Goal: Communication & Community: Answer question/provide support

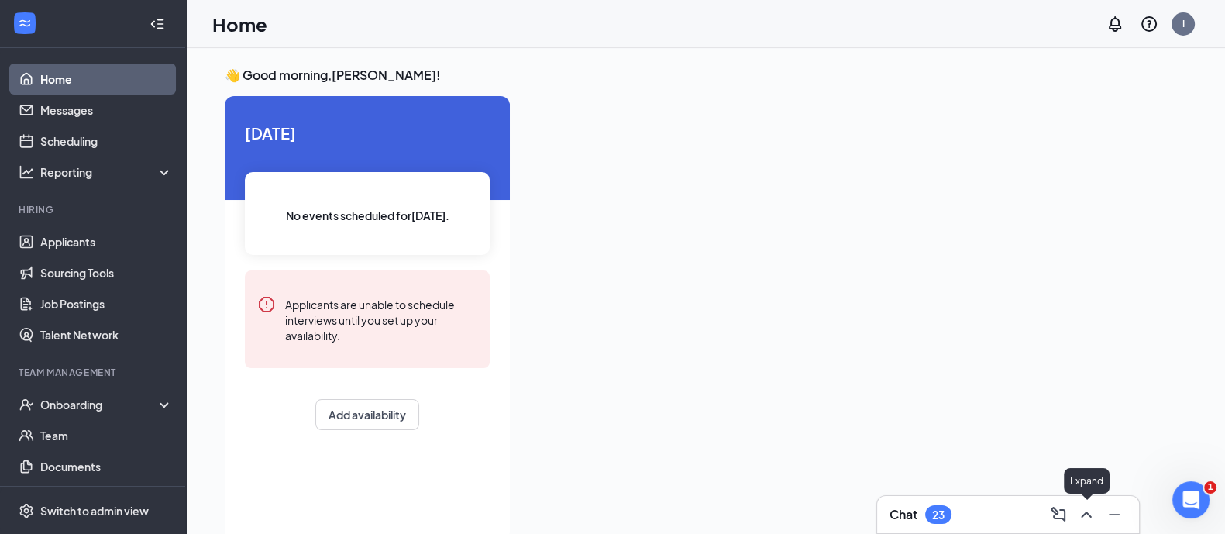
click at [1083, 513] on icon "ChevronUp" at bounding box center [1086, 514] width 19 height 19
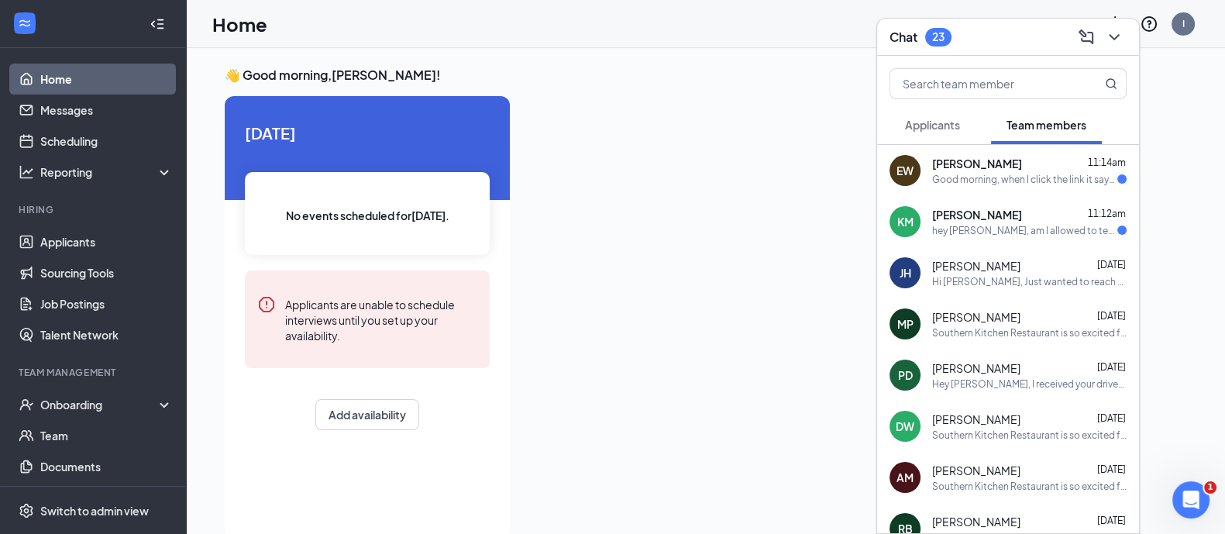
click at [1012, 180] on div "Good morning, when I click the link it says “congratulations, everything was su…" at bounding box center [1024, 179] width 185 height 13
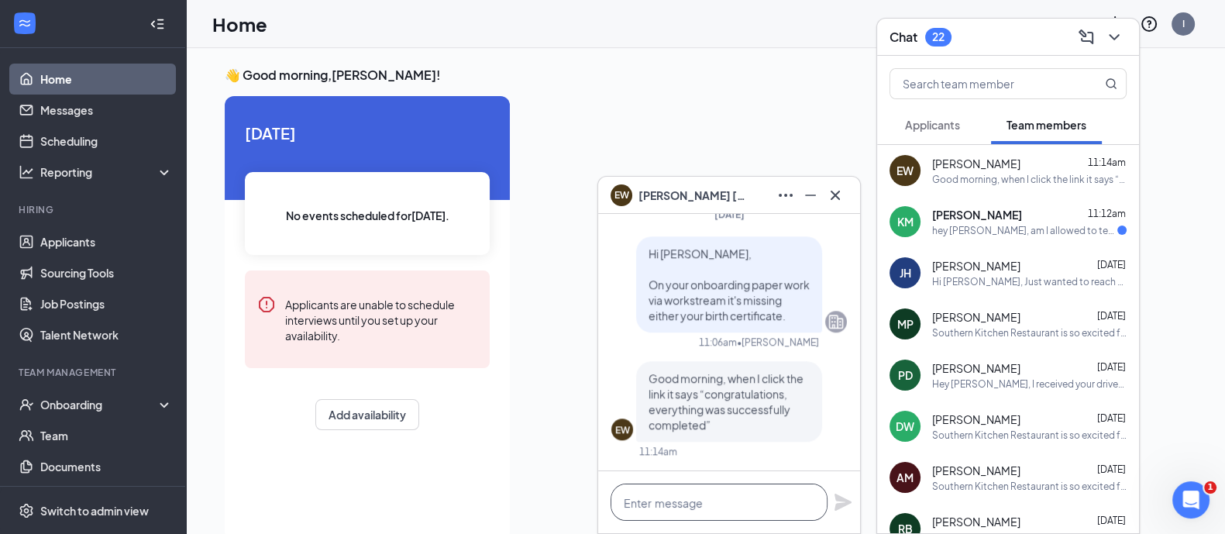
click at [729, 500] on textarea at bounding box center [718, 501] width 217 height 37
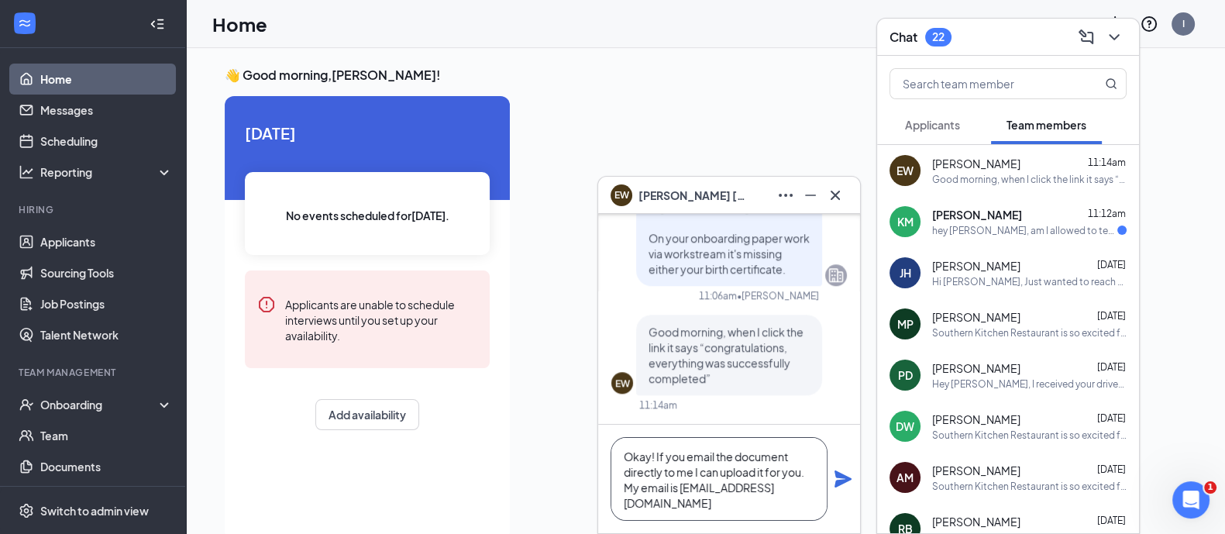
type textarea "Okay! If you email the document directly to me I can upload it for you. My emai…"
click at [810, 402] on div "EW Good morning, when I click the link it says “congratulations, everything was…" at bounding box center [728, 362] width 235 height 97
click at [844, 482] on icon "Plane" at bounding box center [842, 478] width 17 height 17
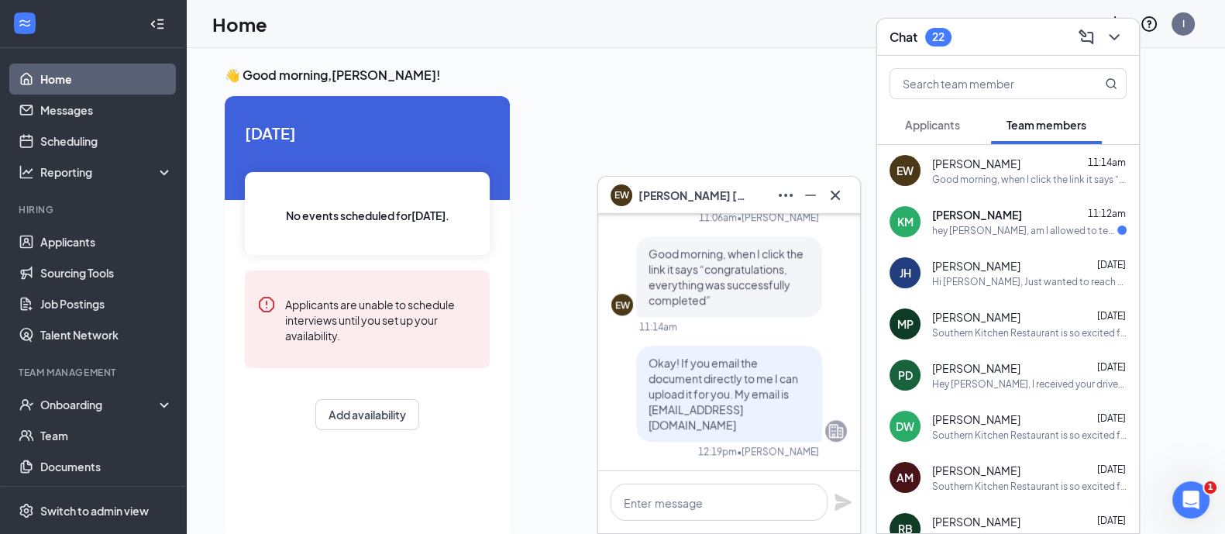
click at [998, 218] on span "[PERSON_NAME]" at bounding box center [977, 214] width 90 height 15
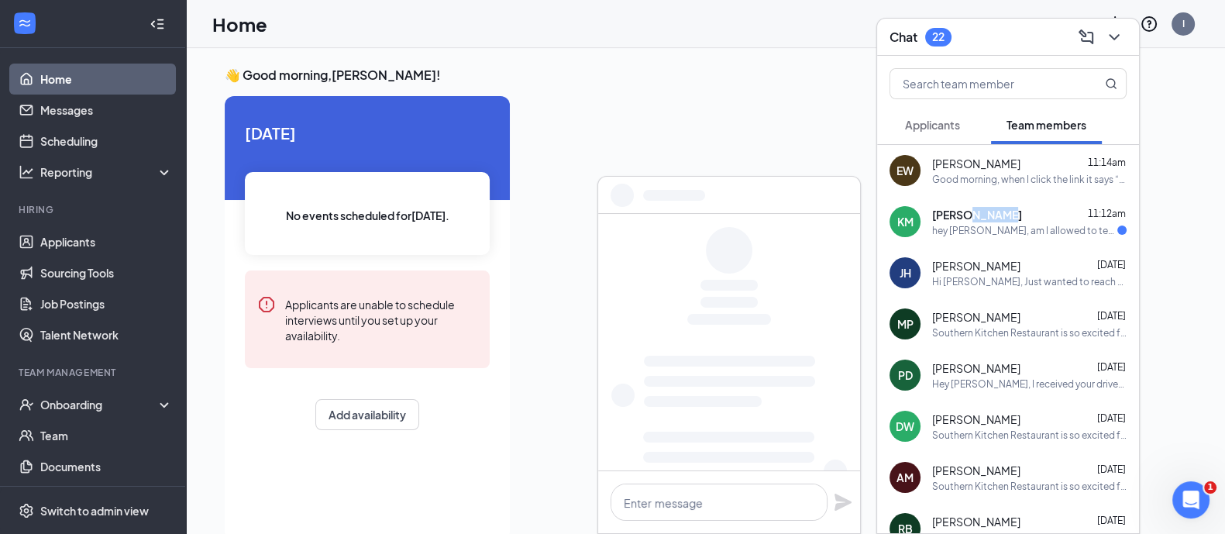
click at [998, 218] on span "[PERSON_NAME]" at bounding box center [977, 214] width 90 height 15
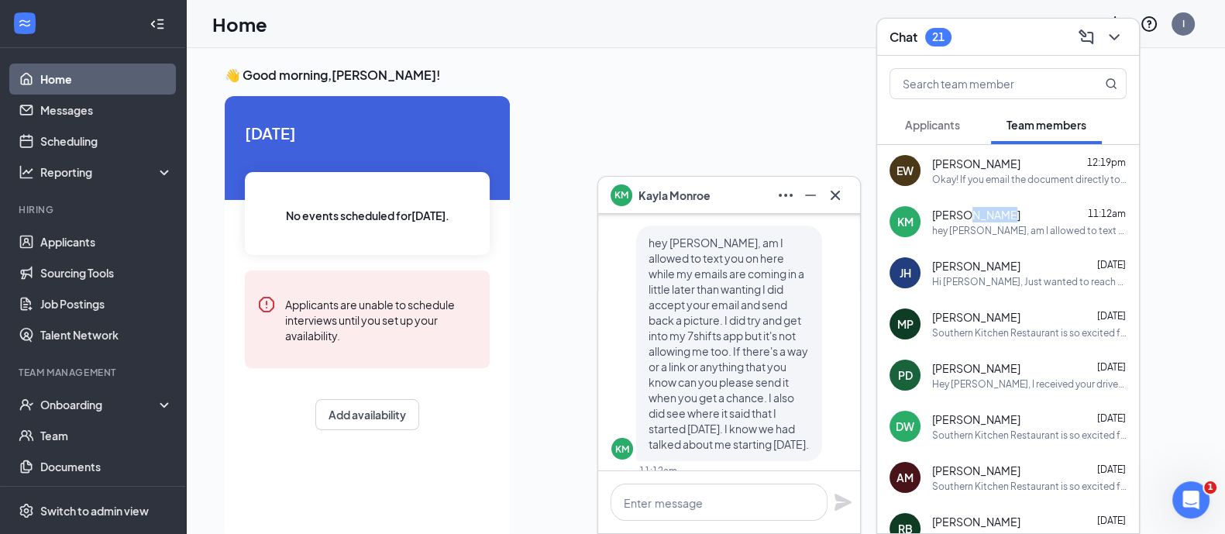
scroll to position [-21, 0]
click at [666, 486] on textarea at bounding box center [718, 501] width 217 height 37
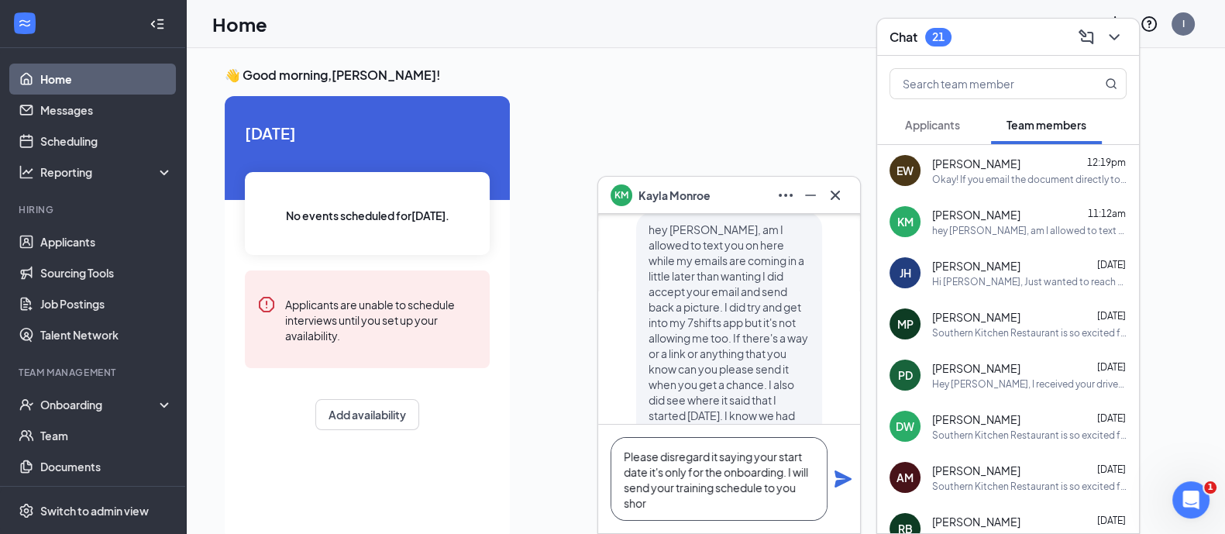
scroll to position [-67, 0]
type textarea "Please disregard it saying your start date it's only for the onboarding. I will…"
click at [840, 476] on icon "Plane" at bounding box center [842, 478] width 17 height 17
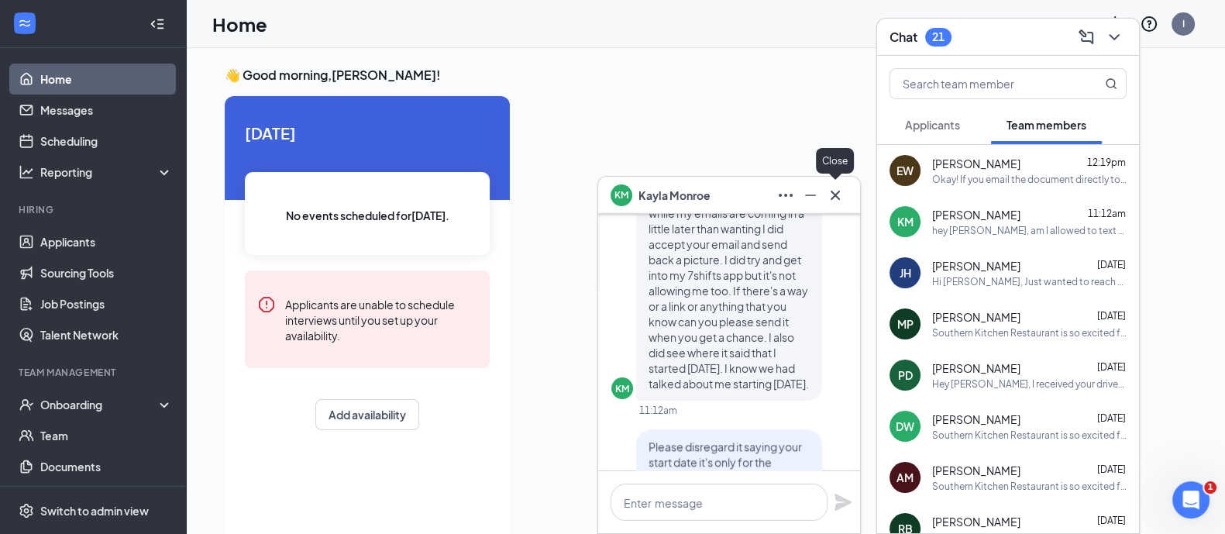
scroll to position [0, 0]
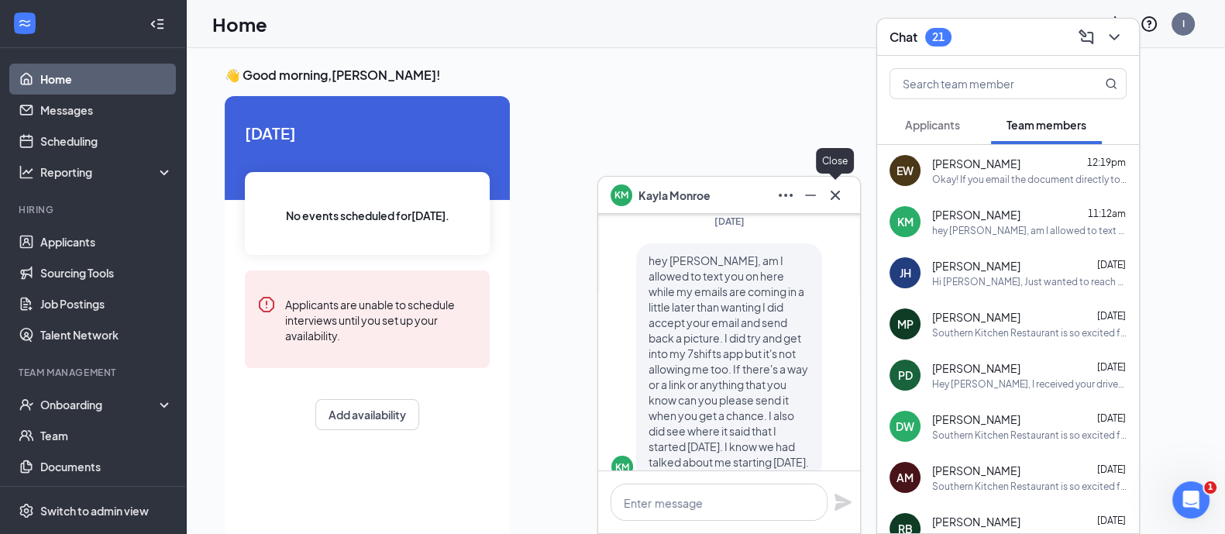
click at [837, 192] on icon "Cross" at bounding box center [834, 194] width 9 height 9
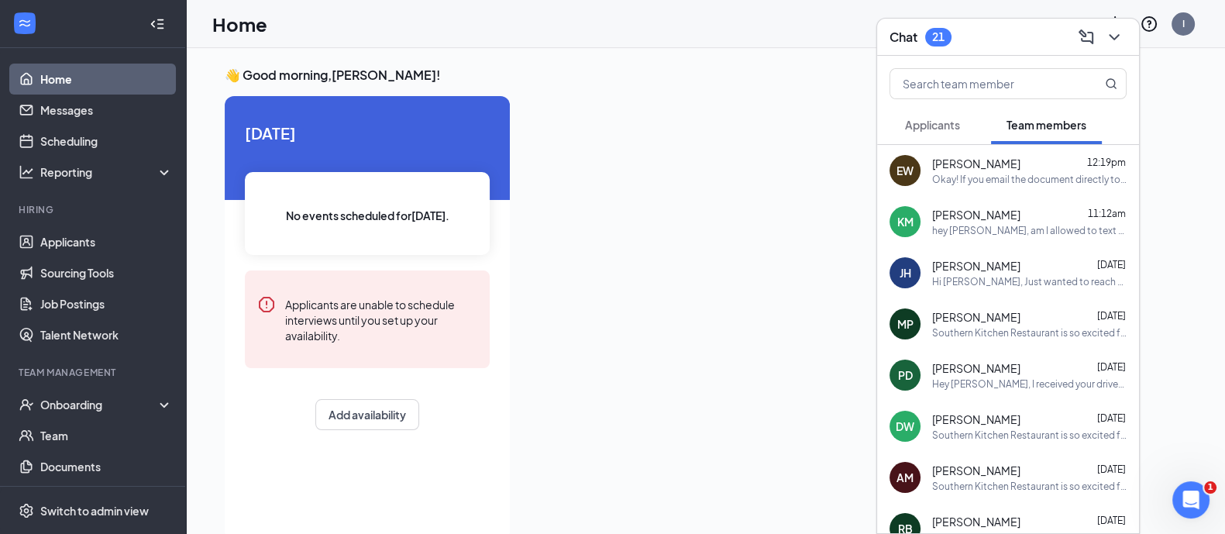
click at [926, 102] on div at bounding box center [1008, 81] width 262 height 50
click at [926, 110] on button "Applicants" at bounding box center [932, 124] width 86 height 39
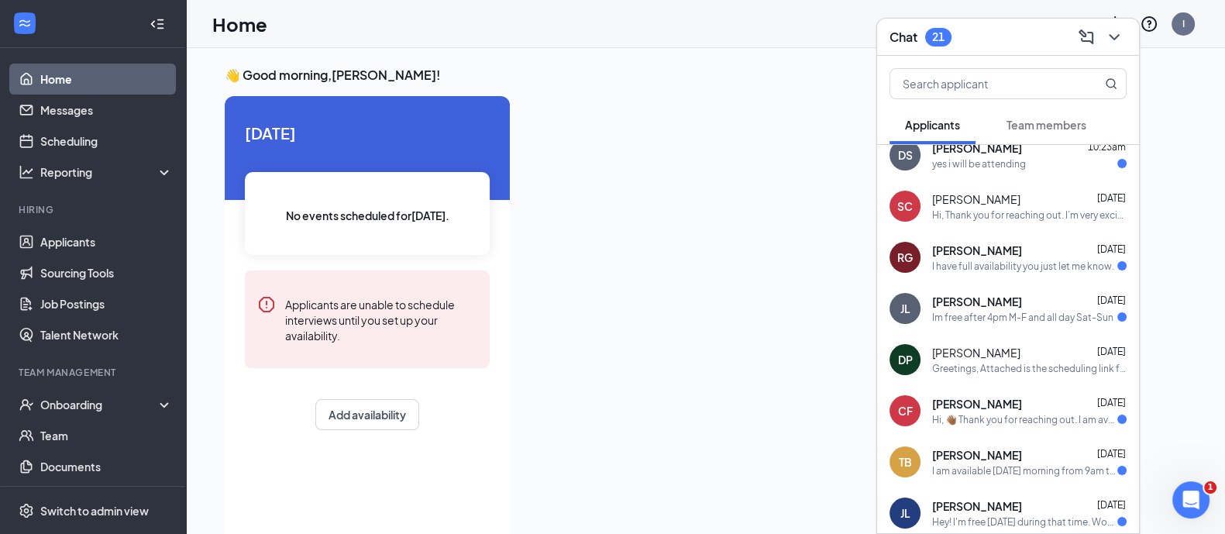
scroll to position [67, 0]
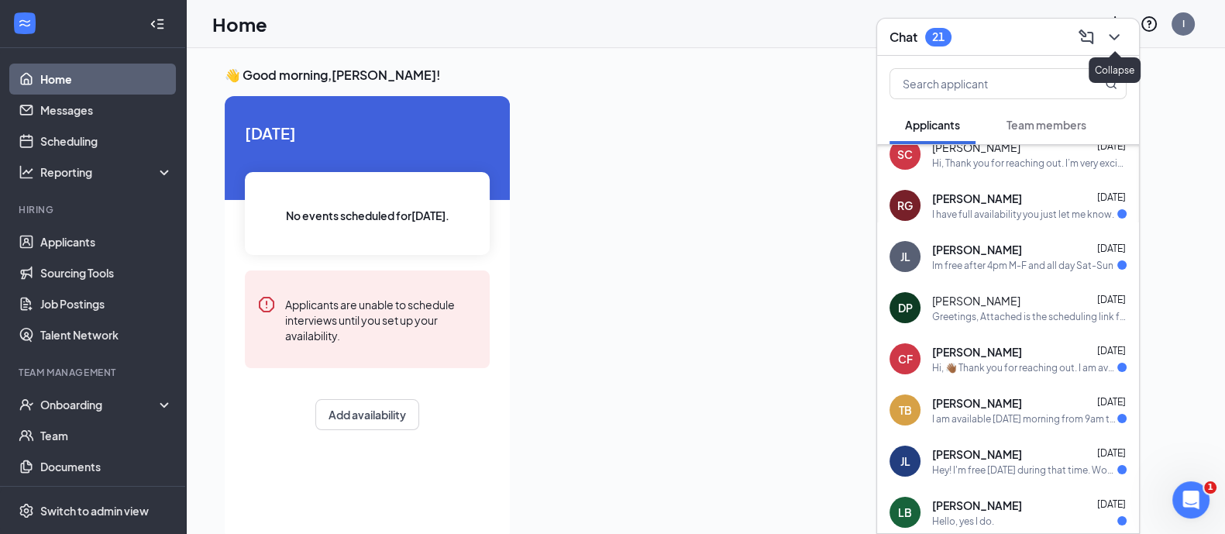
click at [1119, 30] on icon "ChevronDown" at bounding box center [1114, 37] width 19 height 19
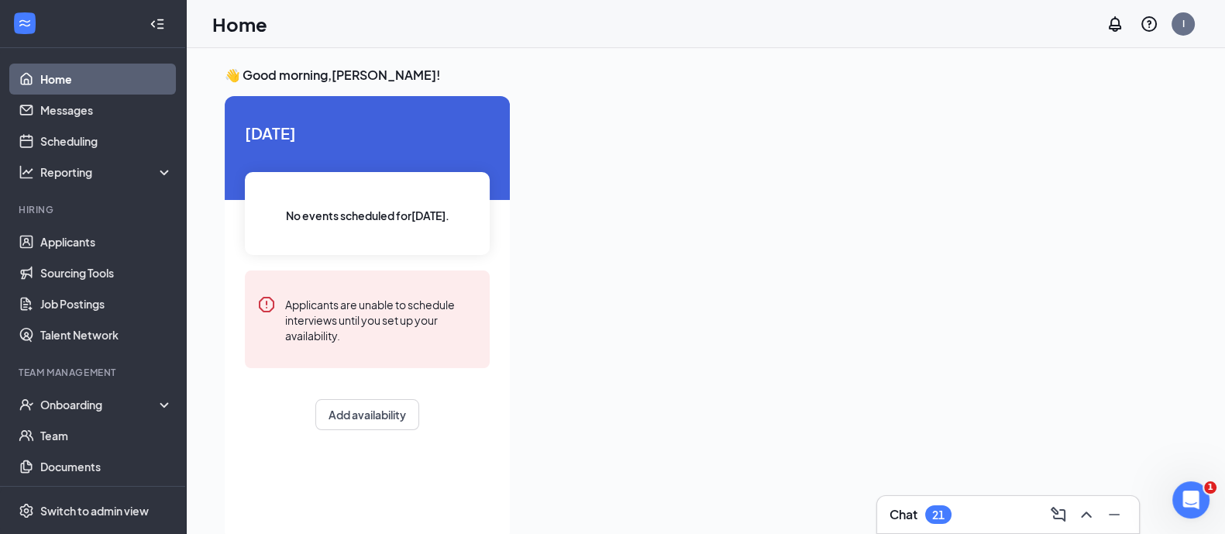
scroll to position [0, 0]
click at [90, 239] on link "Applicants" at bounding box center [106, 241] width 132 height 31
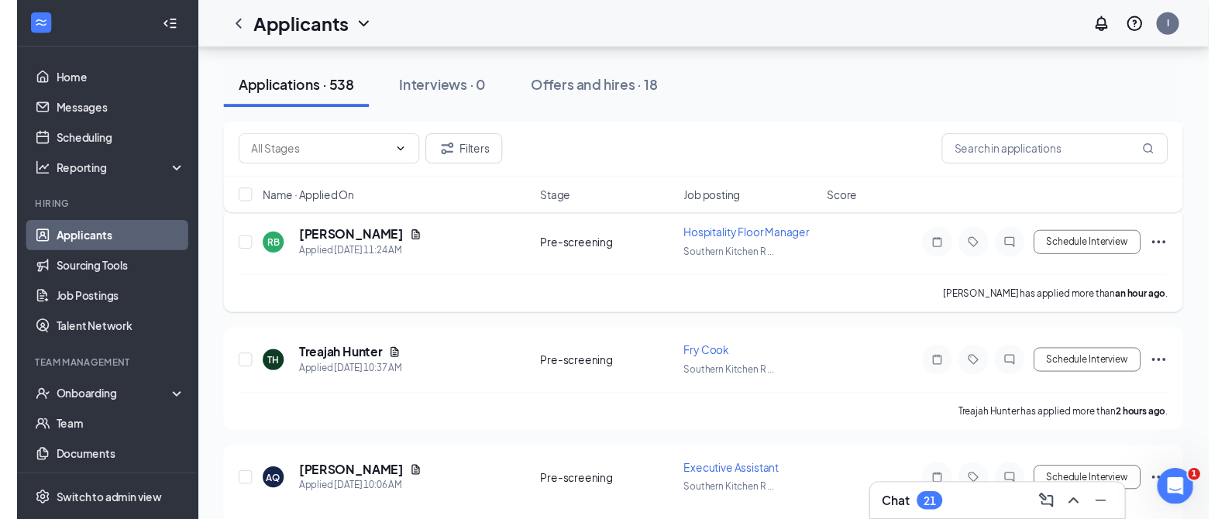
scroll to position [290, 0]
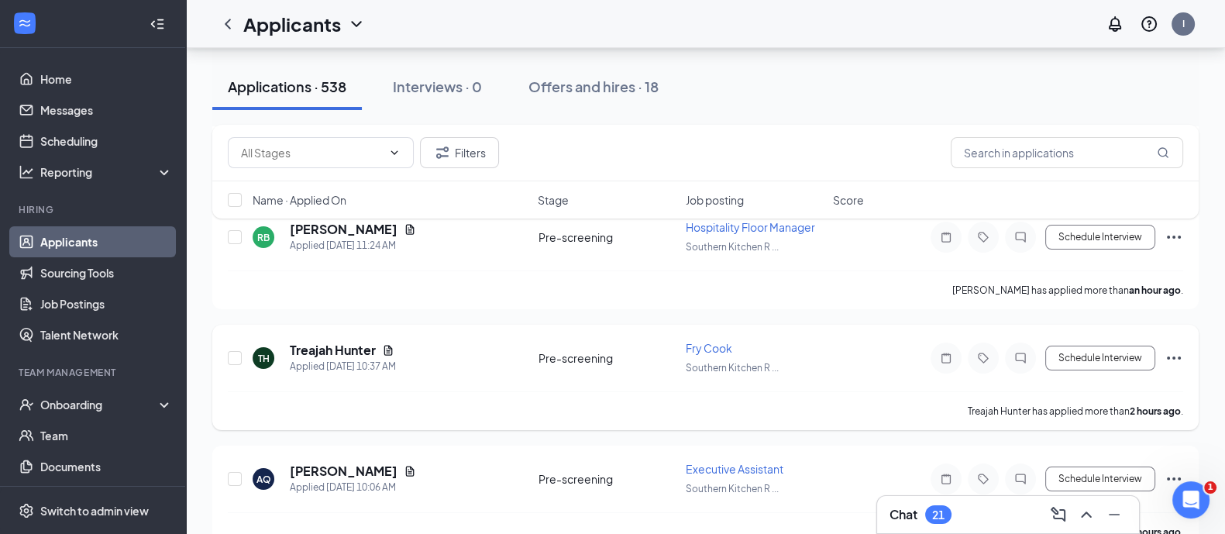
click at [392, 342] on div "Treajah Hunter" at bounding box center [343, 350] width 106 height 17
click at [388, 344] on icon "Document" at bounding box center [388, 350] width 12 height 12
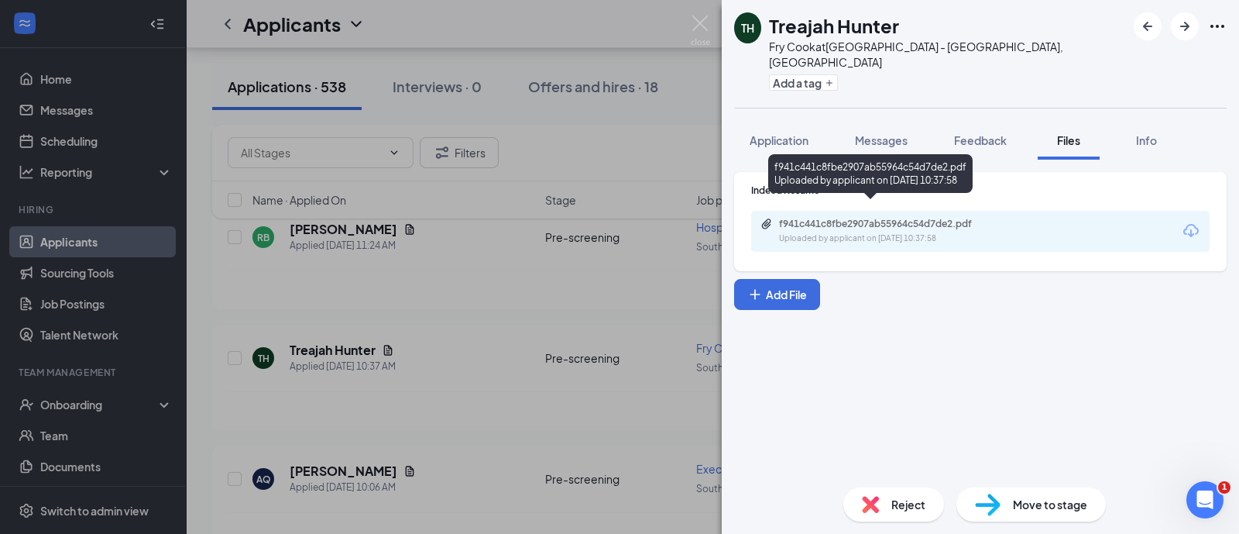
click at [906, 232] on div "Uploaded by applicant on [DATE] 10:37:58" at bounding box center [895, 238] width 232 height 12
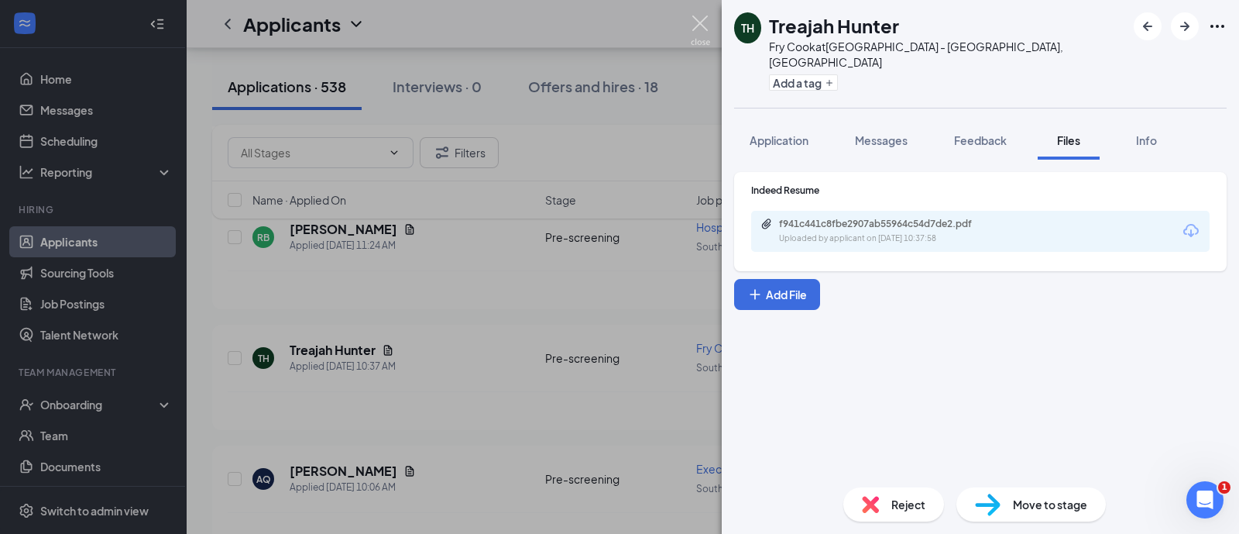
click at [706, 15] on img at bounding box center [700, 30] width 19 height 30
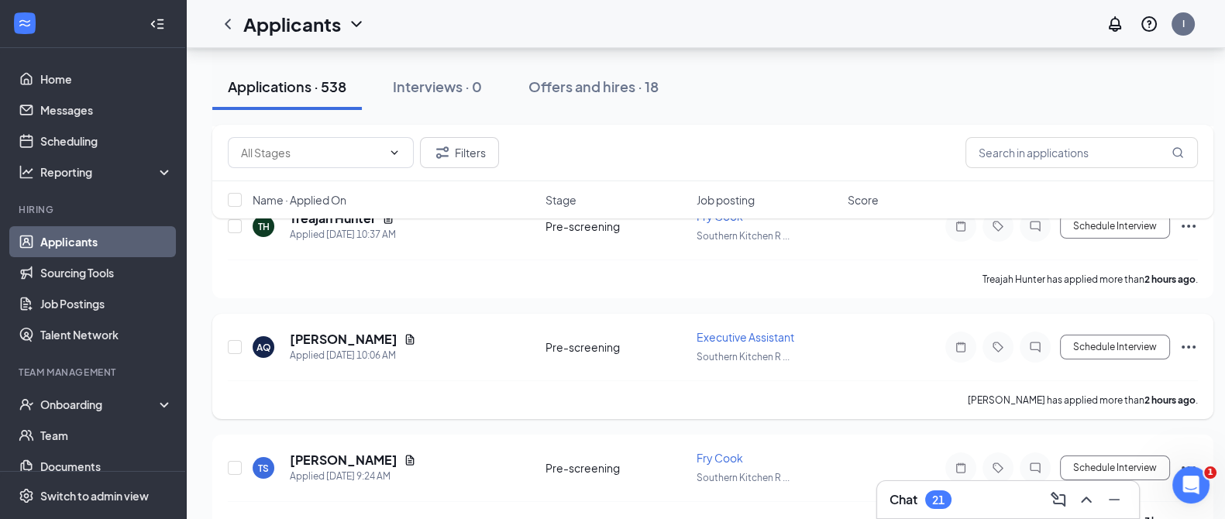
scroll to position [528, 0]
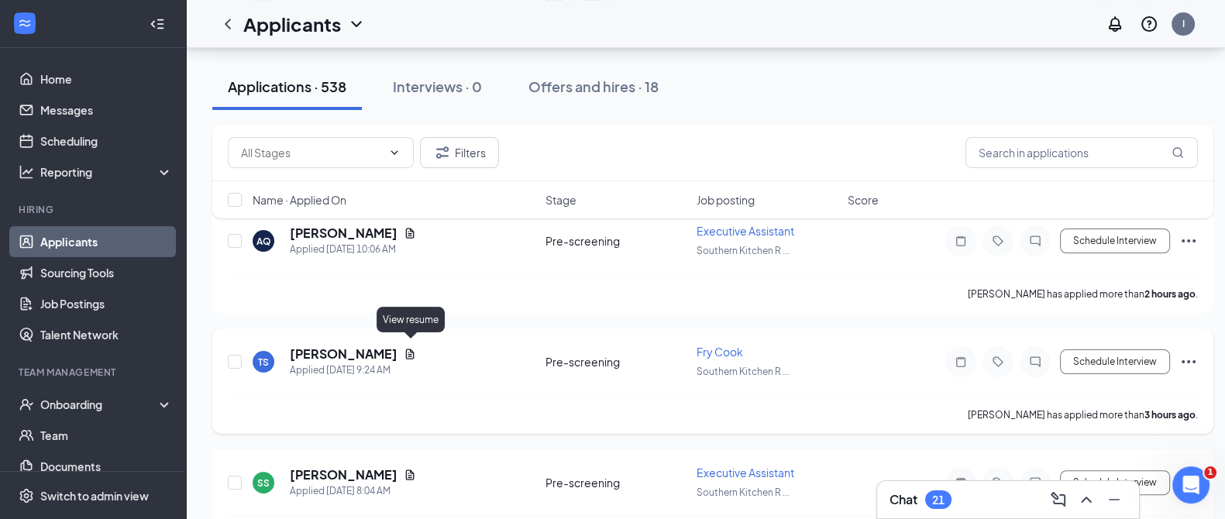
click at [406, 350] on icon "Document" at bounding box center [410, 354] width 12 height 12
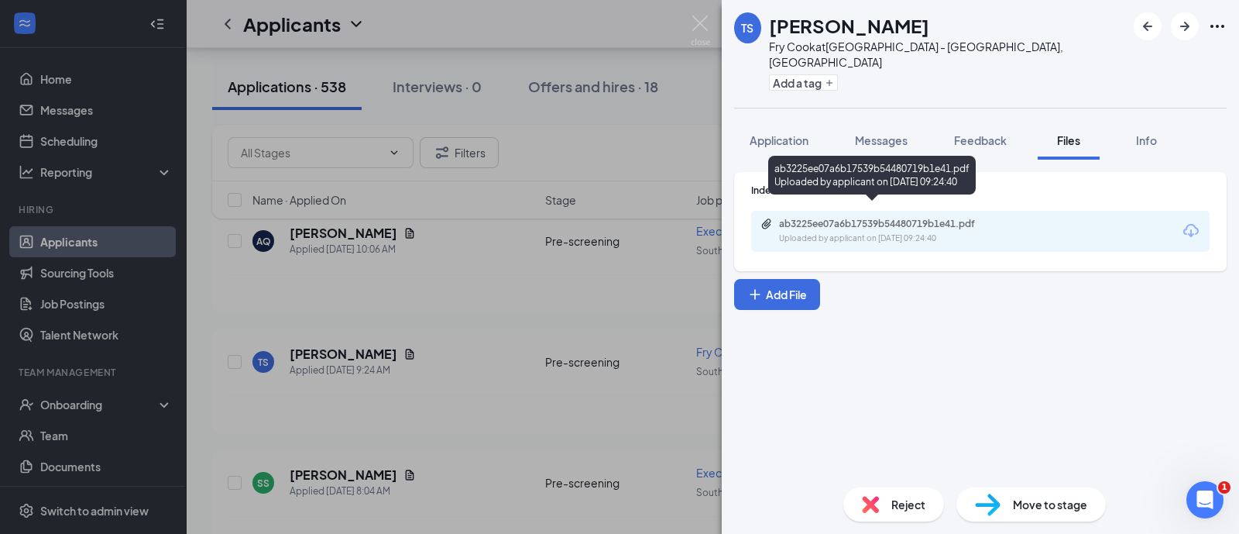
click at [843, 232] on div "Uploaded by applicant on [DATE] 09:24:40" at bounding box center [895, 238] width 232 height 12
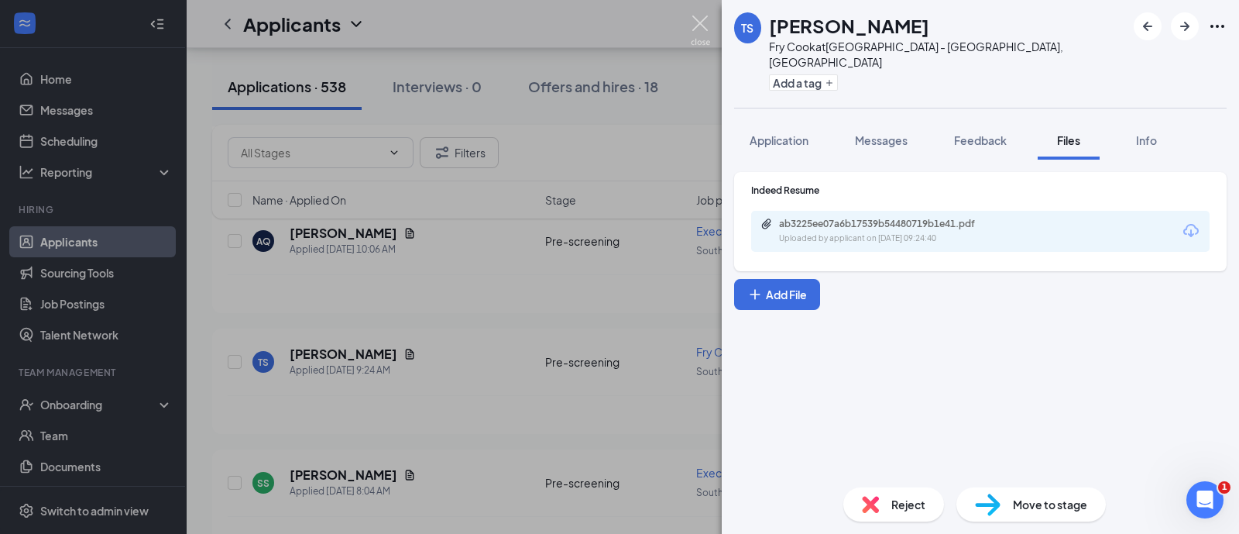
click at [709, 22] on img at bounding box center [700, 30] width 19 height 30
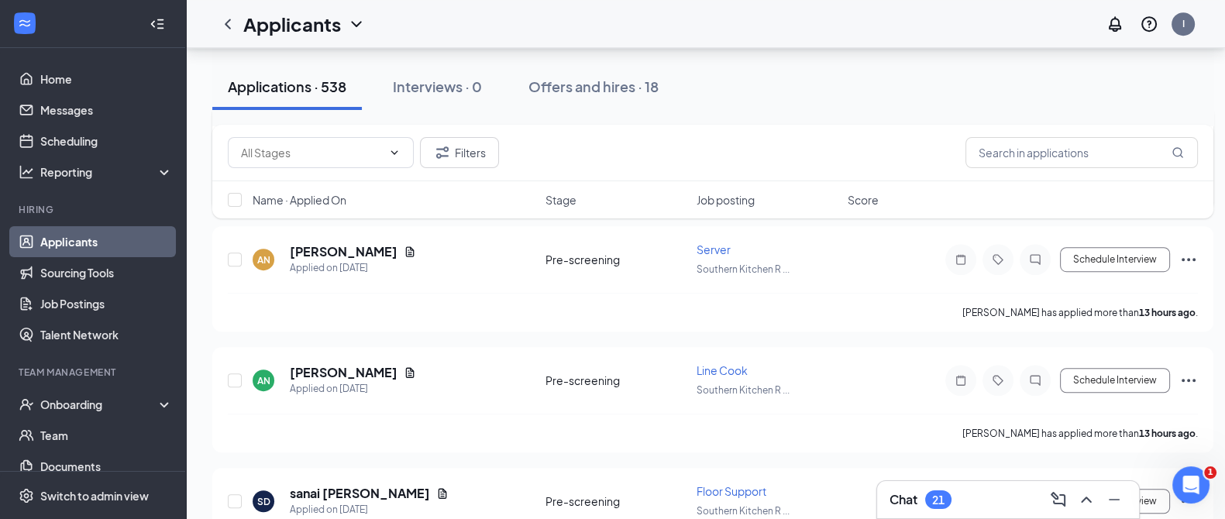
scroll to position [1267, 0]
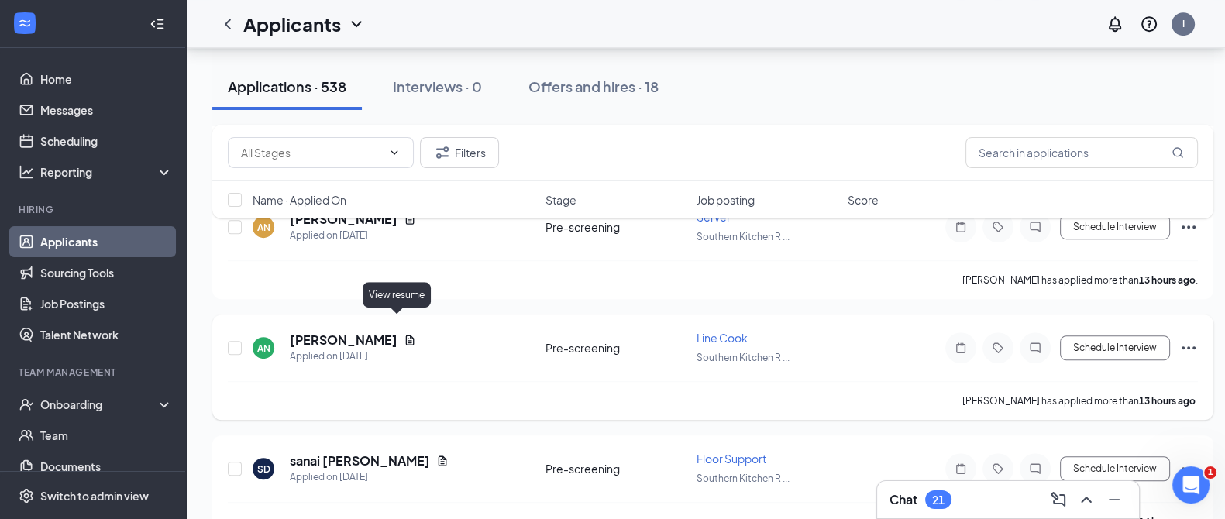
click at [406, 335] on icon "Document" at bounding box center [410, 340] width 9 height 10
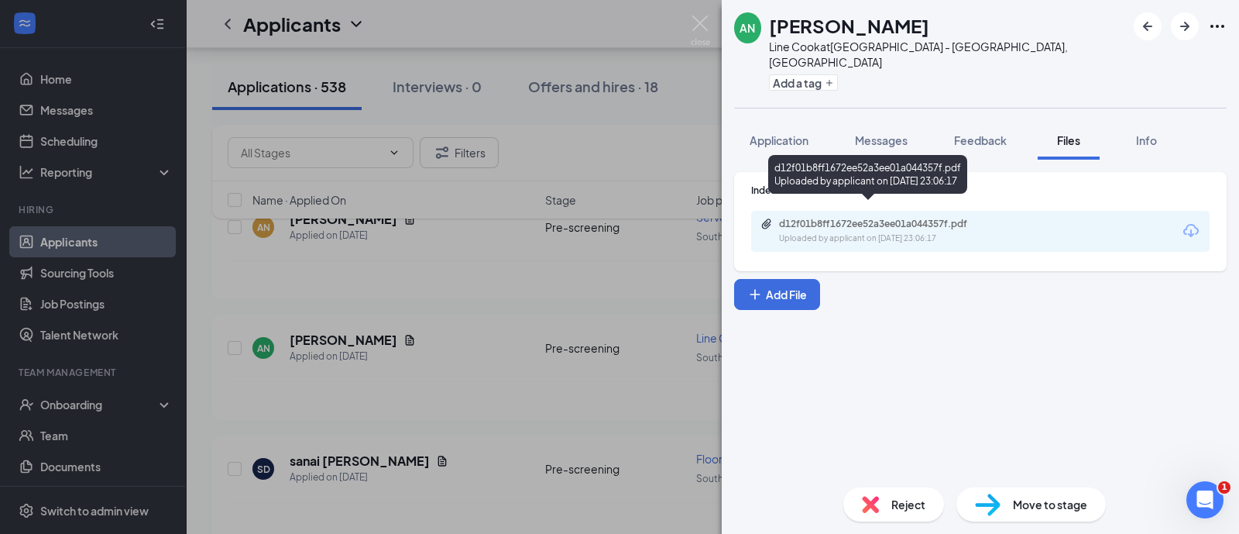
click at [825, 218] on div "d12f01b8ff1672ee52a3ee01a044357f.pdf" at bounding box center [887, 224] width 217 height 12
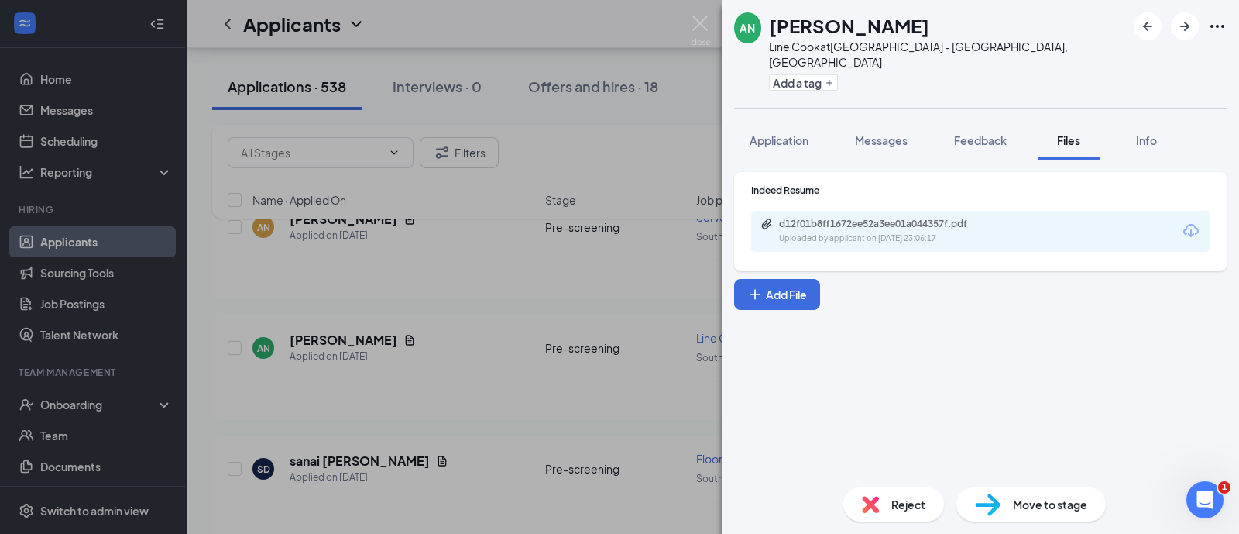
click at [705, 13] on div "AN [PERSON_NAME] Line Cook at [GEOGRAPHIC_DATA] - [GEOGRAPHIC_DATA], [GEOGRAPHI…" at bounding box center [619, 267] width 1239 height 534
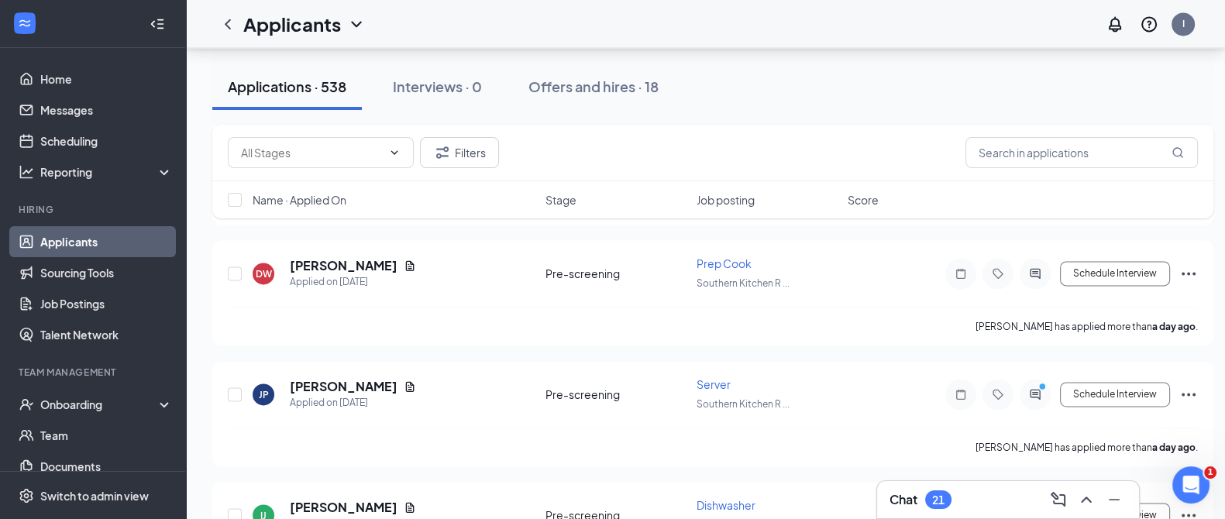
scroll to position [2794, 0]
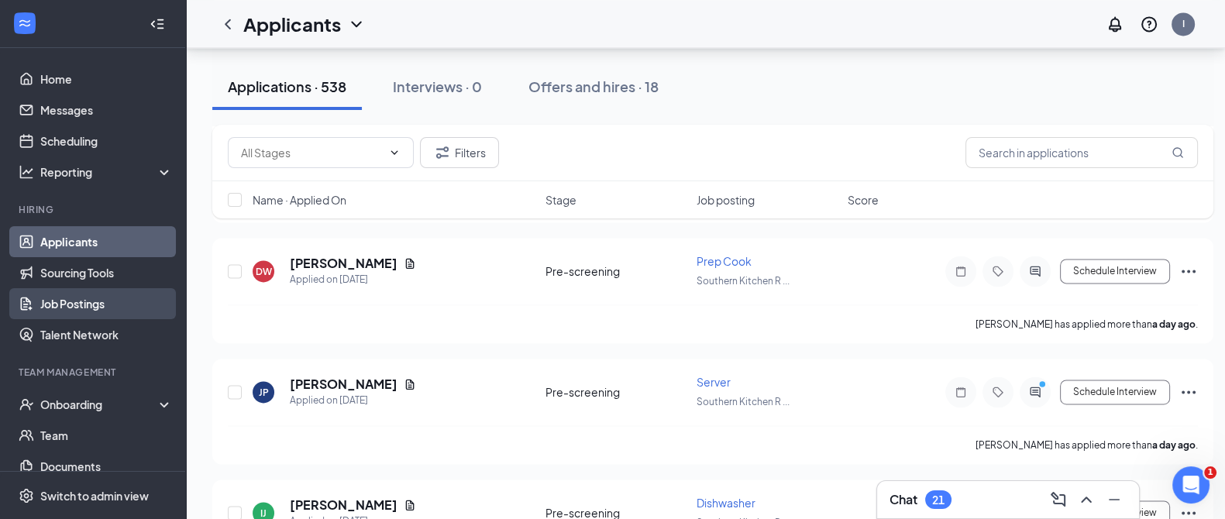
click at [119, 293] on link "Job Postings" at bounding box center [106, 303] width 132 height 31
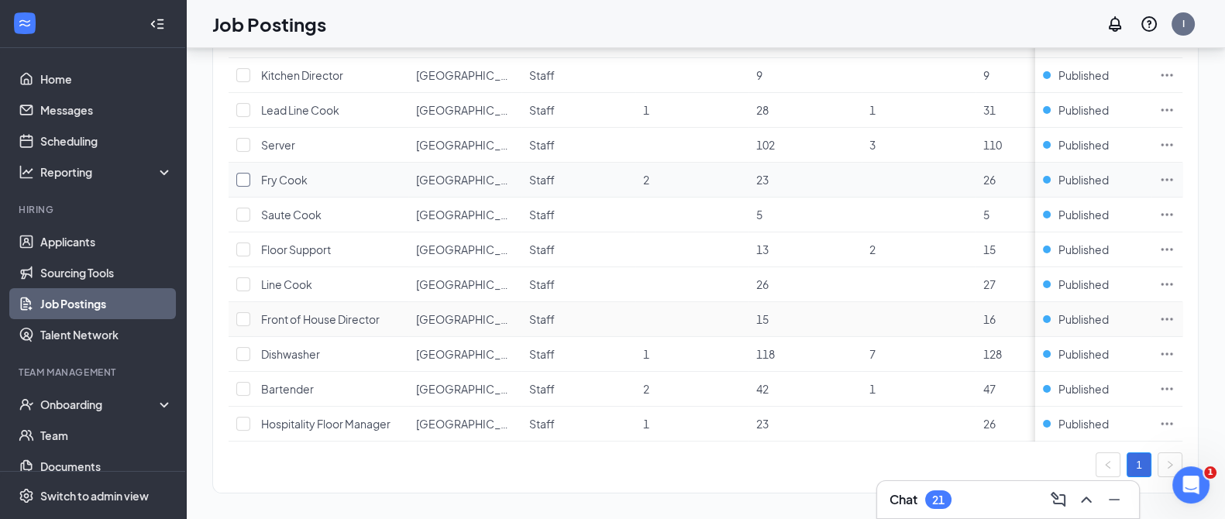
scroll to position [265, 0]
click at [246, 279] on input "checkbox" at bounding box center [243, 284] width 14 height 14
checkbox input "true"
click at [1174, 381] on icon "Ellipses" at bounding box center [1166, 387] width 15 height 15
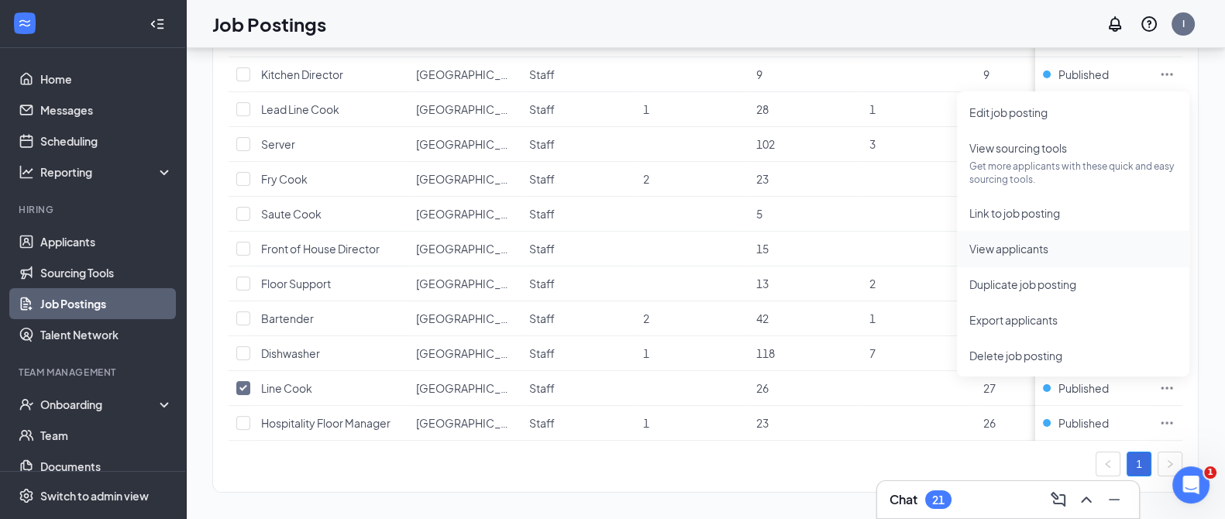
click at [1024, 253] on span "View applicants" at bounding box center [1008, 249] width 79 height 14
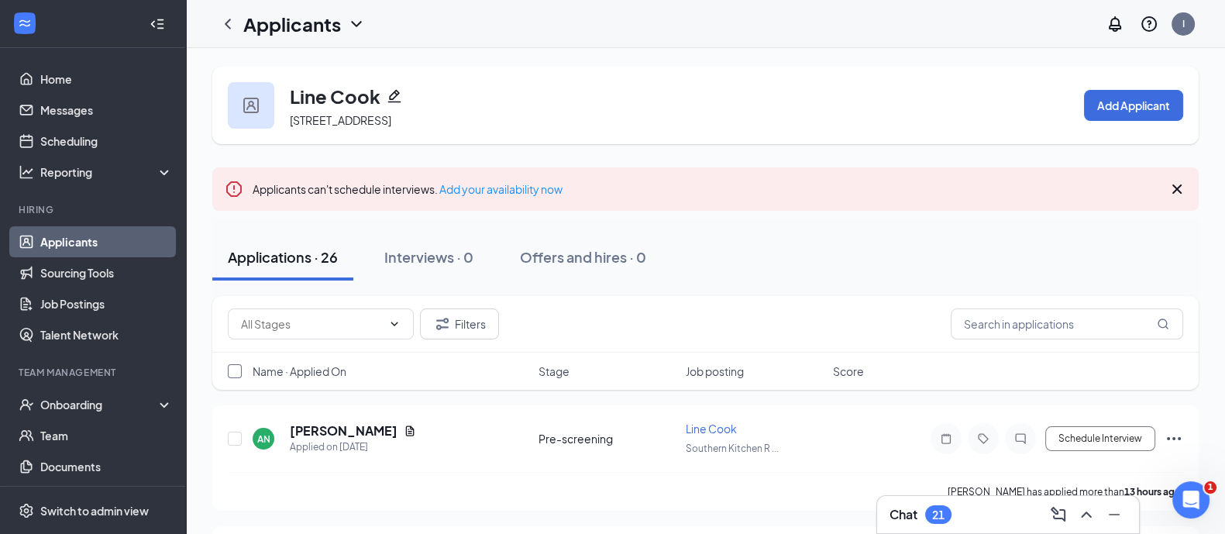
click at [228, 376] on input "checkbox" at bounding box center [235, 371] width 14 height 14
checkbox input "true"
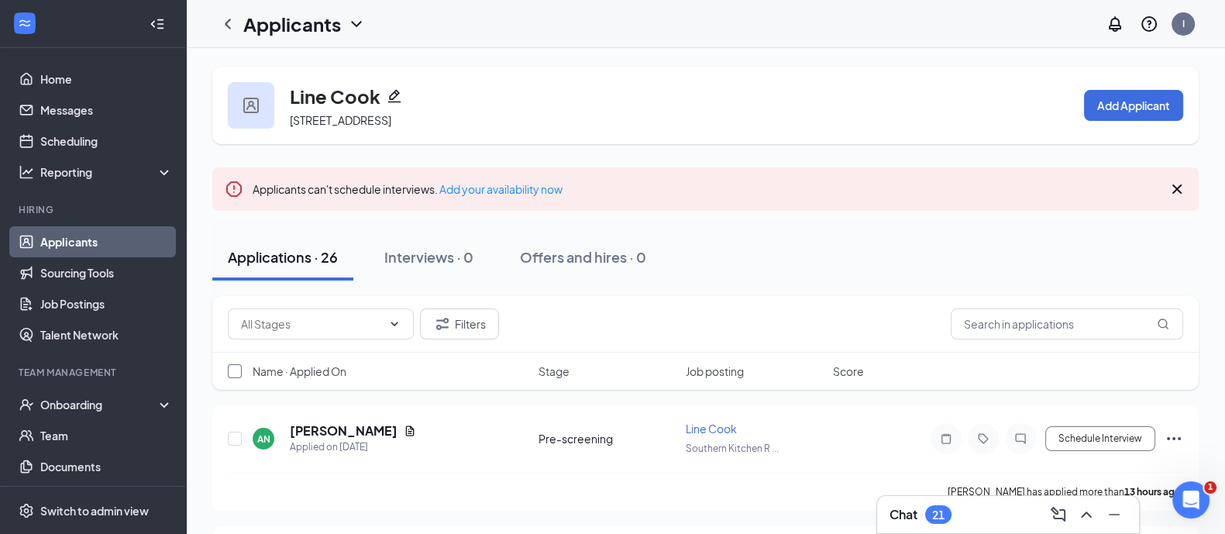
checkbox input "true"
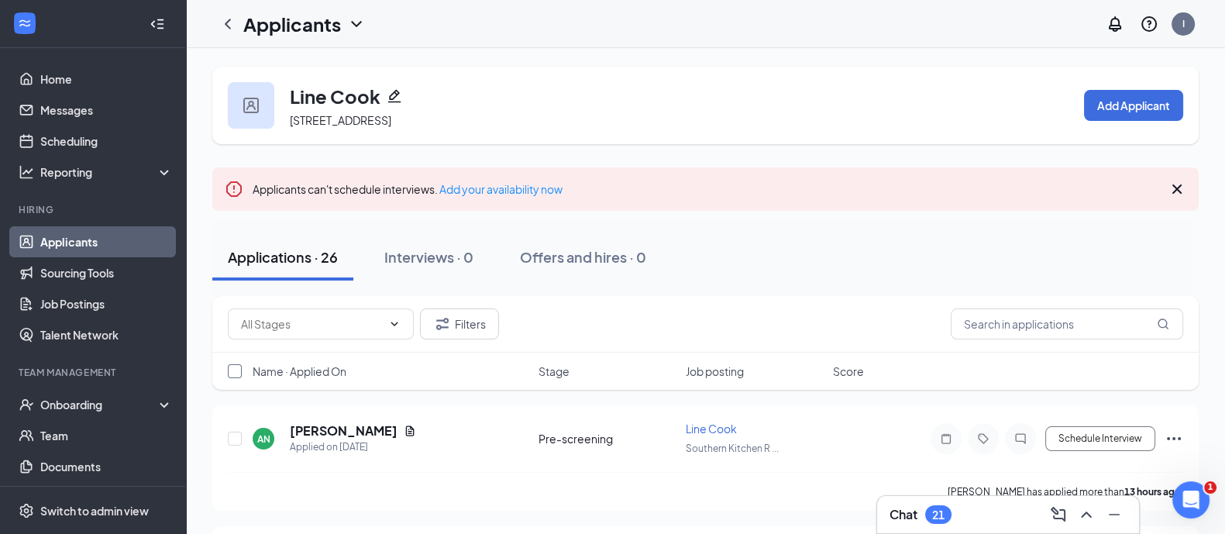
checkbox input "true"
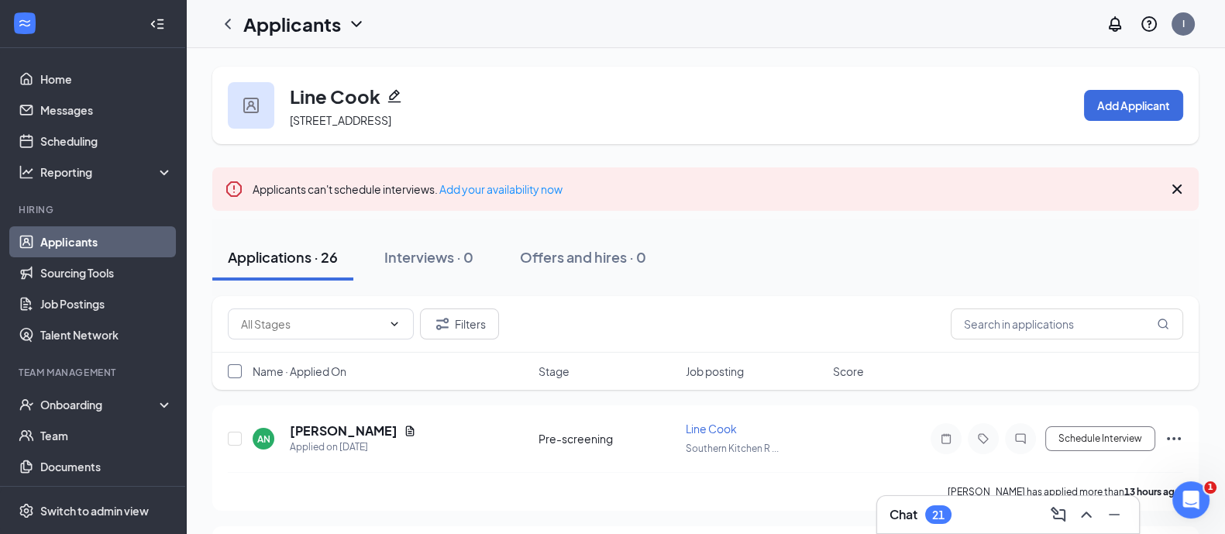
checkbox input "true"
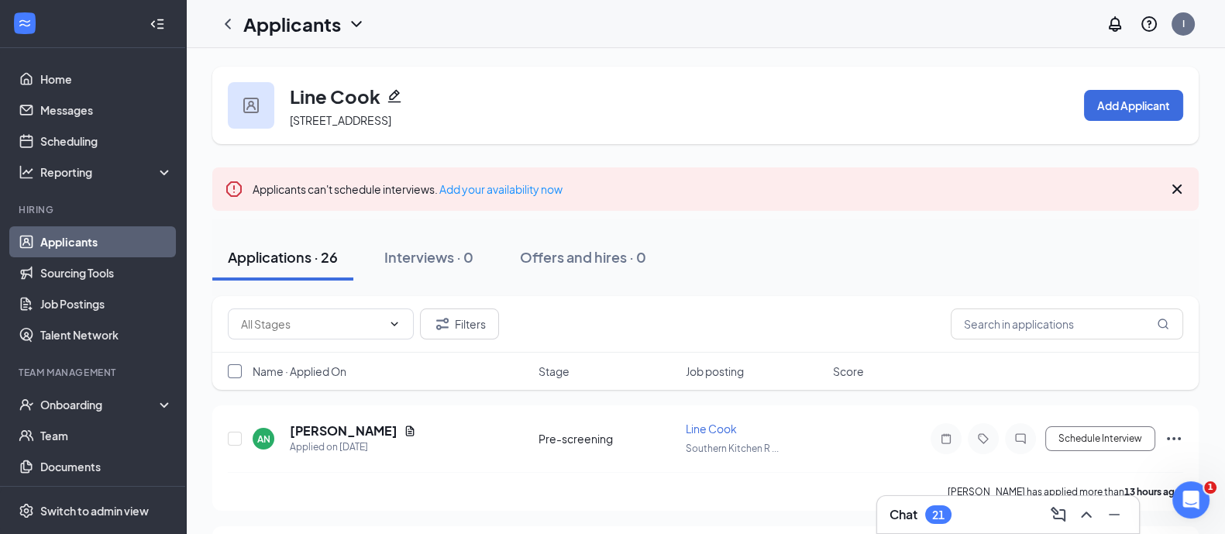
checkbox input "true"
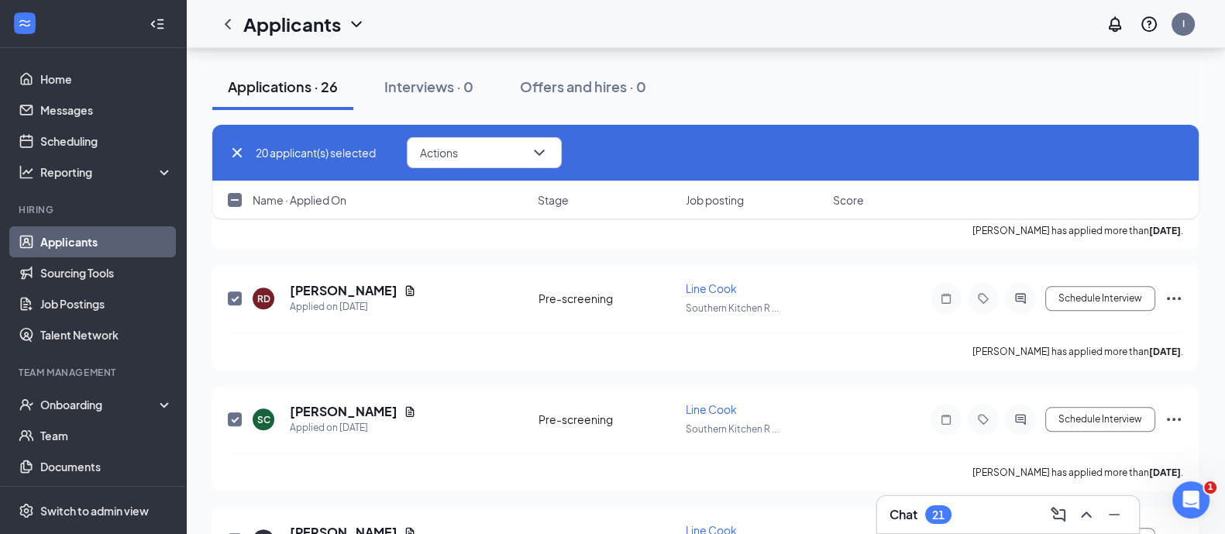
checkbox input "false"
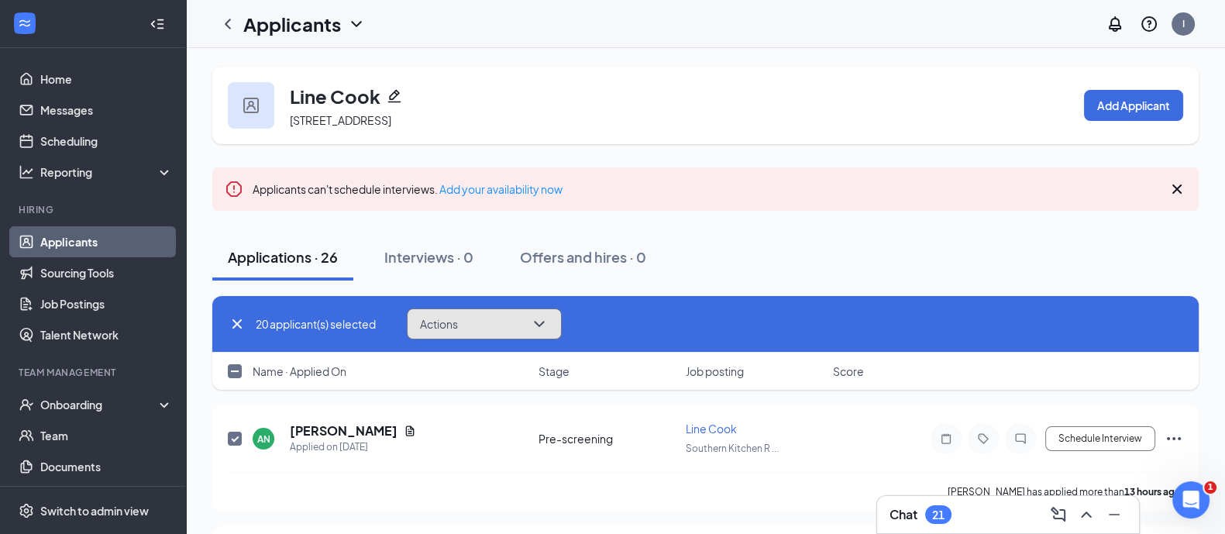
click at [496, 332] on button "Actions" at bounding box center [484, 323] width 155 height 31
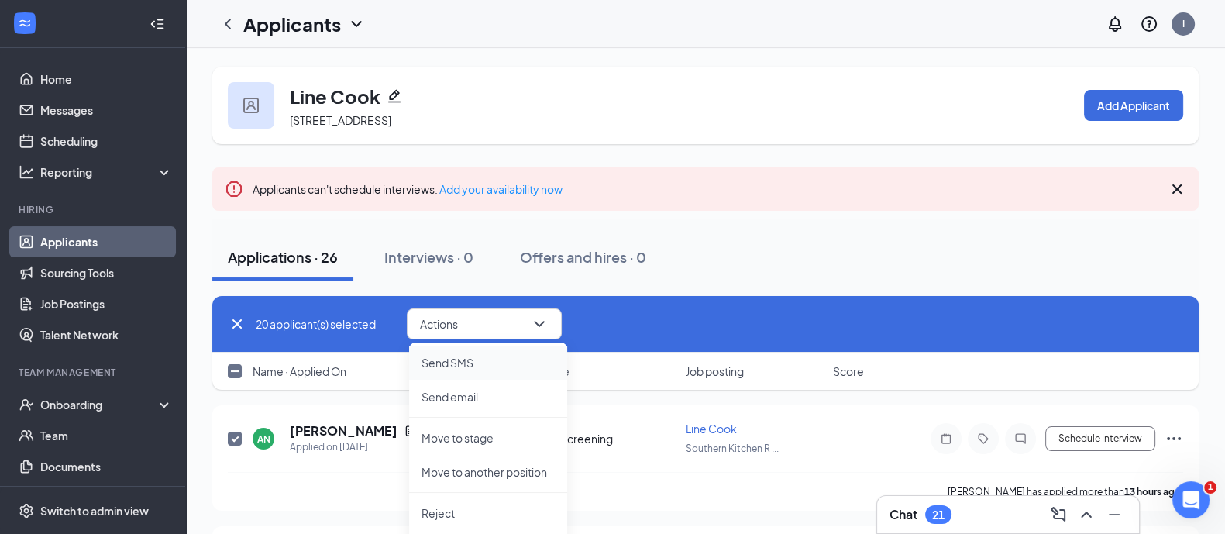
click at [490, 369] on p "Send SMS" at bounding box center [487, 362] width 133 height 15
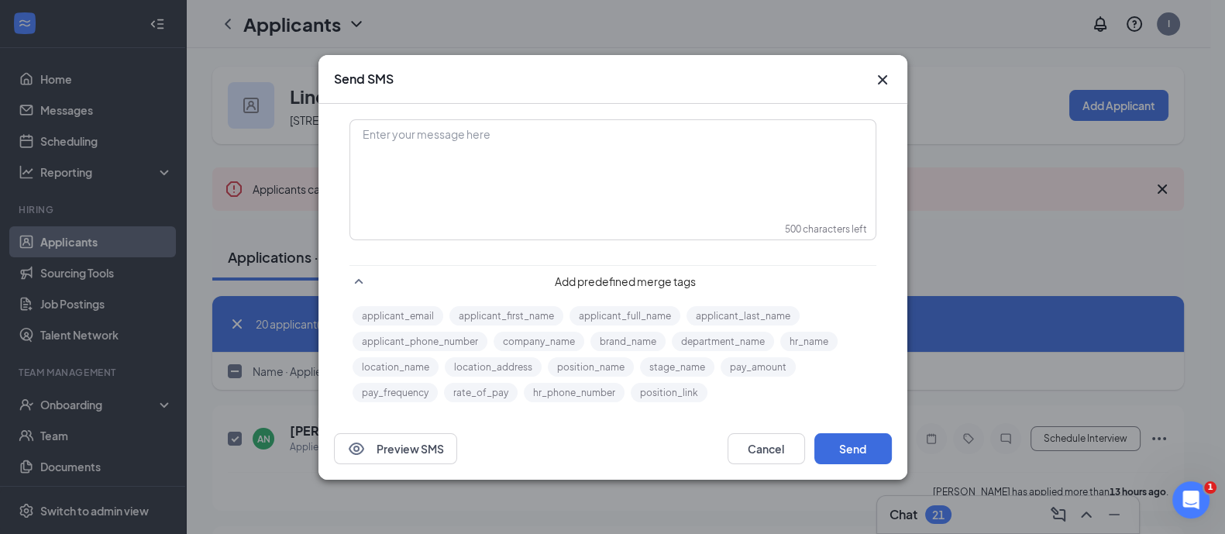
click at [453, 215] on div "Enter your message here" at bounding box center [612, 179] width 525 height 119
click at [434, 149] on div "Enter your message here" at bounding box center [613, 159] width 524 height 77
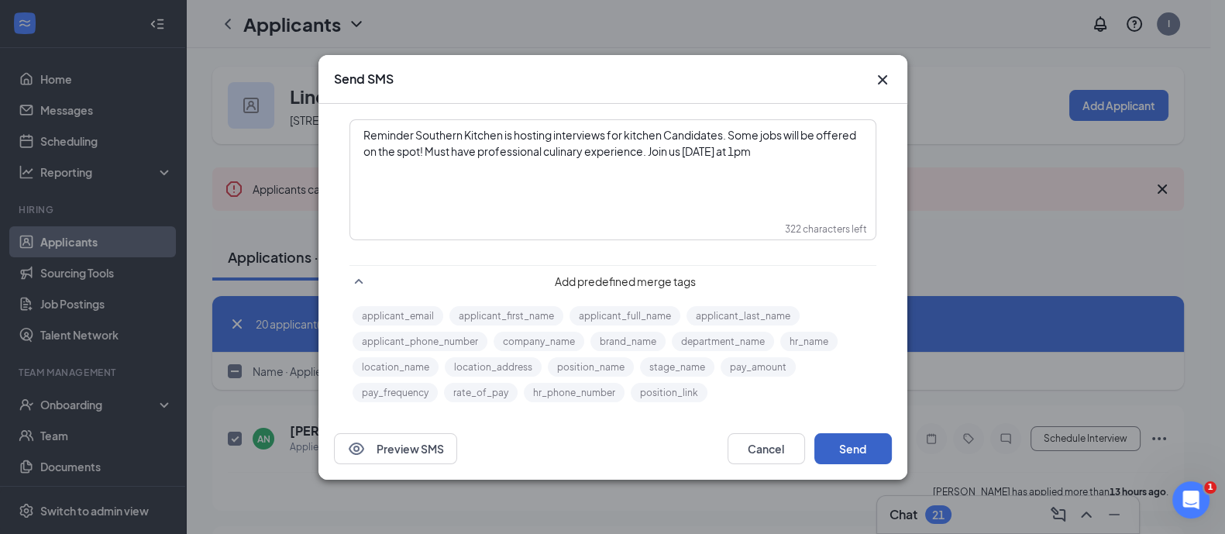
click at [875, 437] on button "Send" at bounding box center [852, 448] width 77 height 31
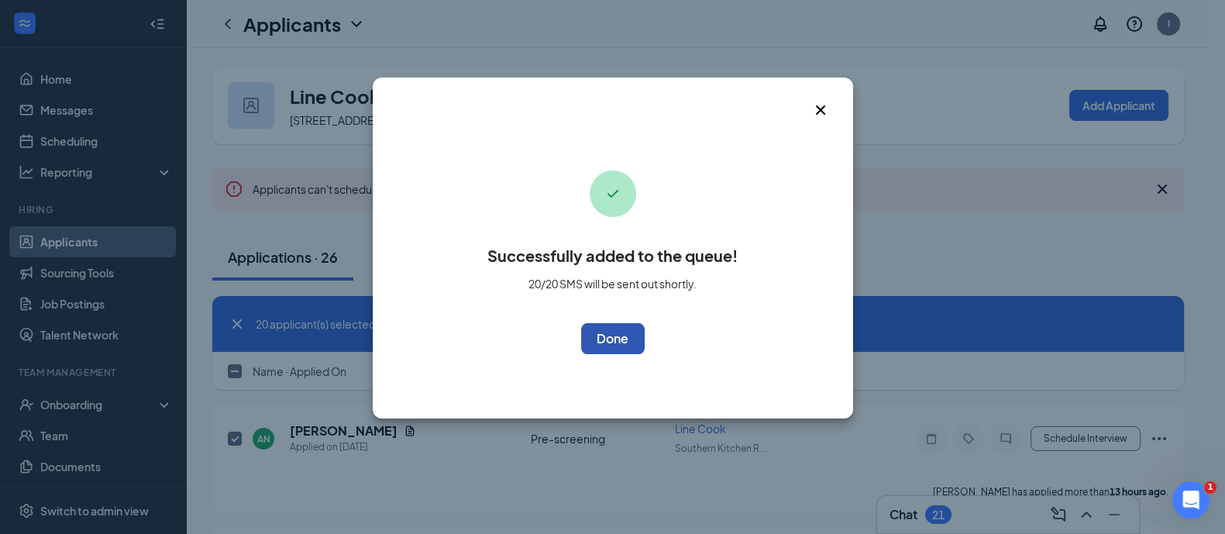
click at [603, 326] on button "OK" at bounding box center [613, 338] width 64 height 31
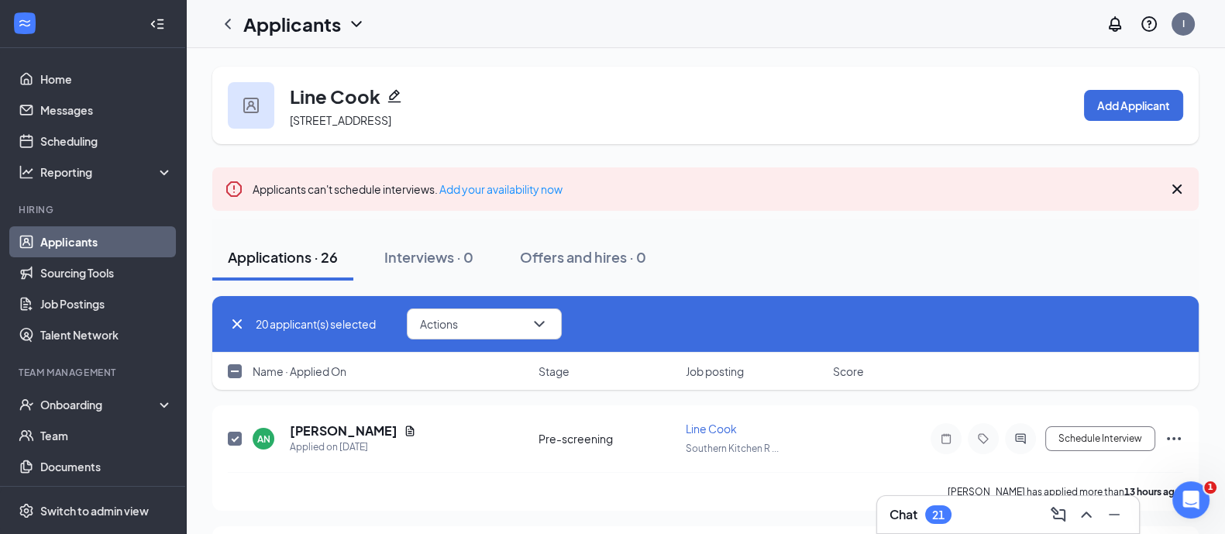
click at [235, 372] on input "checkbox" at bounding box center [235, 371] width 14 height 14
checkbox input "true"
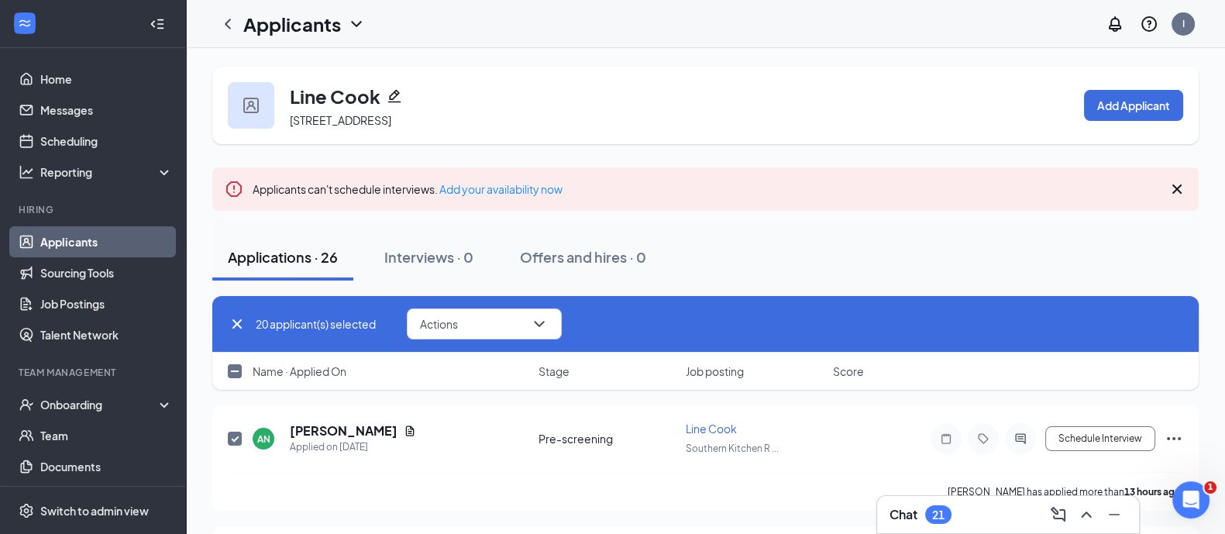
checkbox input "true"
click at [235, 372] on input "checkbox" at bounding box center [235, 371] width 14 height 14
checkbox input "false"
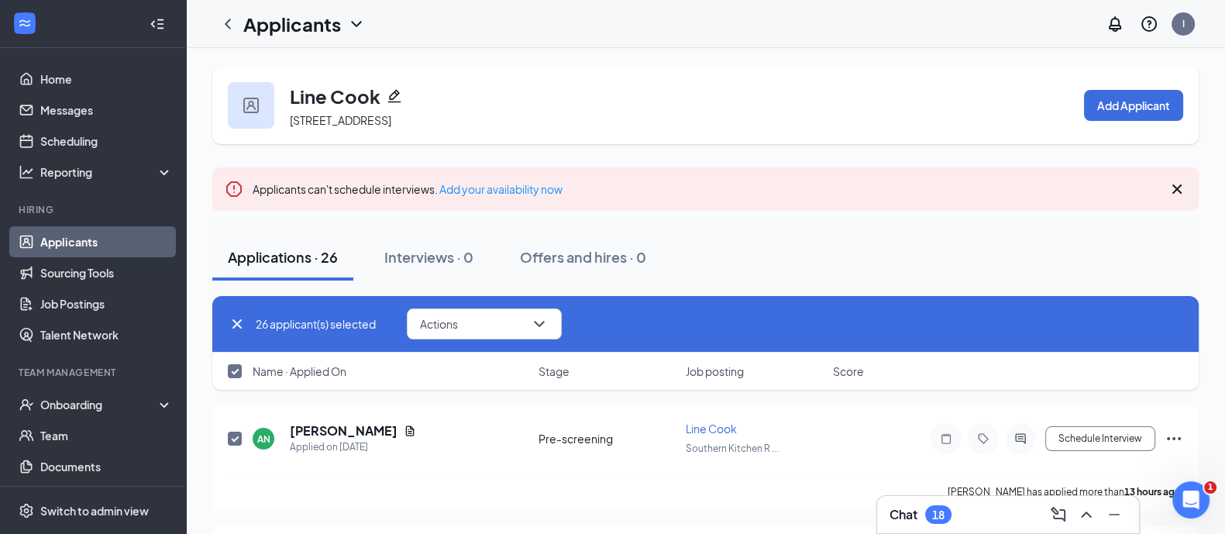
checkbox input "false"
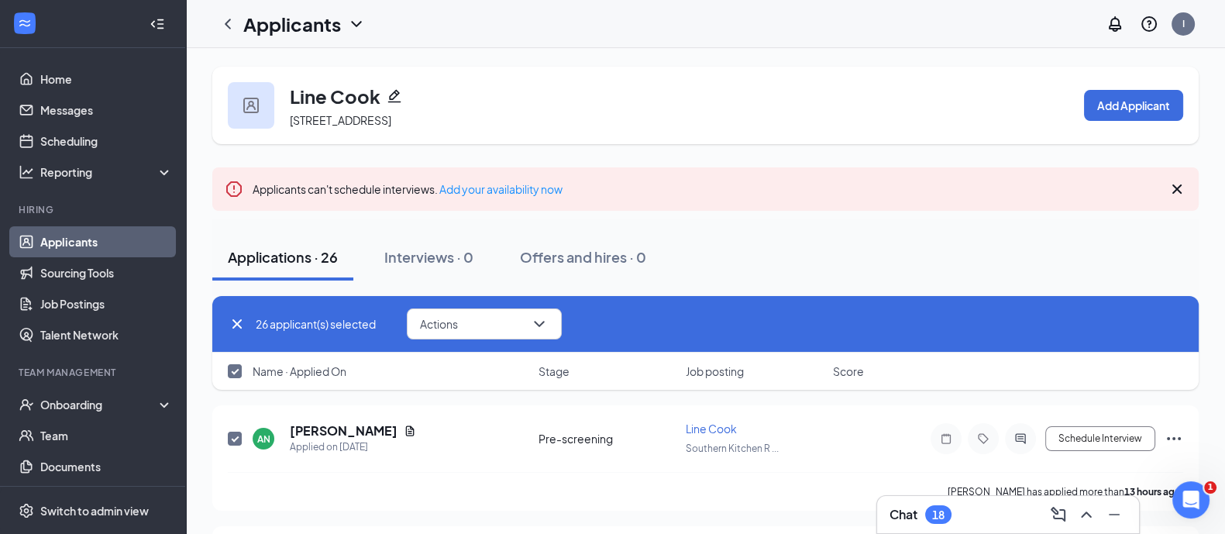
checkbox input "false"
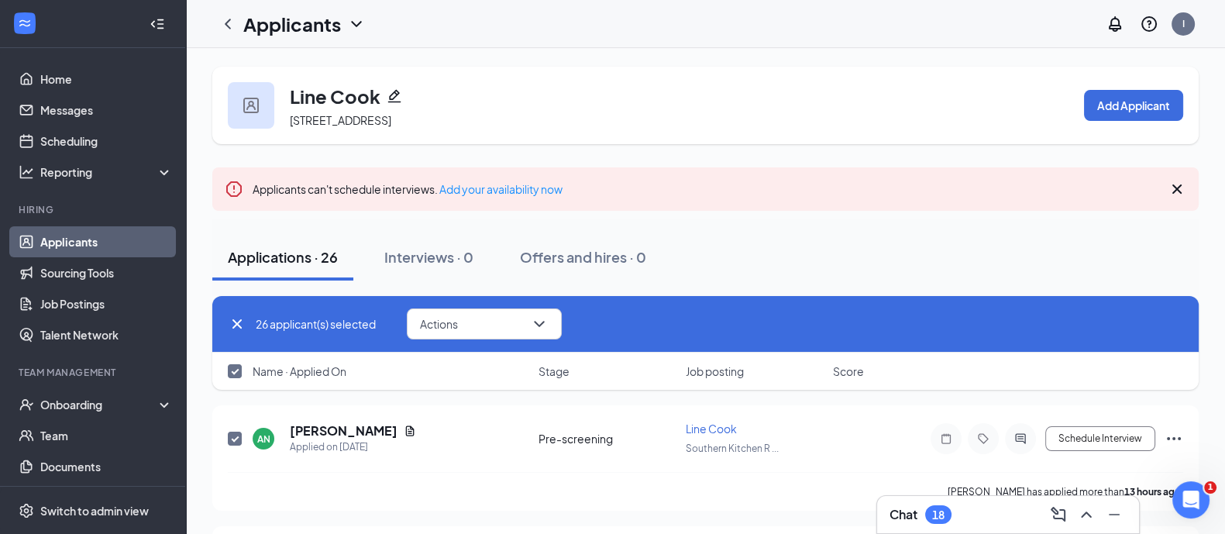
checkbox input "false"
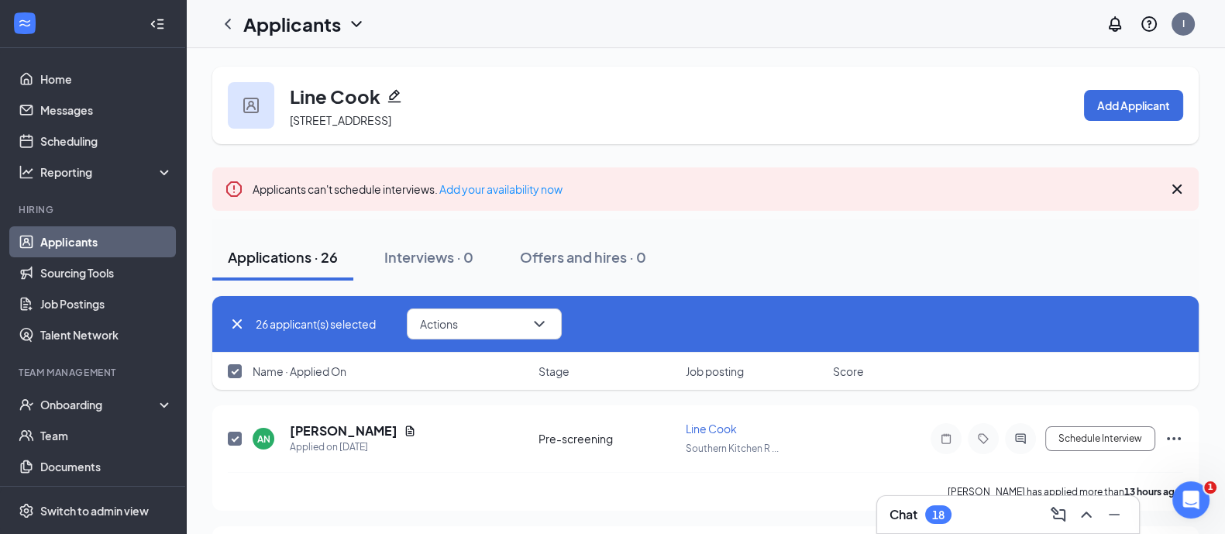
checkbox input "false"
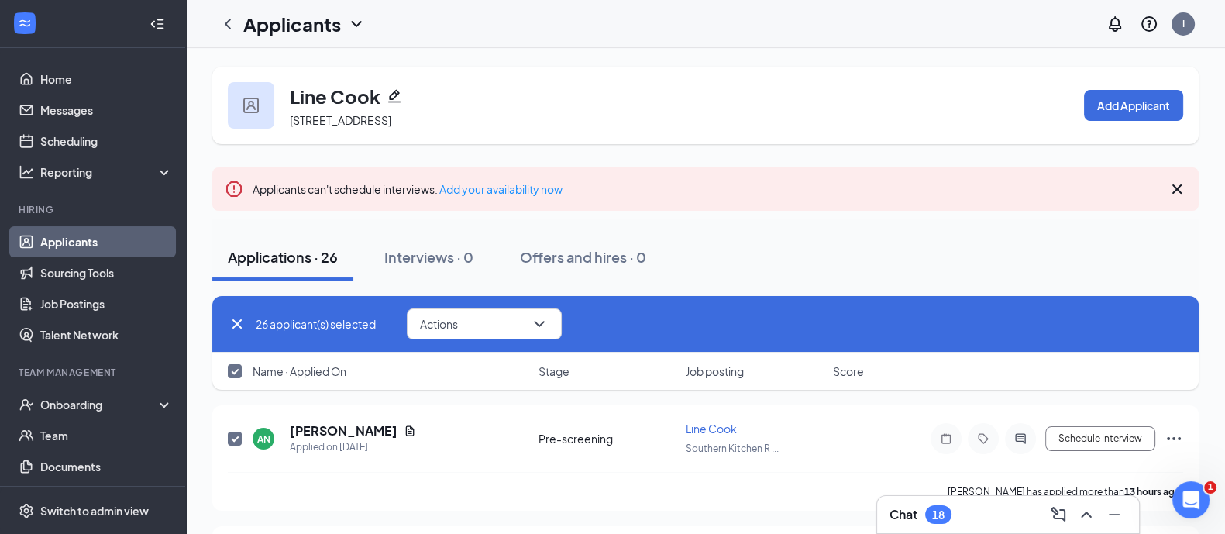
checkbox input "false"
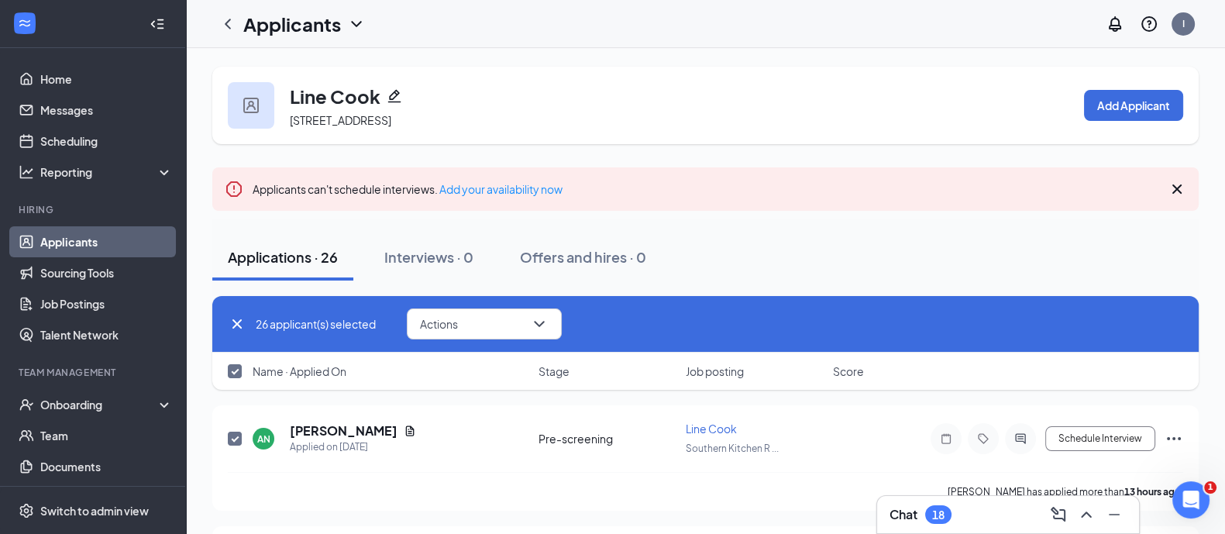
checkbox input "false"
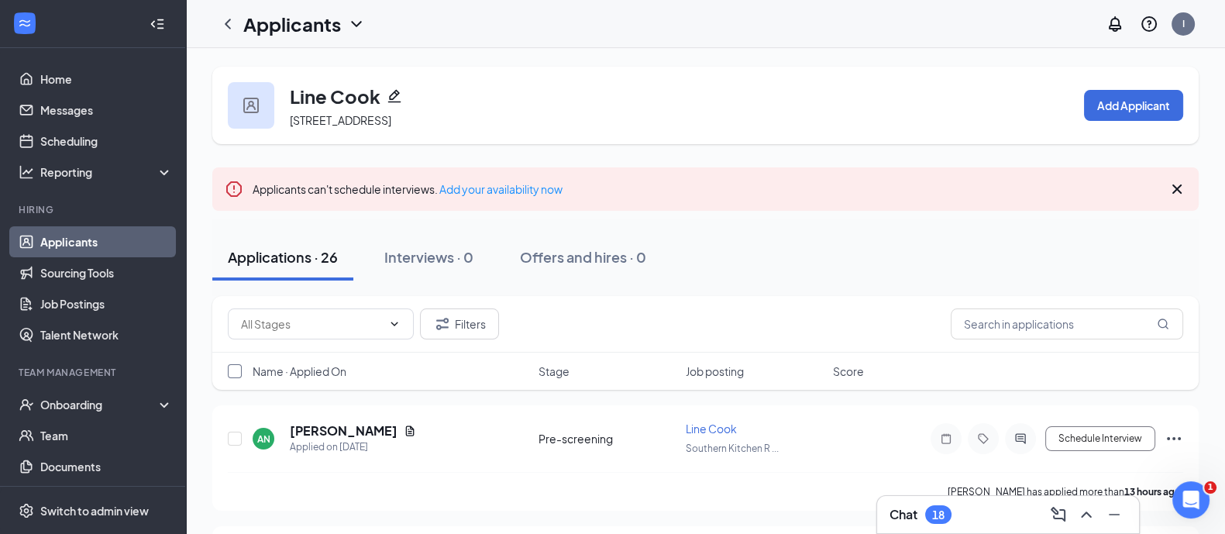
click at [235, 372] on input "checkbox" at bounding box center [235, 371] width 14 height 14
checkbox input "true"
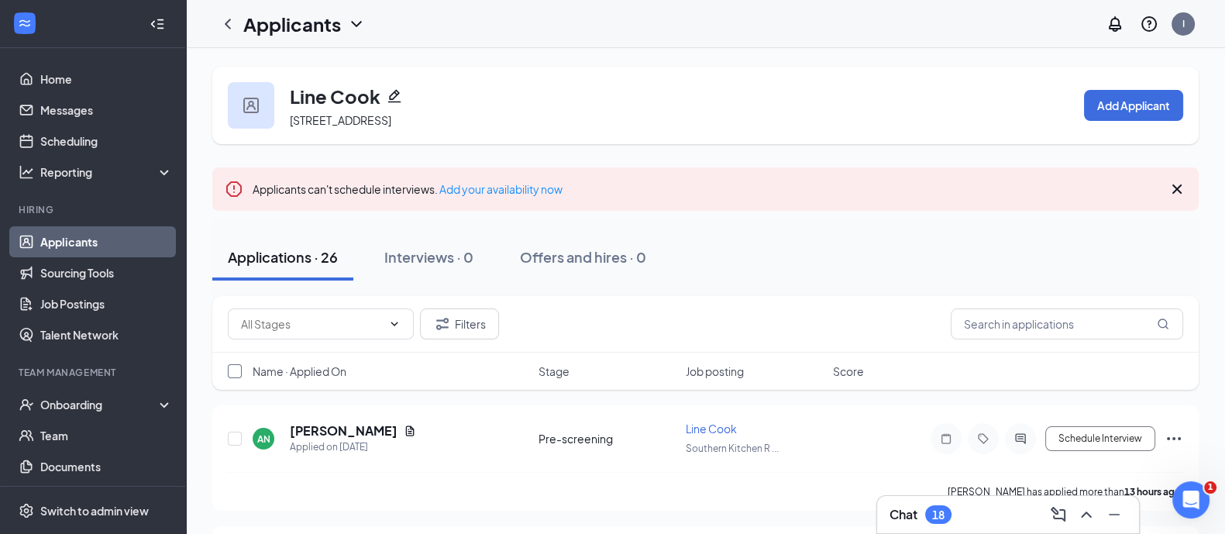
checkbox input "true"
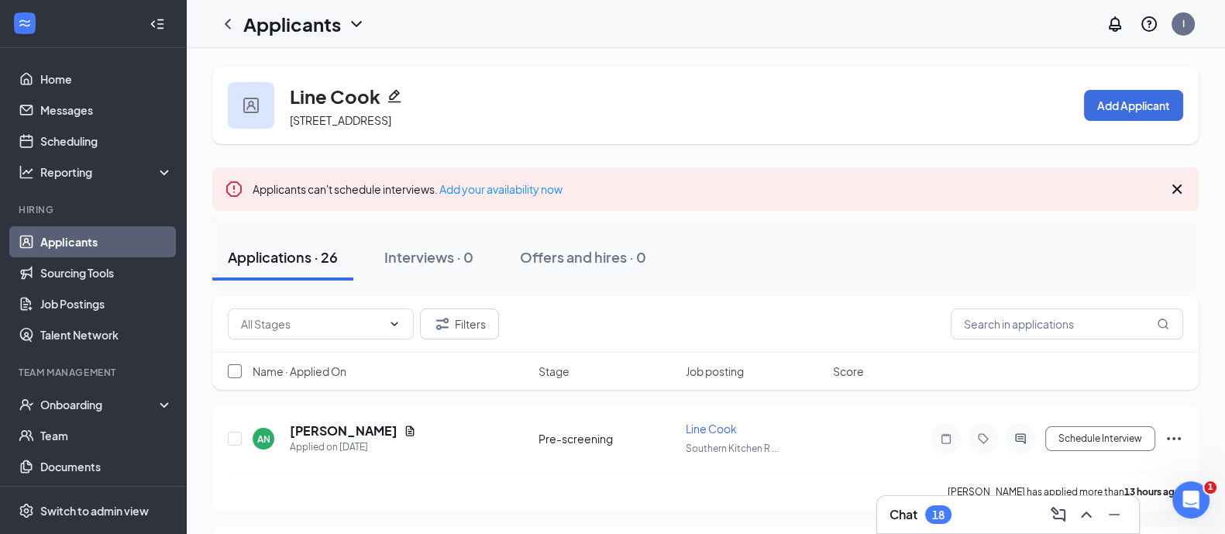
checkbox input "true"
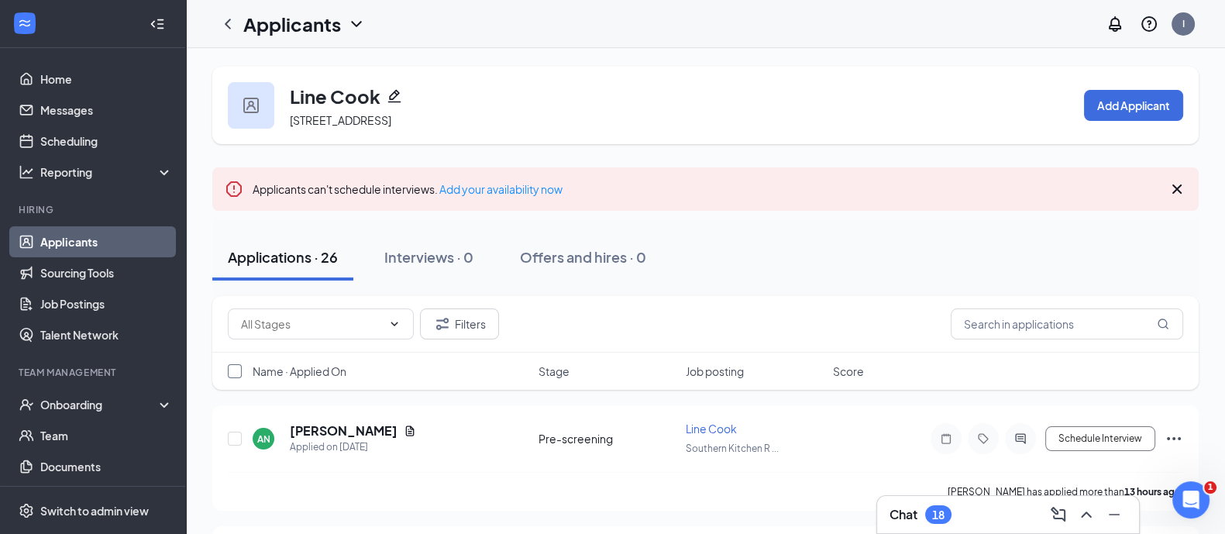
checkbox input "true"
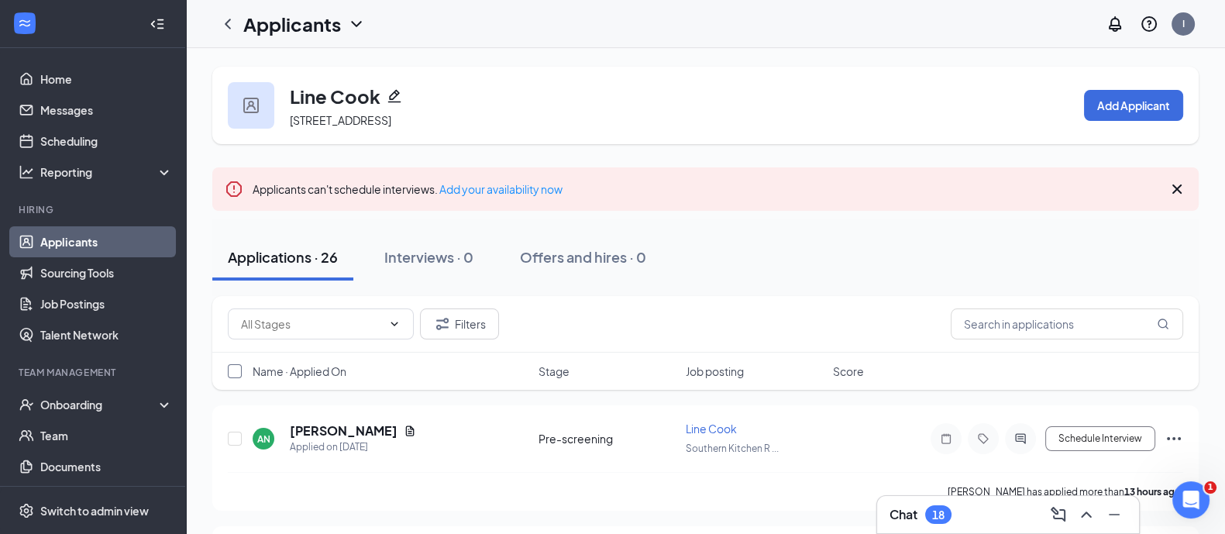
checkbox input "true"
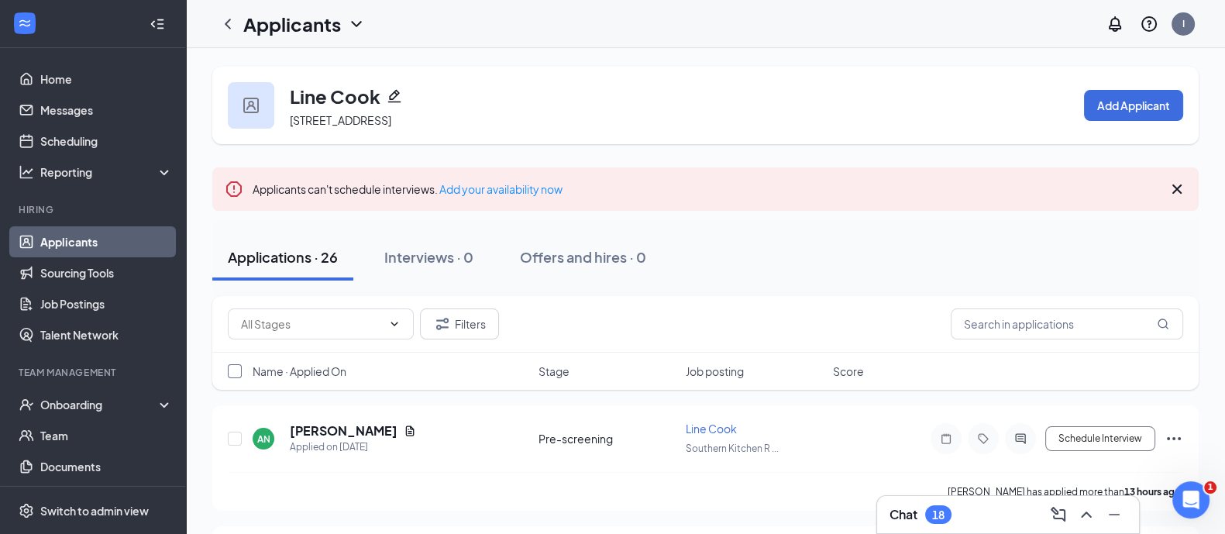
checkbox input "true"
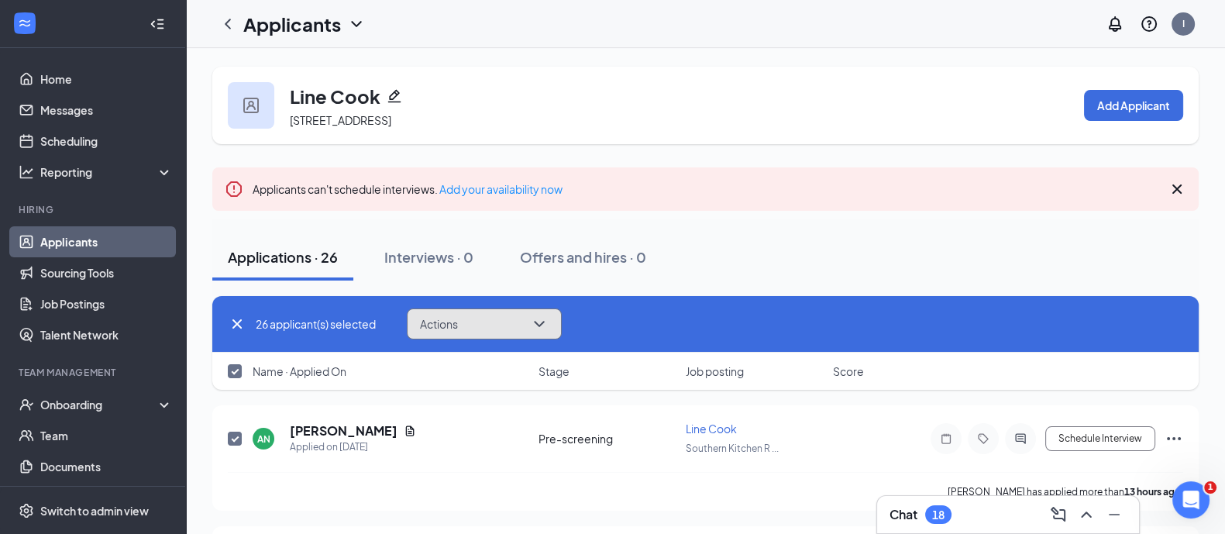
click at [516, 318] on button "Actions" at bounding box center [484, 323] width 155 height 31
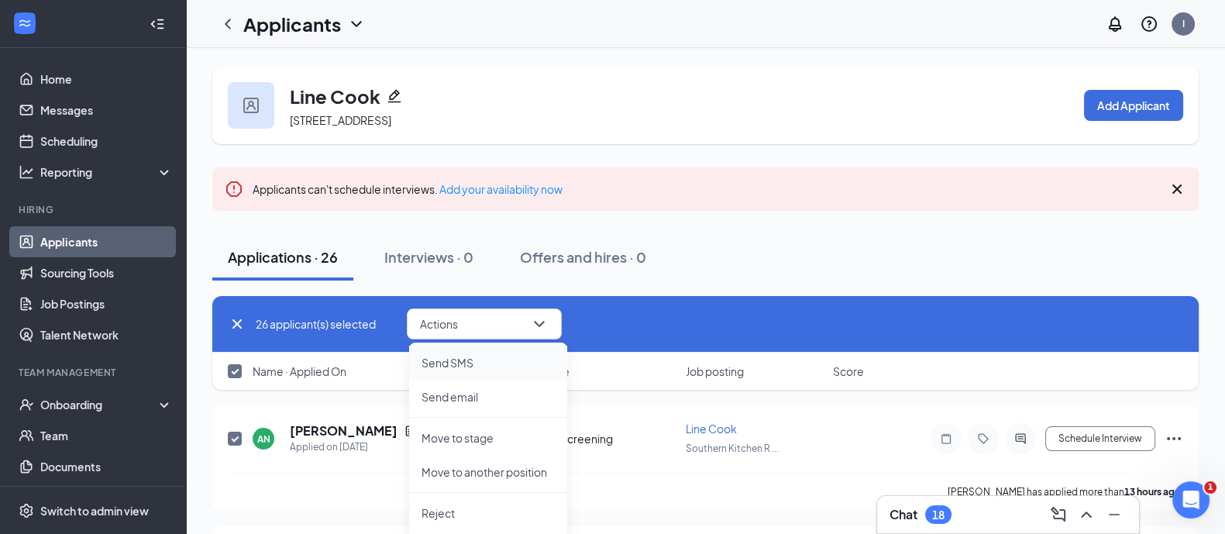
click at [480, 369] on p "Send SMS" at bounding box center [487, 362] width 133 height 15
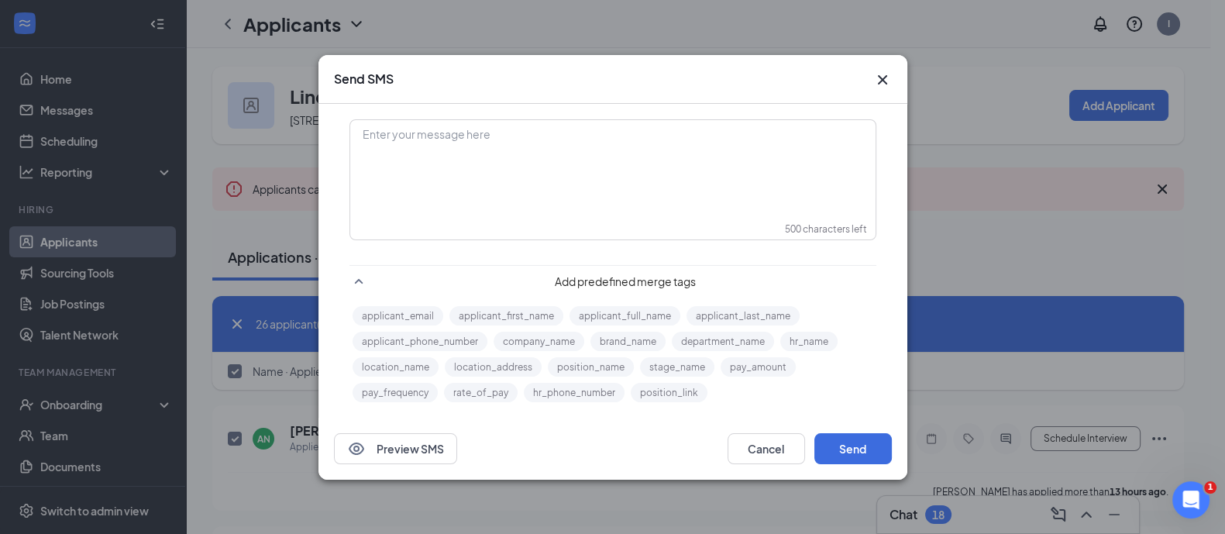
click at [519, 225] on div "Enter your message here" at bounding box center [612, 179] width 525 height 119
click at [453, 165] on div "Enter your message here" at bounding box center [613, 159] width 524 height 77
click at [867, 455] on button "Send" at bounding box center [852, 448] width 77 height 31
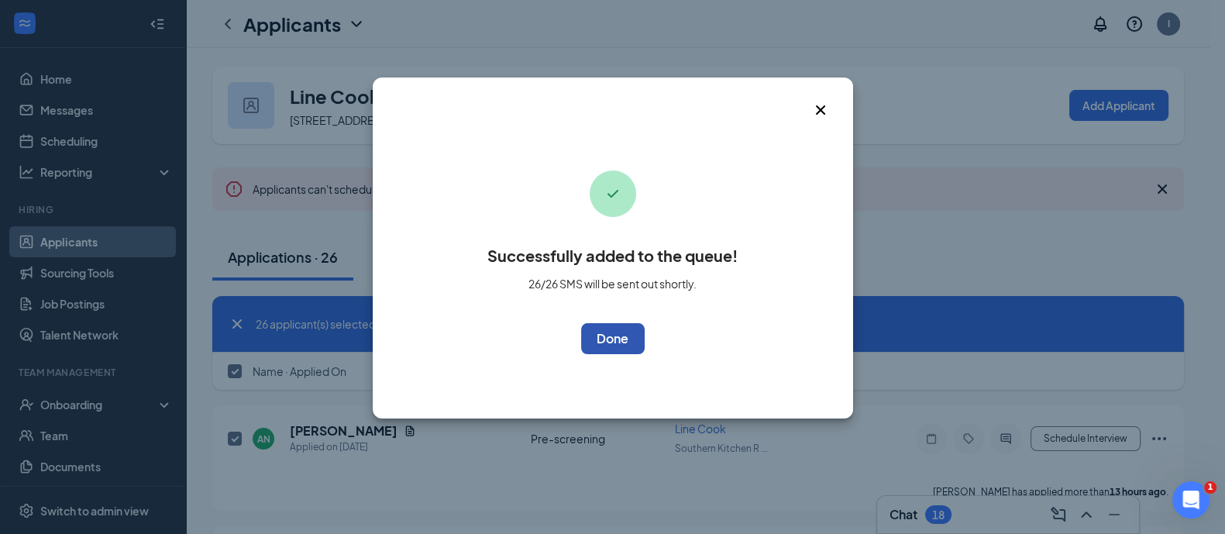
click at [611, 338] on button "OK" at bounding box center [613, 338] width 64 height 31
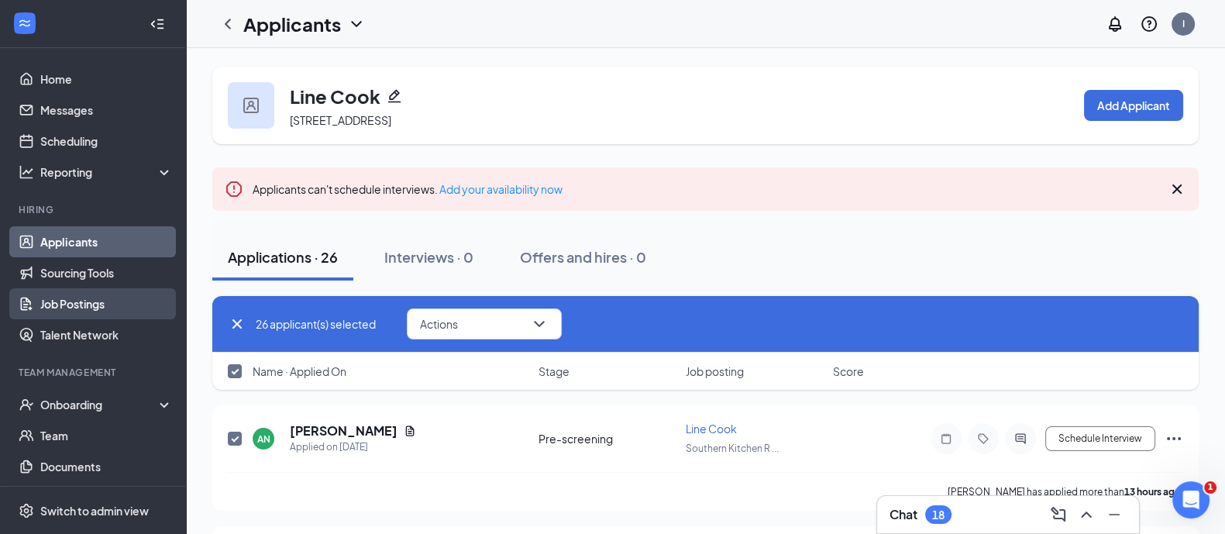
click at [105, 306] on link "Job Postings" at bounding box center [106, 303] width 132 height 31
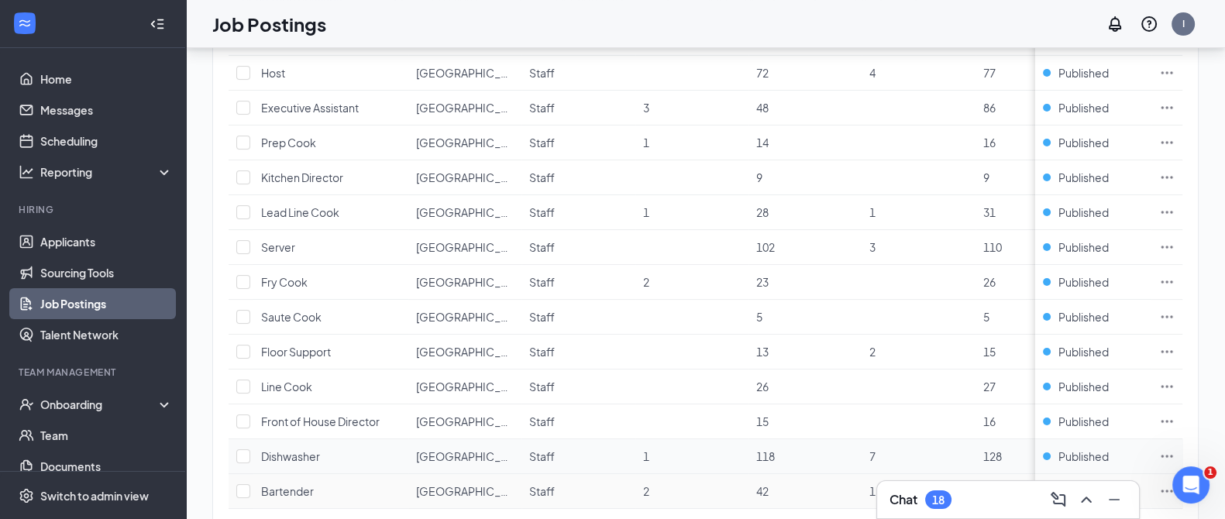
scroll to position [160, 0]
click at [242, 311] on input "checkbox" at bounding box center [243, 318] width 14 height 14
checkbox input "true"
click at [241, 279] on input "checkbox" at bounding box center [243, 284] width 14 height 14
checkbox input "true"
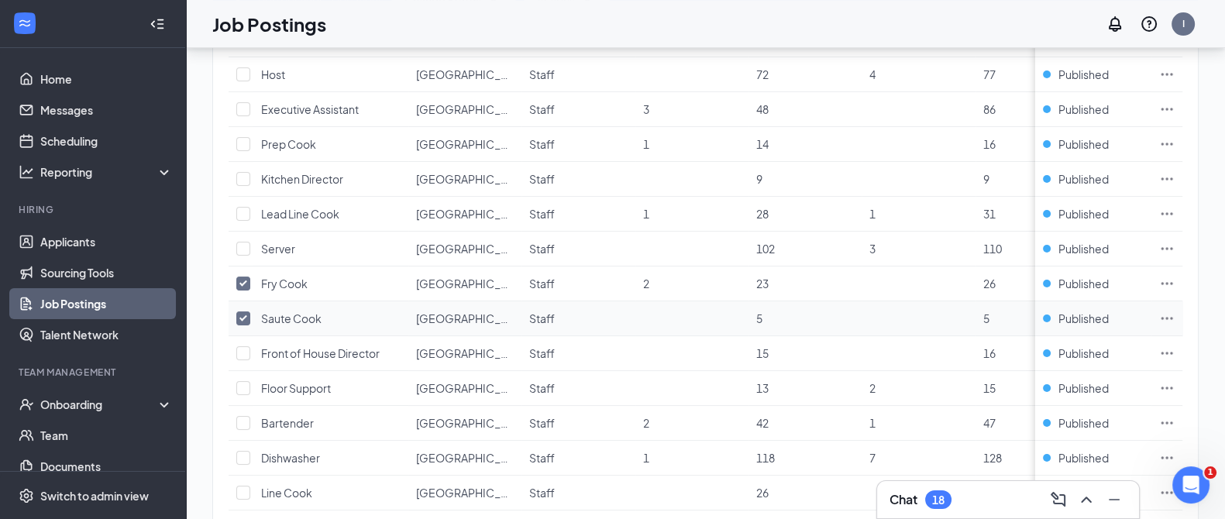
click at [241, 311] on input "checkbox" at bounding box center [243, 318] width 14 height 14
checkbox input "false"
click at [1174, 276] on icon "Ellipses" at bounding box center [1166, 283] width 15 height 15
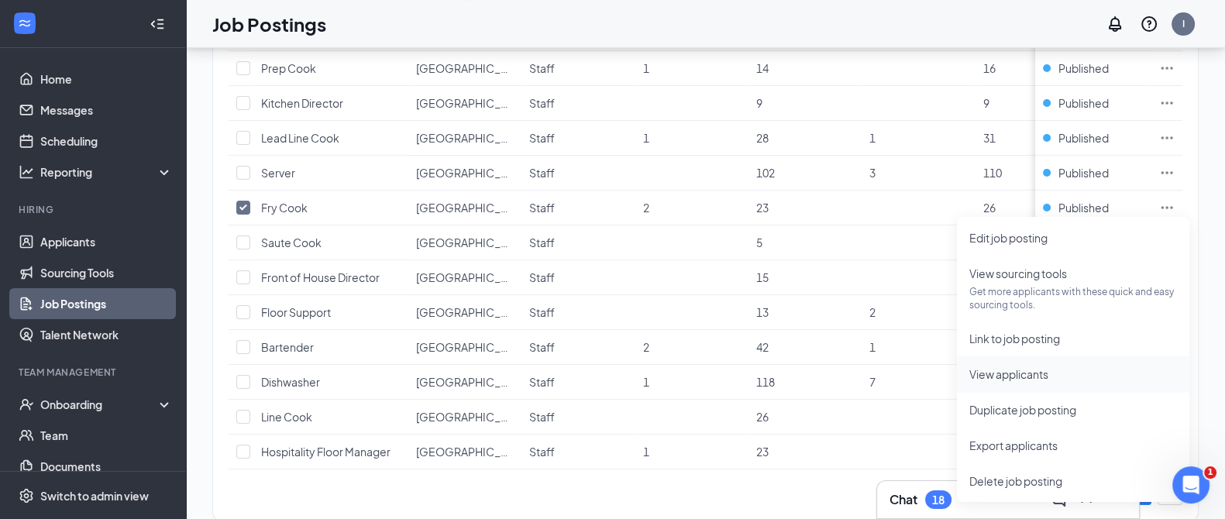
scroll to position [241, 0]
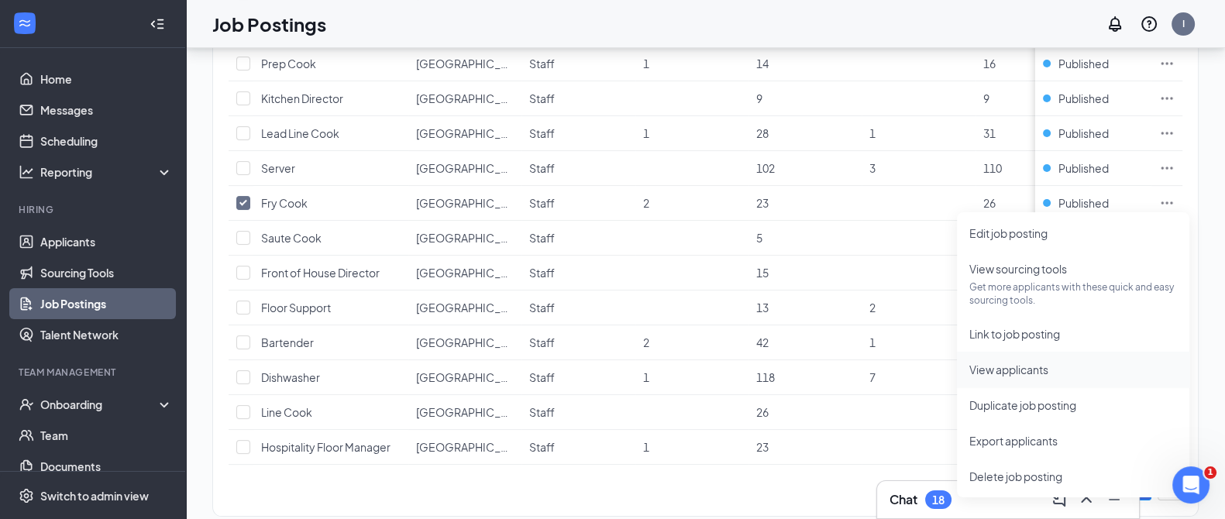
click at [1003, 362] on span "View applicants" at bounding box center [1008, 369] width 79 height 14
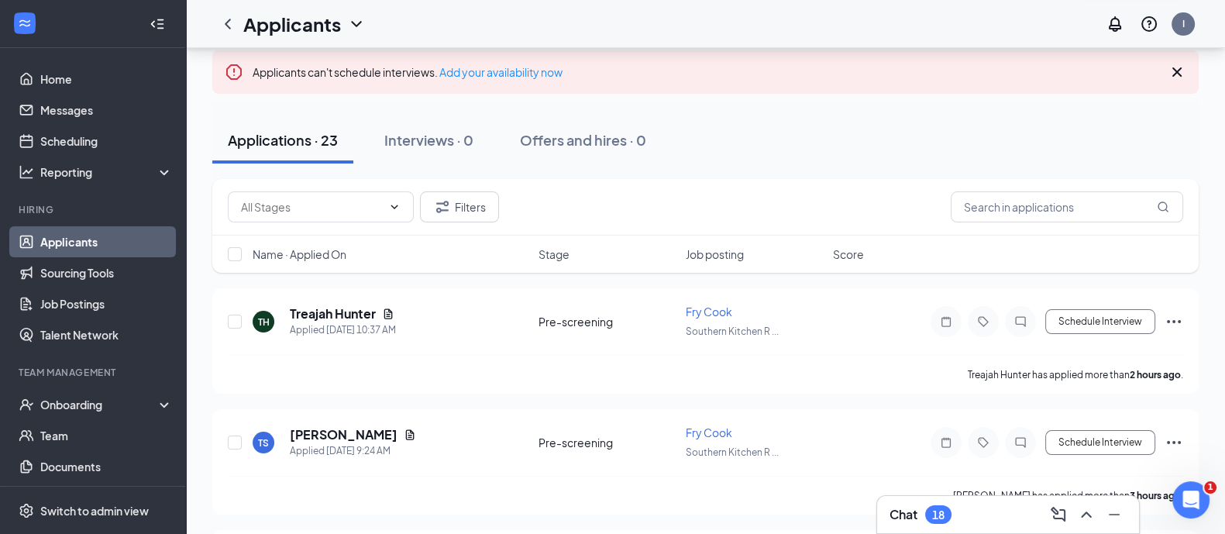
scroll to position [120, 0]
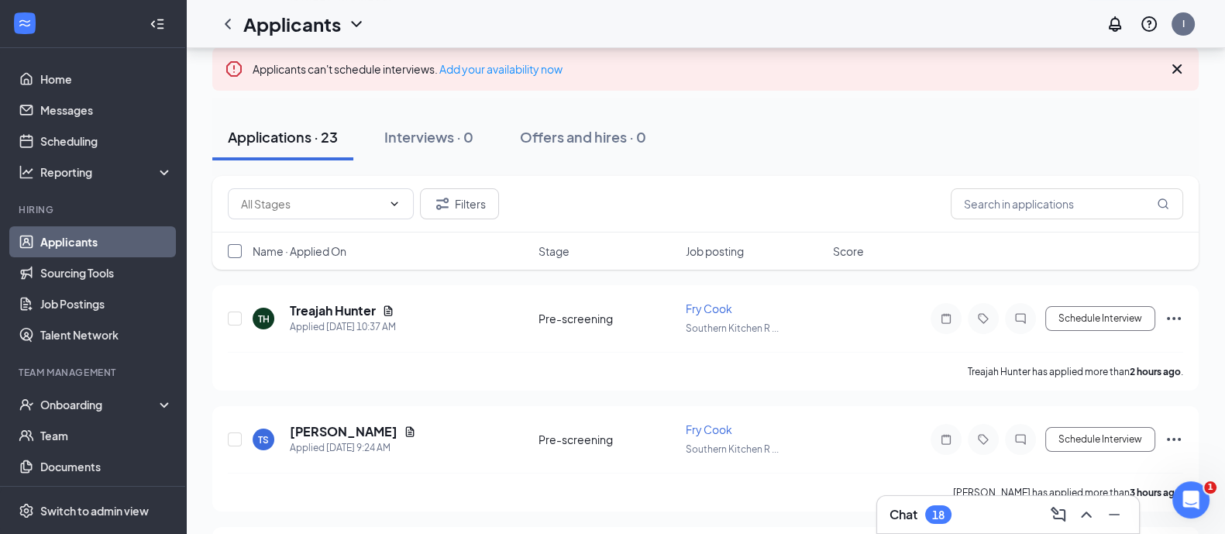
click at [230, 248] on input "checkbox" at bounding box center [235, 251] width 14 height 14
checkbox input "true"
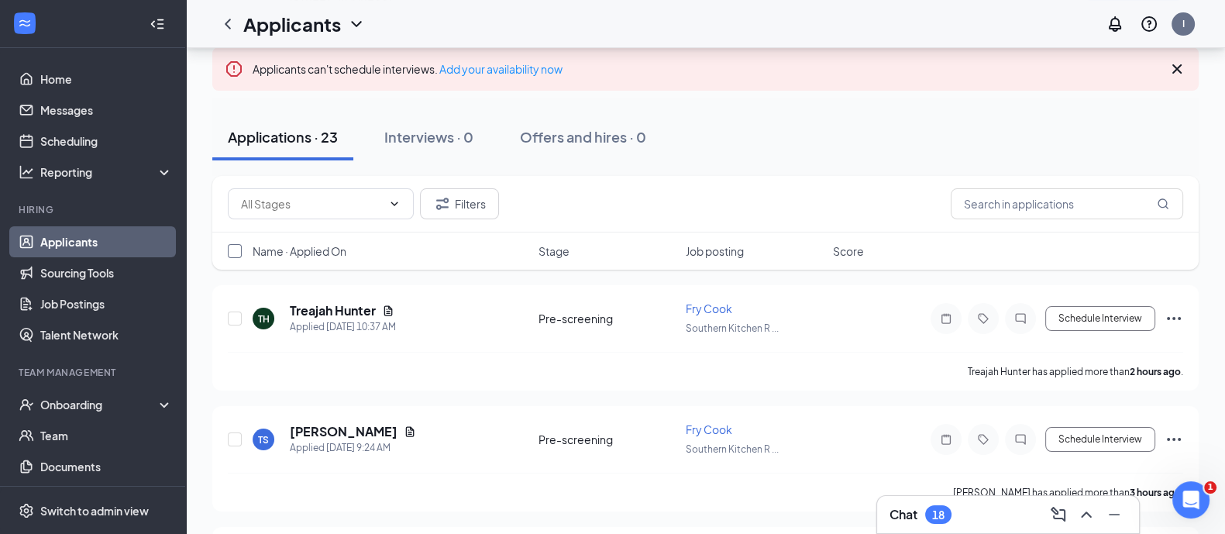
checkbox input "true"
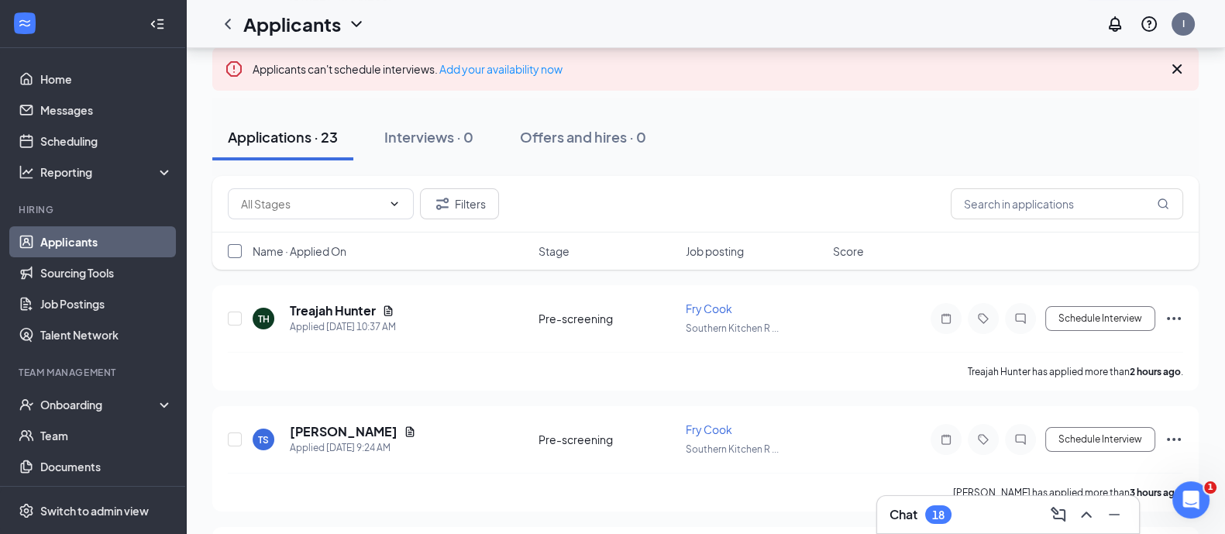
checkbox input "true"
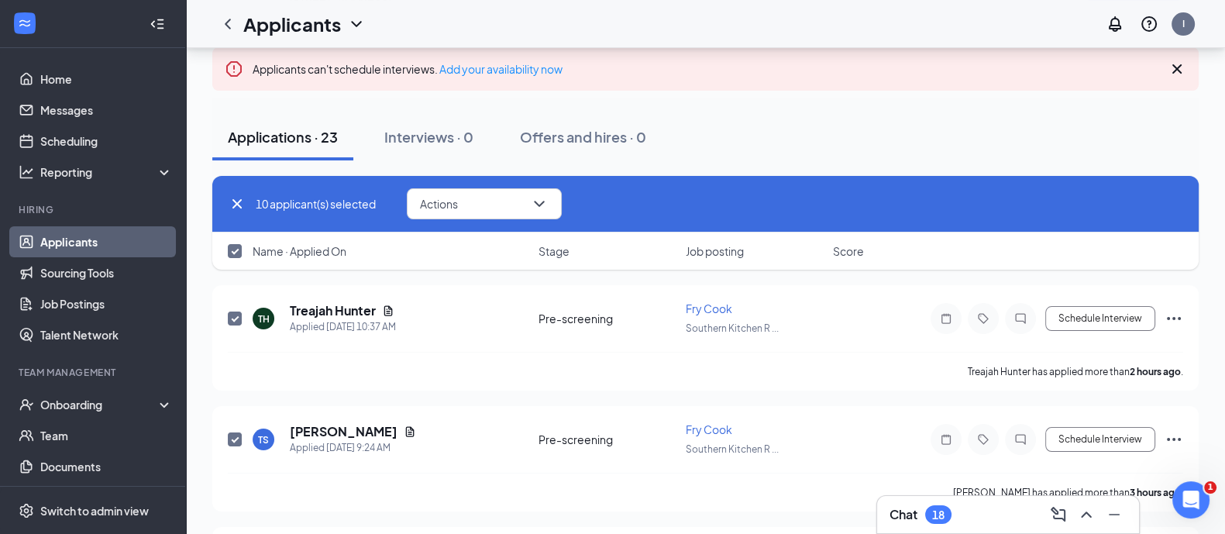
click at [236, 249] on input "checkbox" at bounding box center [235, 251] width 14 height 14
checkbox input "false"
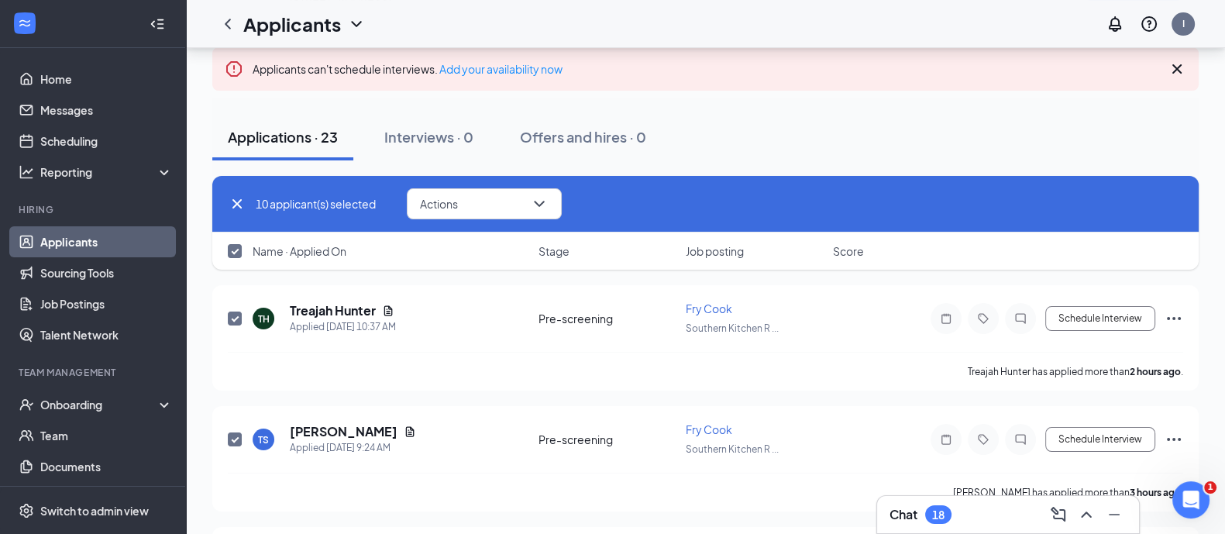
checkbox input "false"
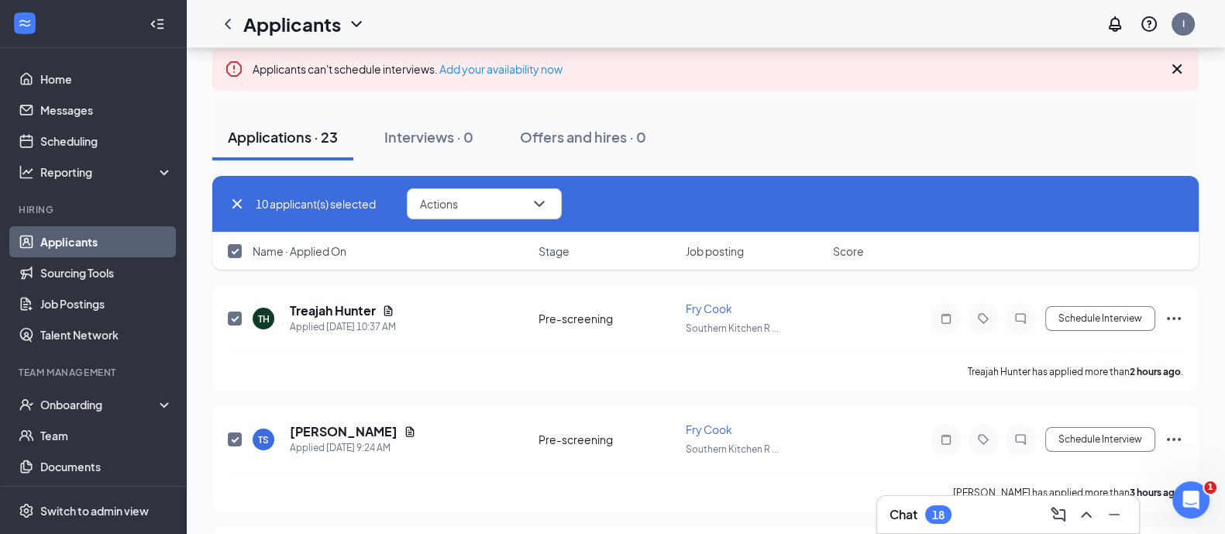
checkbox input "false"
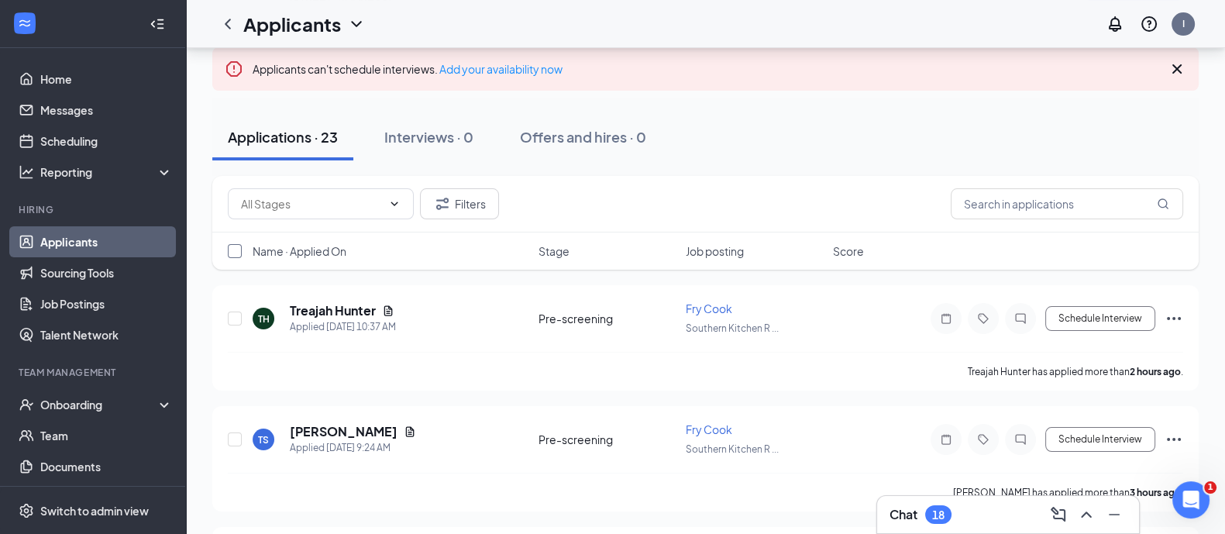
click at [236, 249] on input "checkbox" at bounding box center [235, 251] width 14 height 14
checkbox input "true"
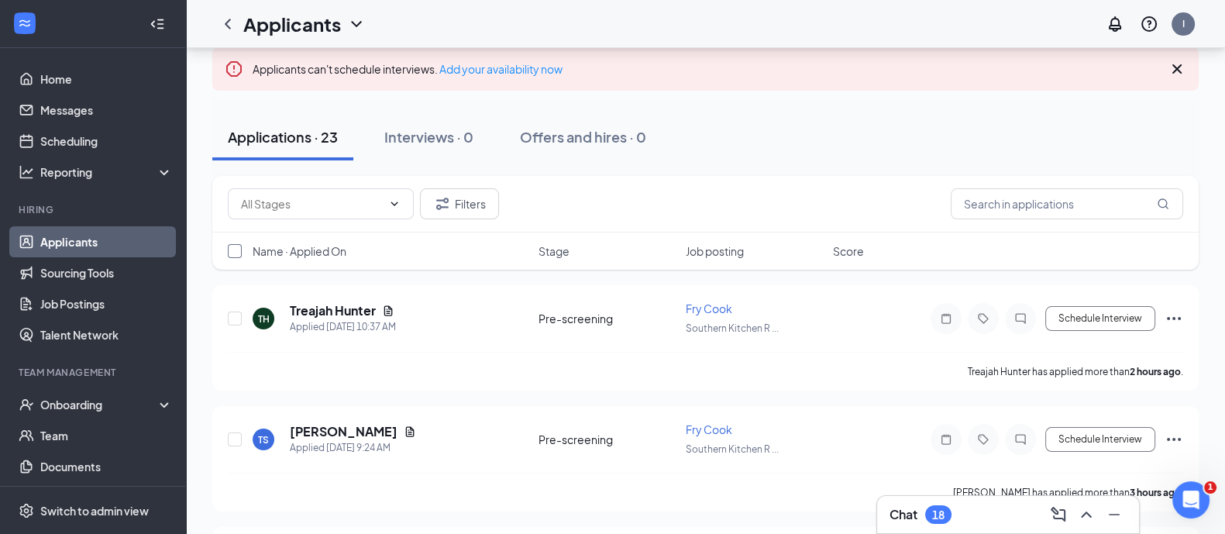
checkbox input "true"
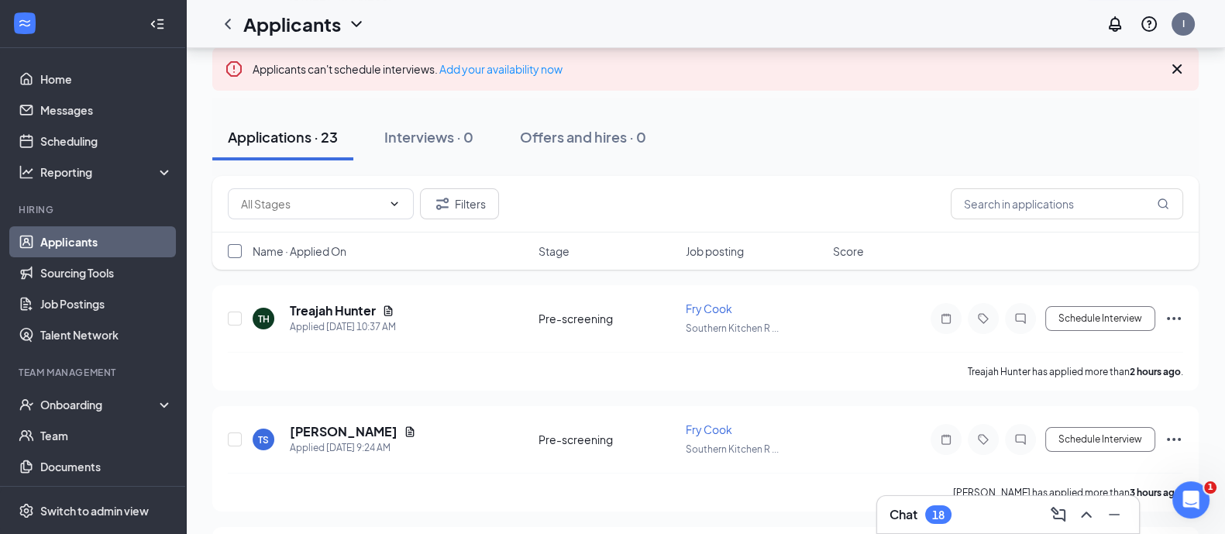
checkbox input "true"
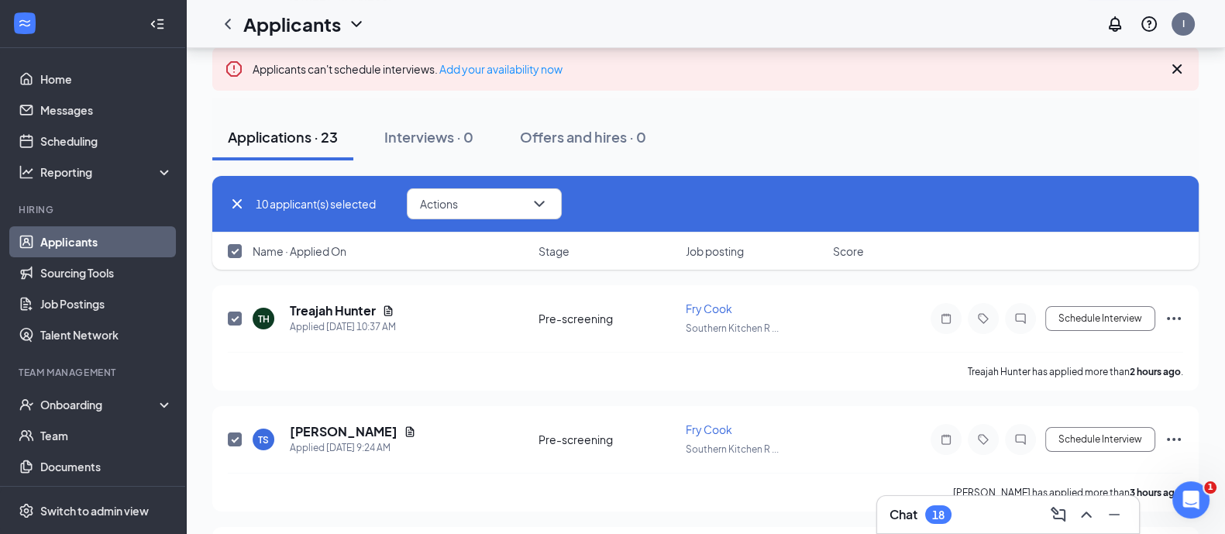
click at [236, 249] on input "checkbox" at bounding box center [235, 251] width 14 height 14
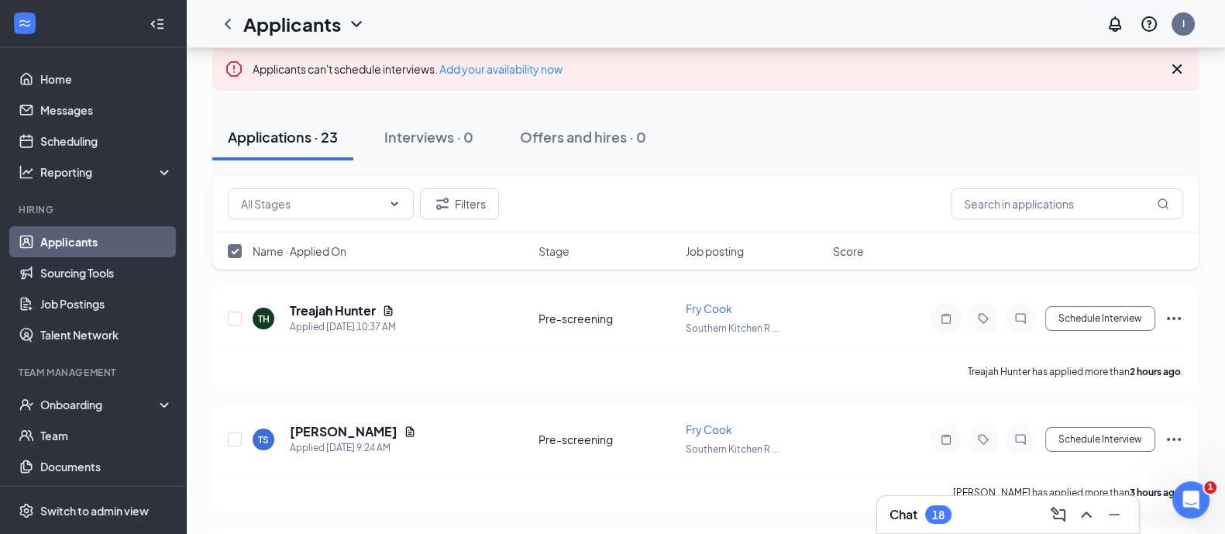
checkbox input "false"
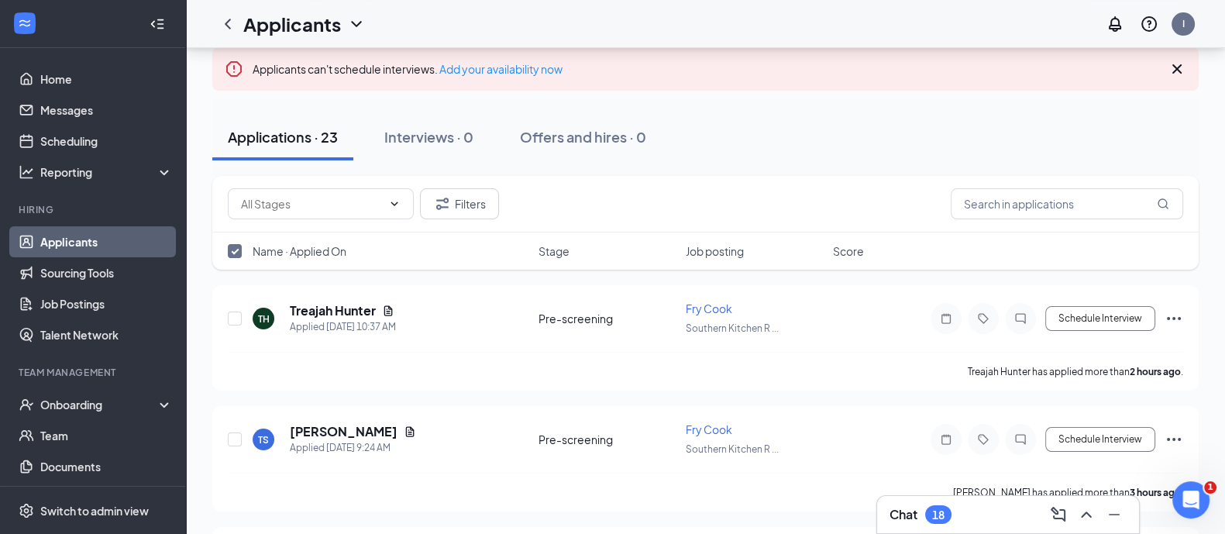
checkbox input "false"
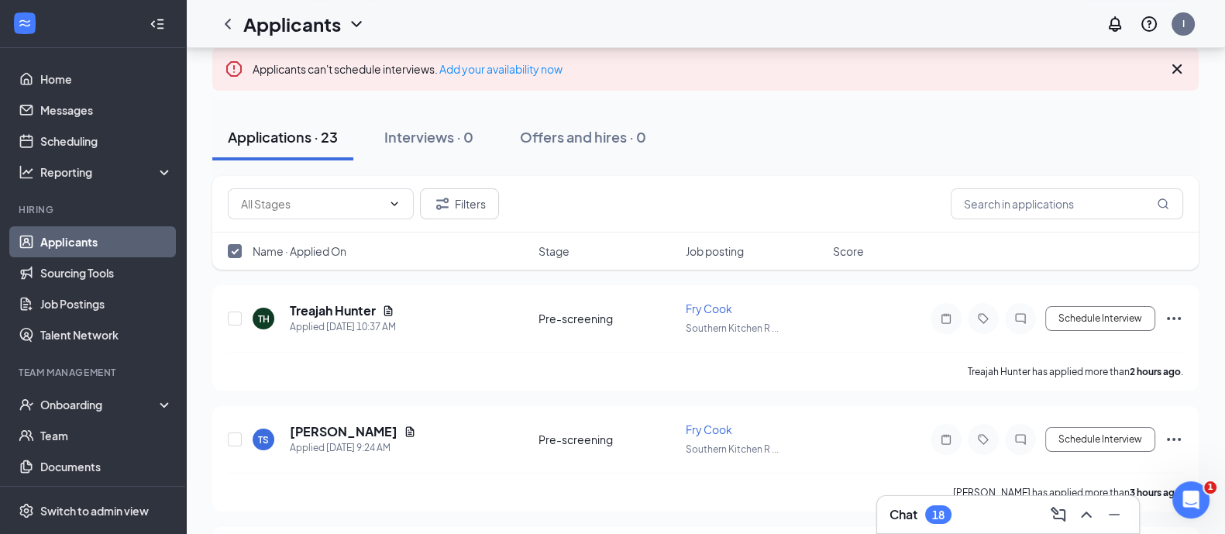
checkbox input "false"
click at [236, 249] on input "checkbox" at bounding box center [235, 251] width 14 height 14
checkbox input "true"
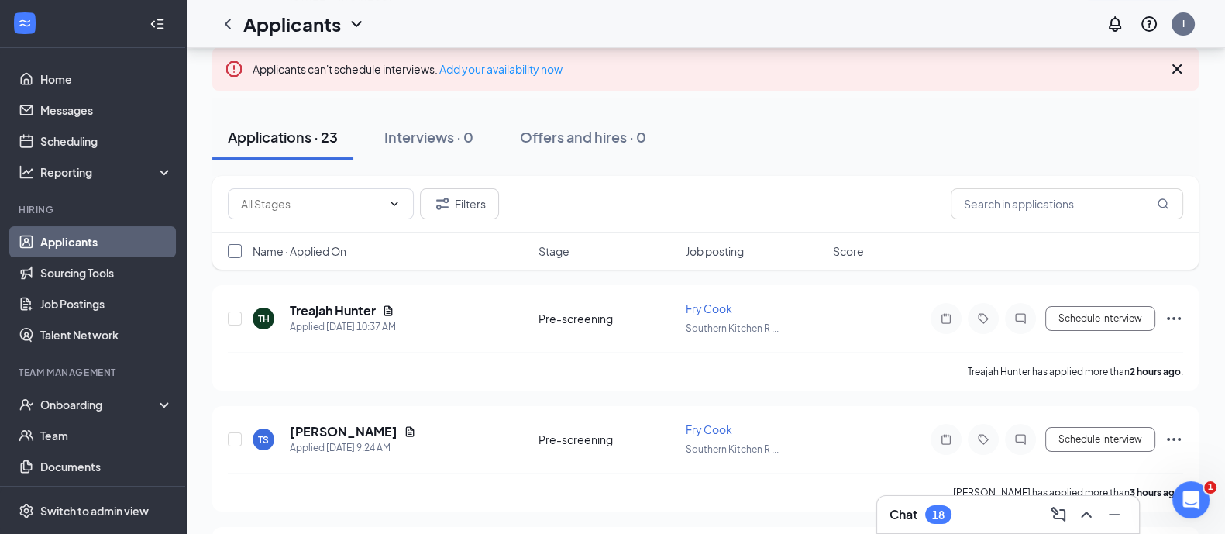
checkbox input "true"
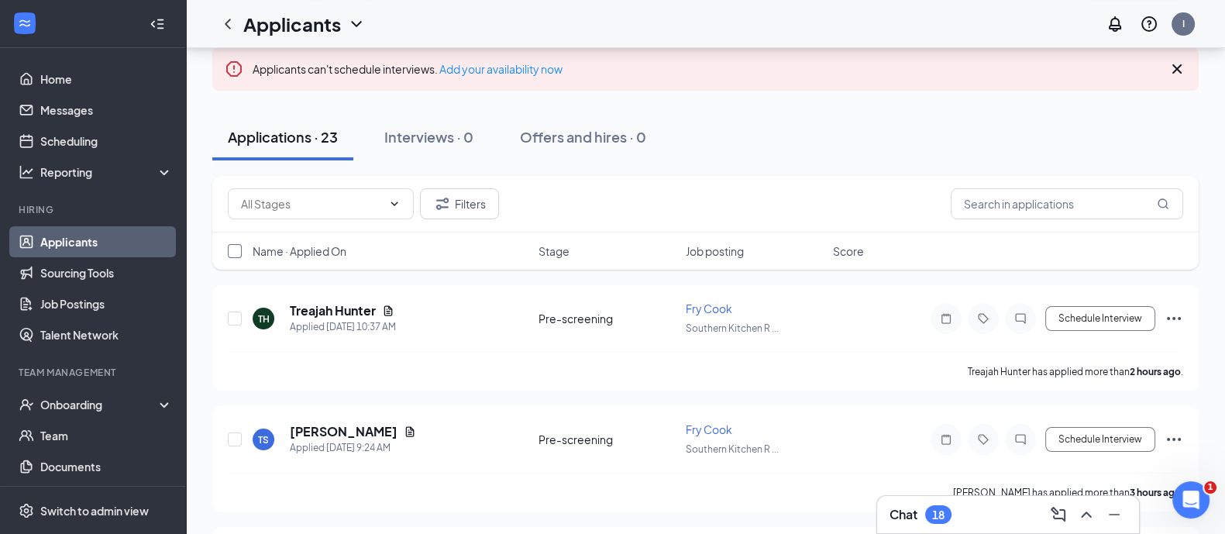
checkbox input "true"
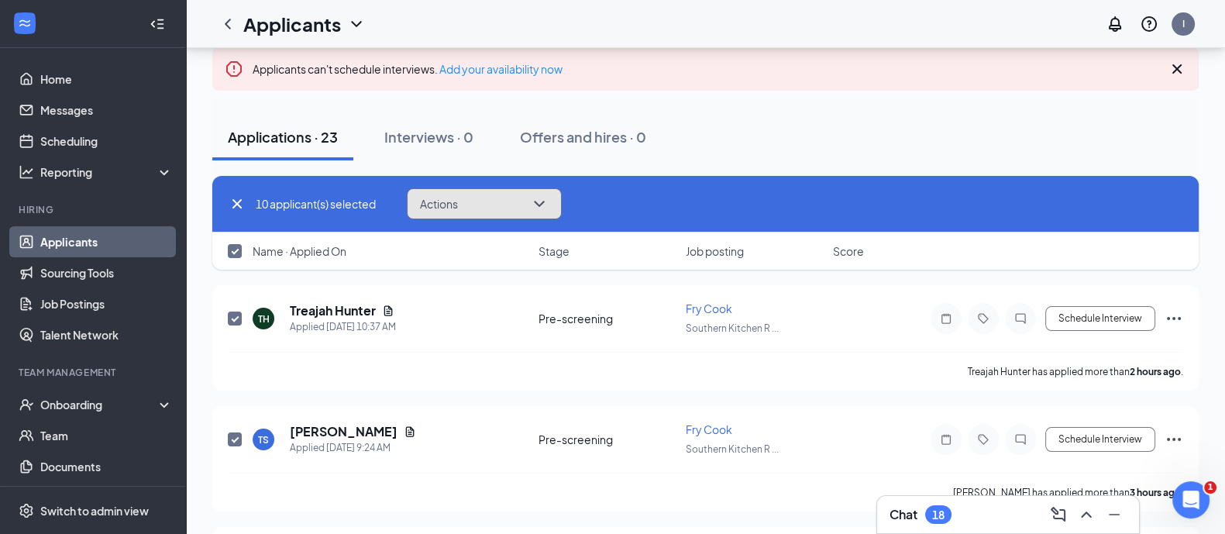
click at [504, 208] on button "Actions" at bounding box center [484, 203] width 155 height 31
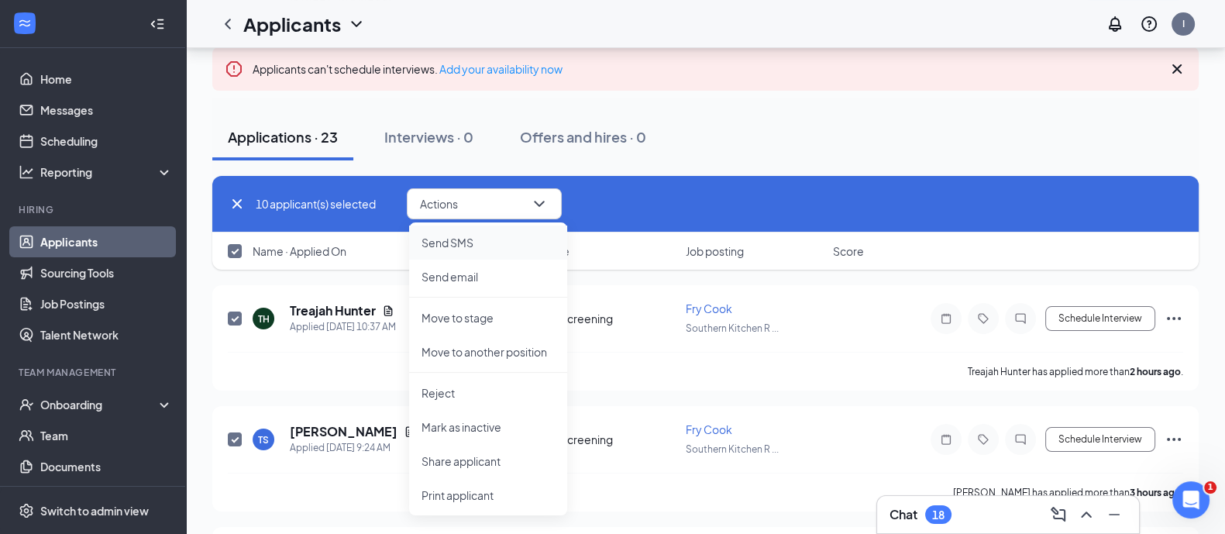
click at [459, 245] on p "Send SMS" at bounding box center [487, 242] width 133 height 15
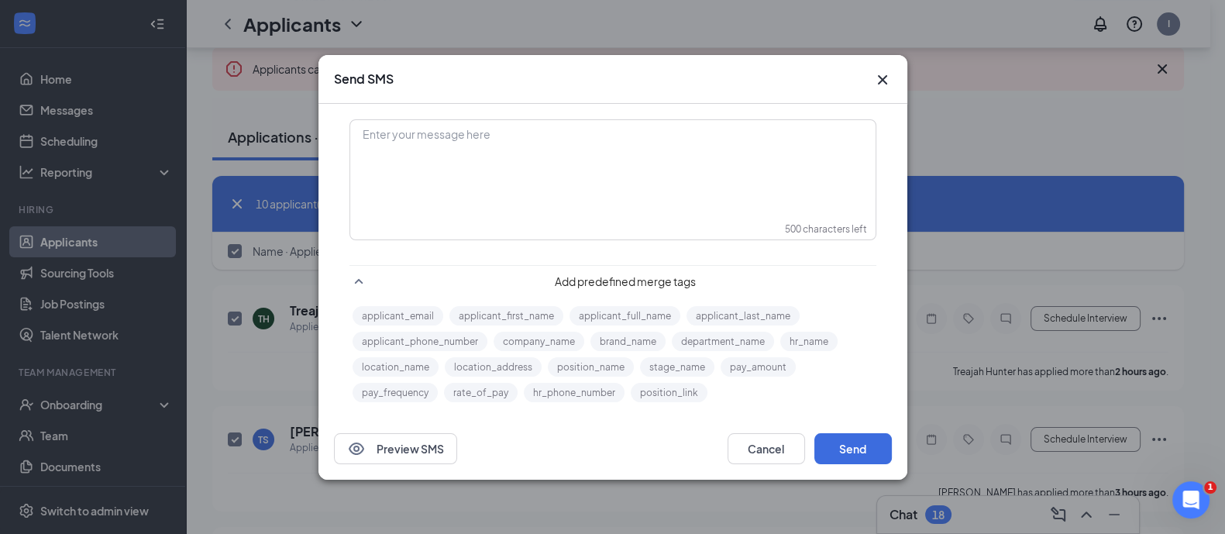
click at [468, 175] on div "Enter your message here" at bounding box center [613, 159] width 524 height 77
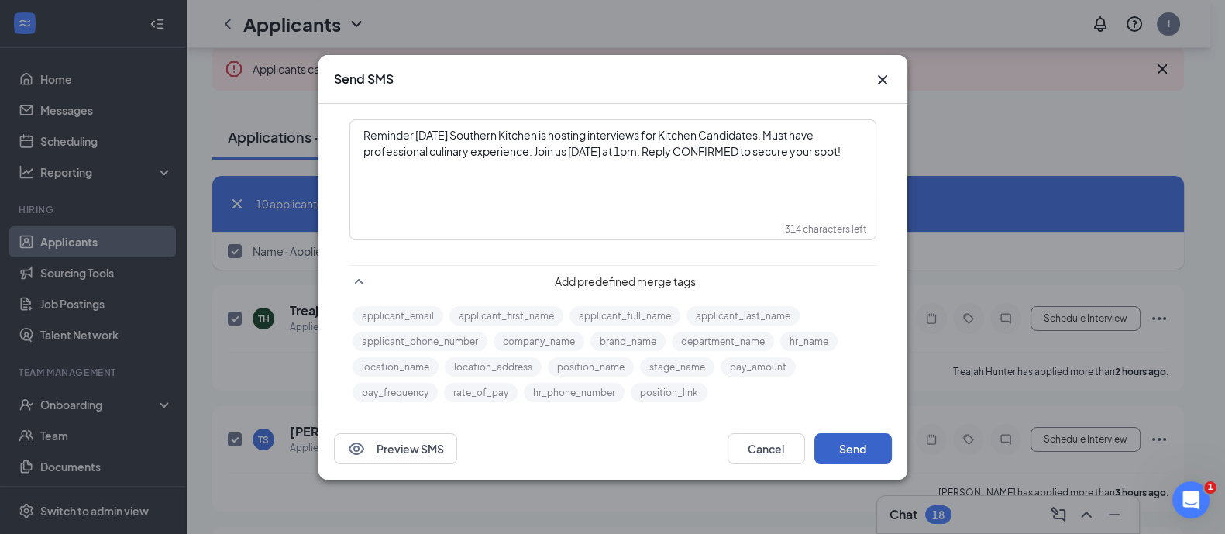
click at [861, 450] on button "Send" at bounding box center [852, 448] width 77 height 31
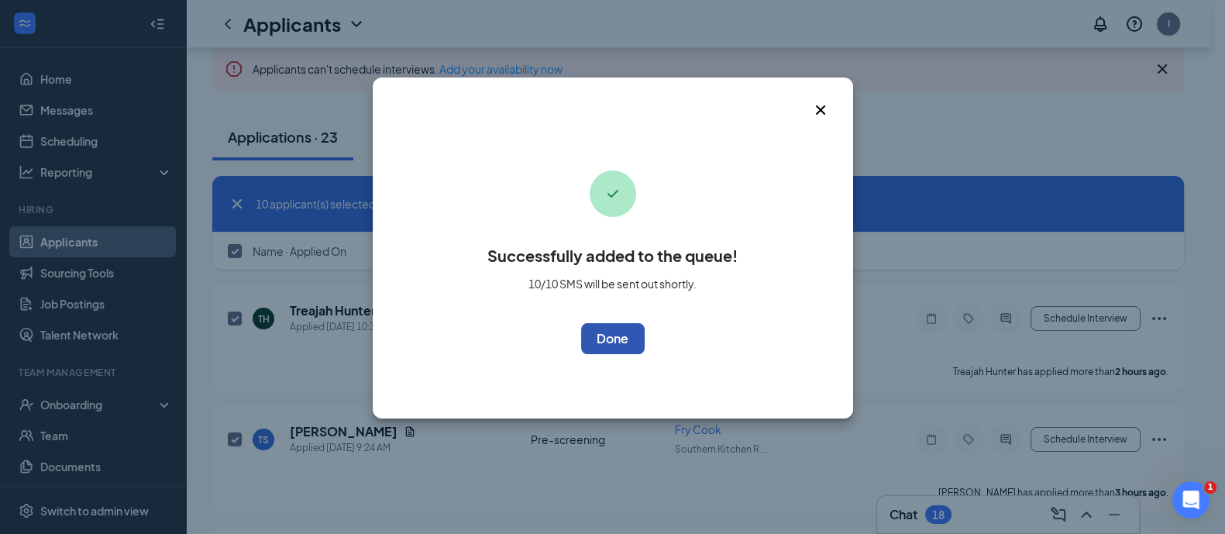
click at [616, 354] on button "OK" at bounding box center [613, 338] width 64 height 31
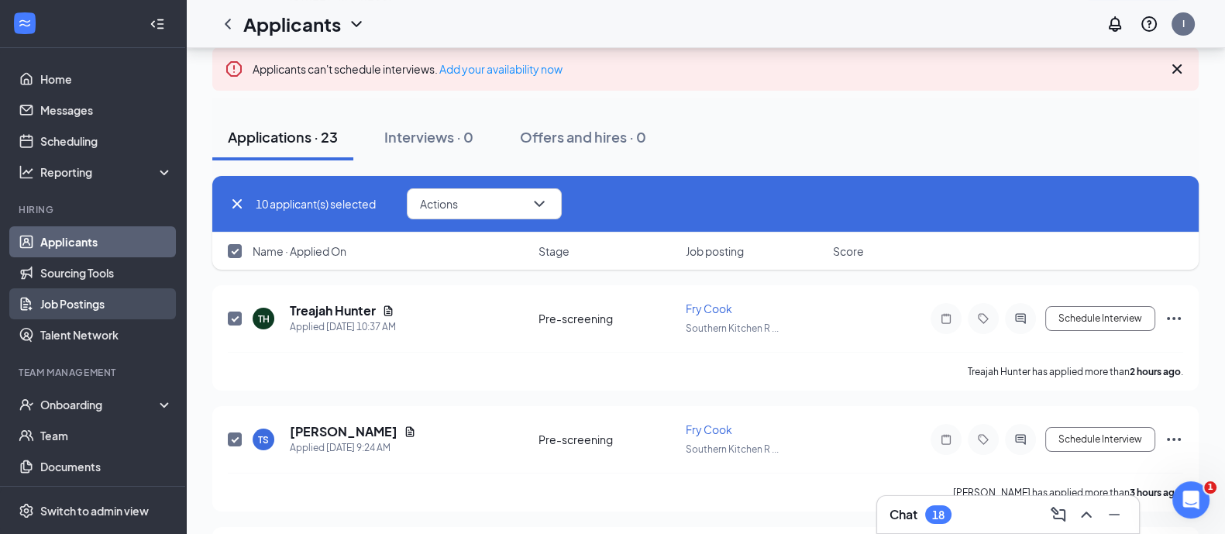
click at [87, 300] on link "Job Postings" at bounding box center [106, 303] width 132 height 31
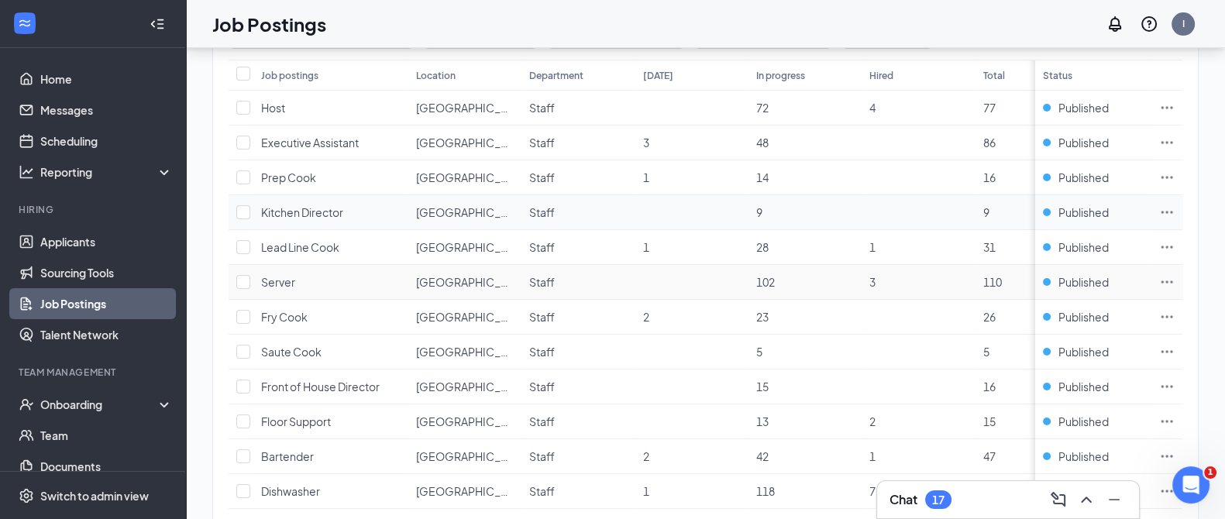
scroll to position [139, 0]
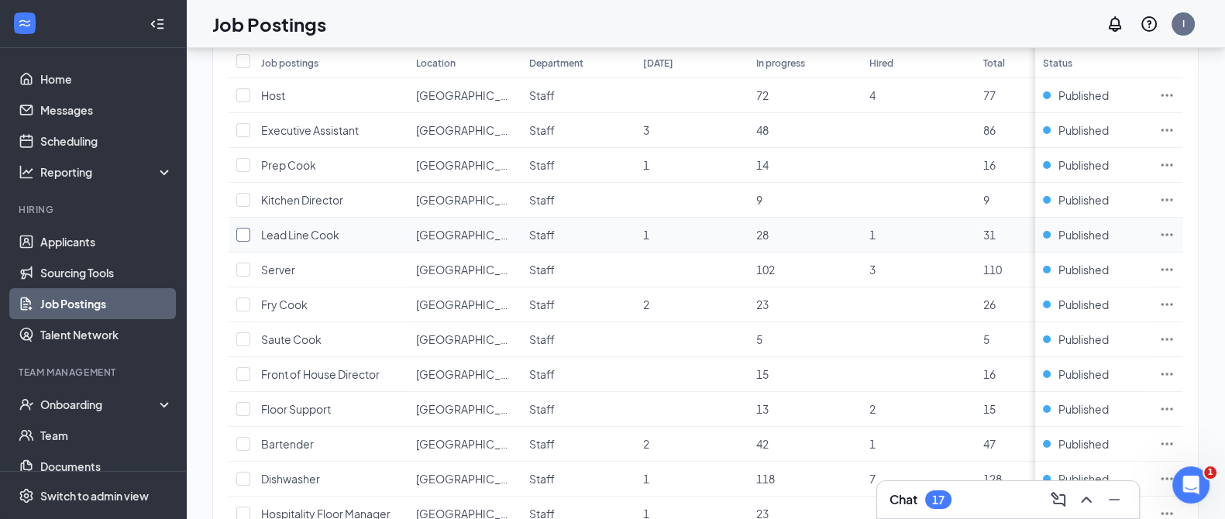
click at [242, 232] on input "checkbox" at bounding box center [243, 235] width 14 height 14
checkbox input "true"
click at [1174, 231] on icon "Ellipses" at bounding box center [1166, 234] width 15 height 15
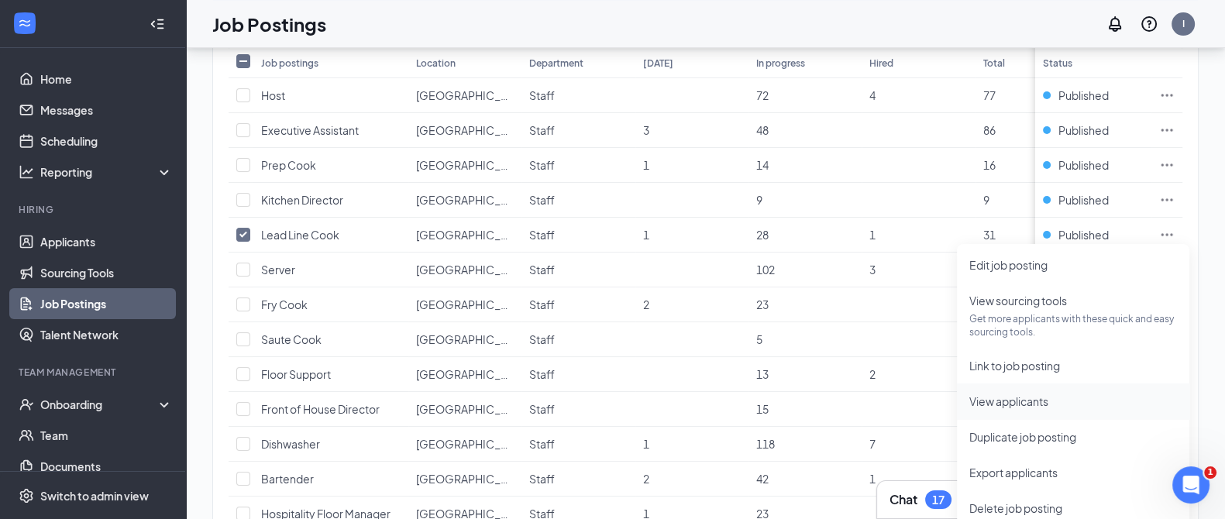
click at [1026, 396] on span "View applicants" at bounding box center [1008, 401] width 79 height 14
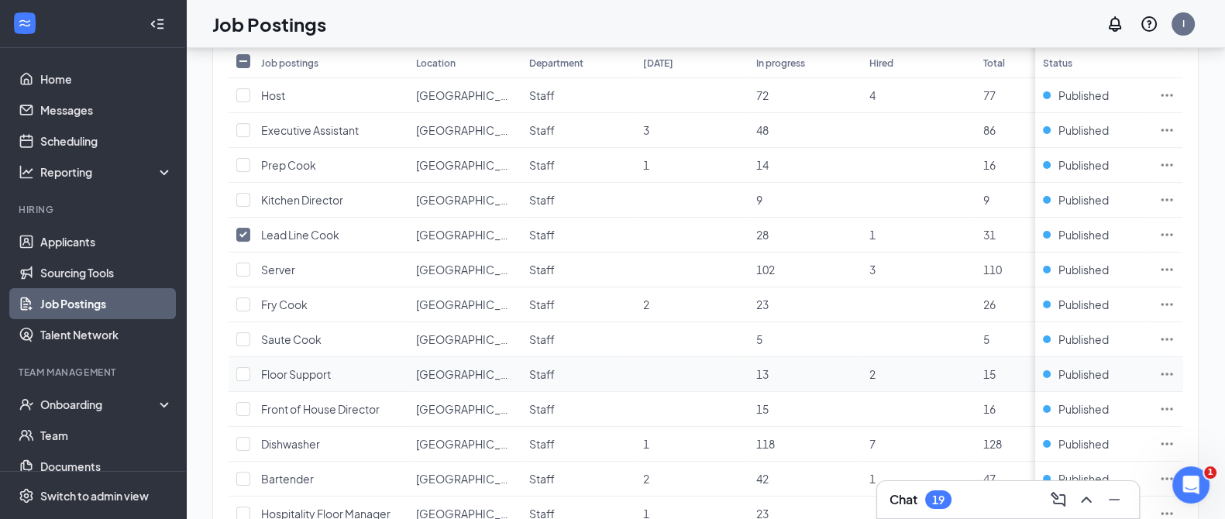
scroll to position [176, 0]
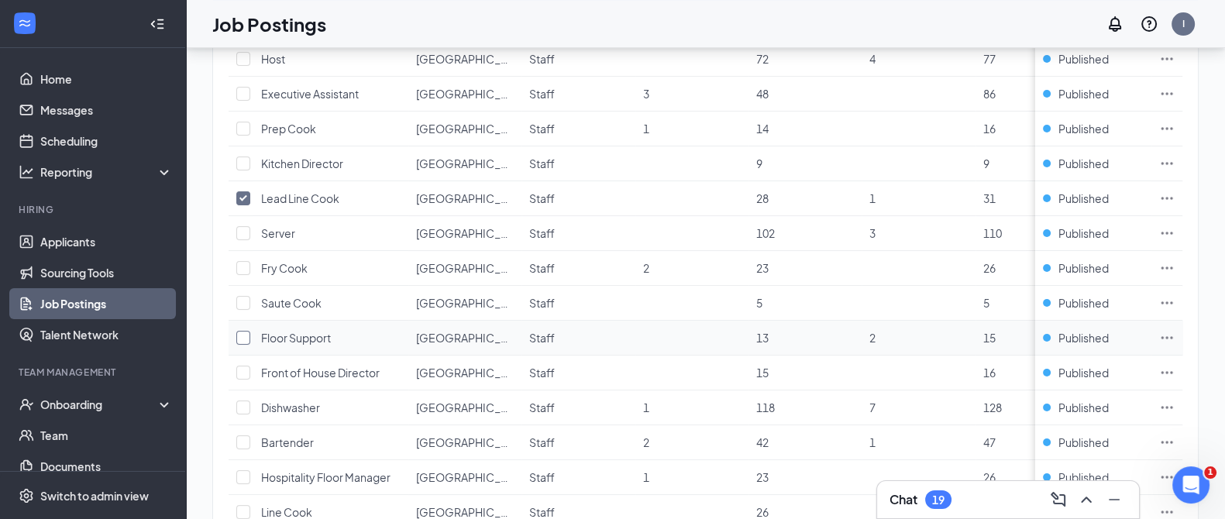
click at [244, 338] on input "checkbox" at bounding box center [243, 338] width 14 height 14
checkbox input "true"
click at [243, 191] on input "checkbox" at bounding box center [243, 198] width 14 height 14
checkbox input "false"
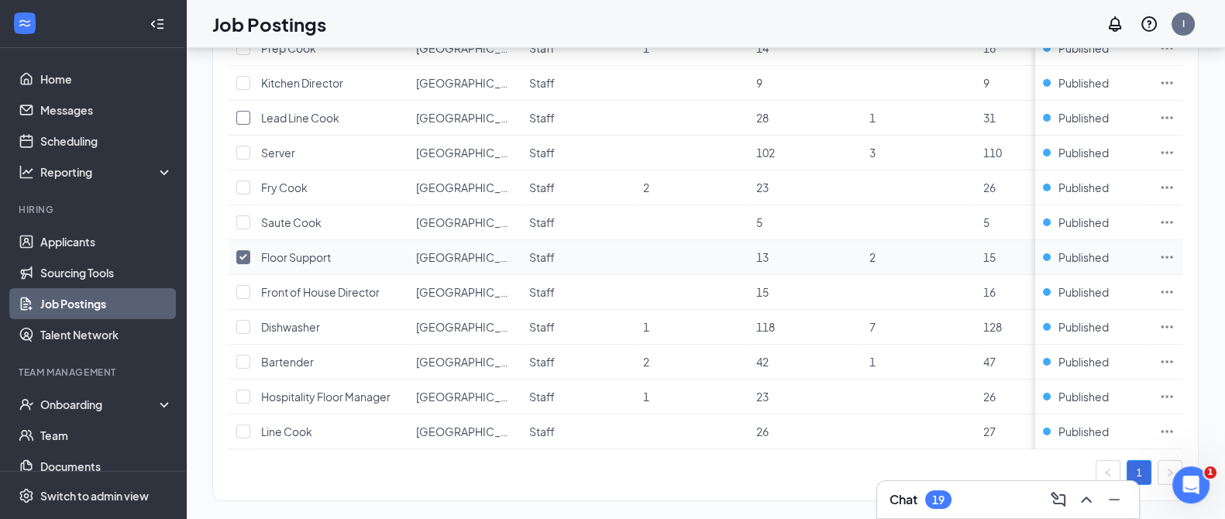
scroll to position [257, 0]
click at [1174, 251] on icon "Ellipses" at bounding box center [1166, 256] width 15 height 15
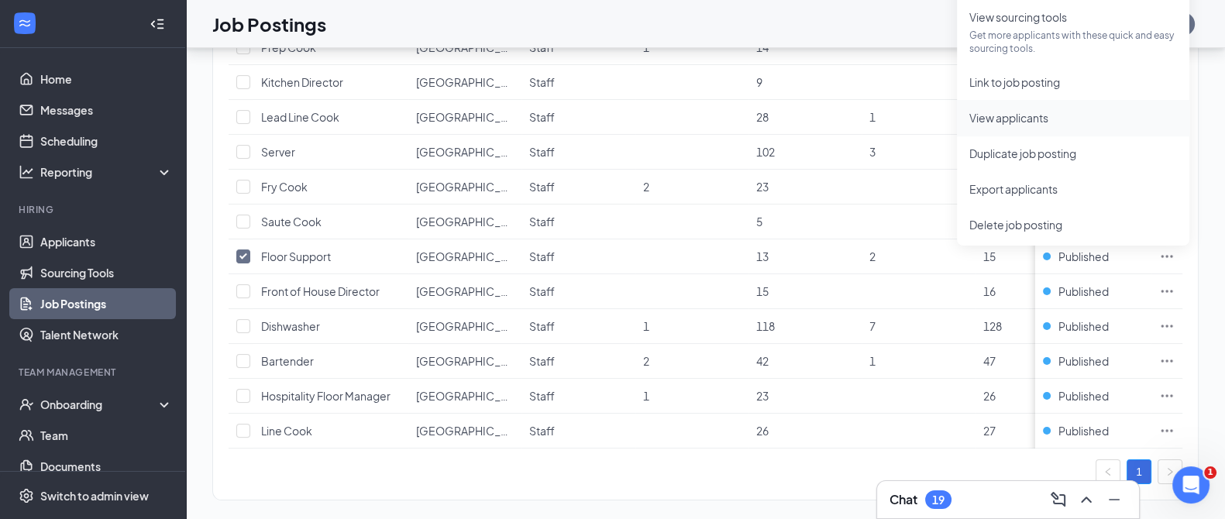
click at [1046, 111] on span "View applicants" at bounding box center [1008, 118] width 79 height 14
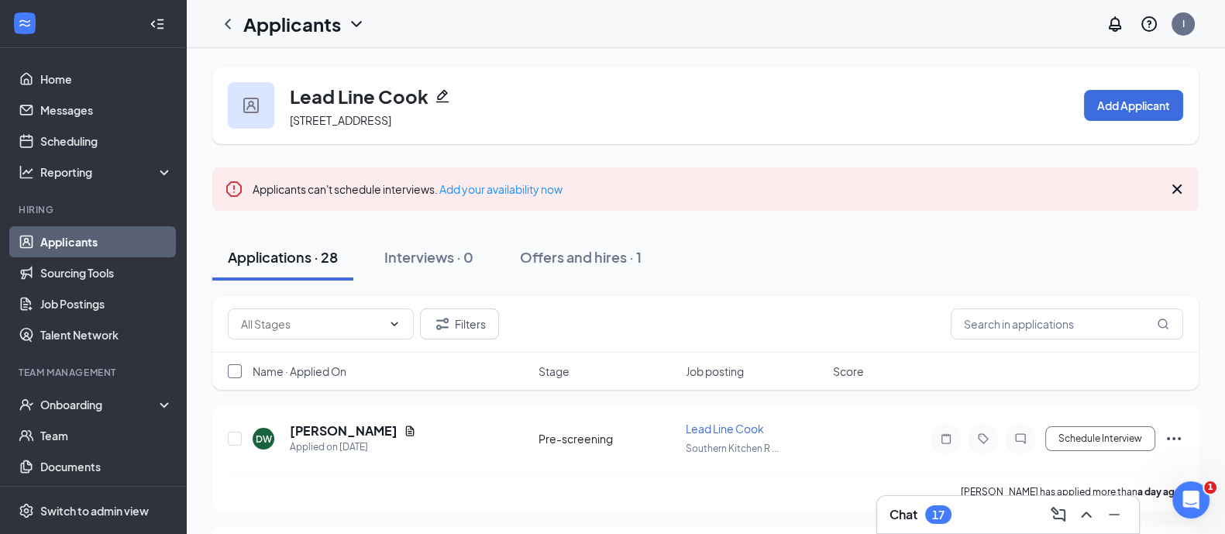
click at [235, 376] on input "checkbox" at bounding box center [235, 371] width 14 height 14
checkbox input "true"
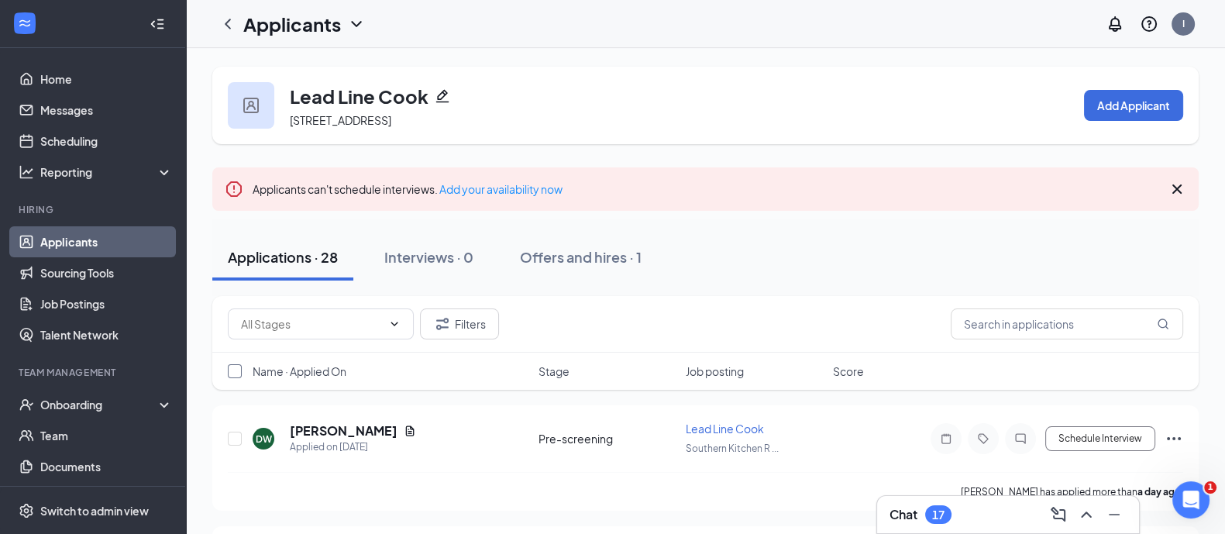
checkbox input "true"
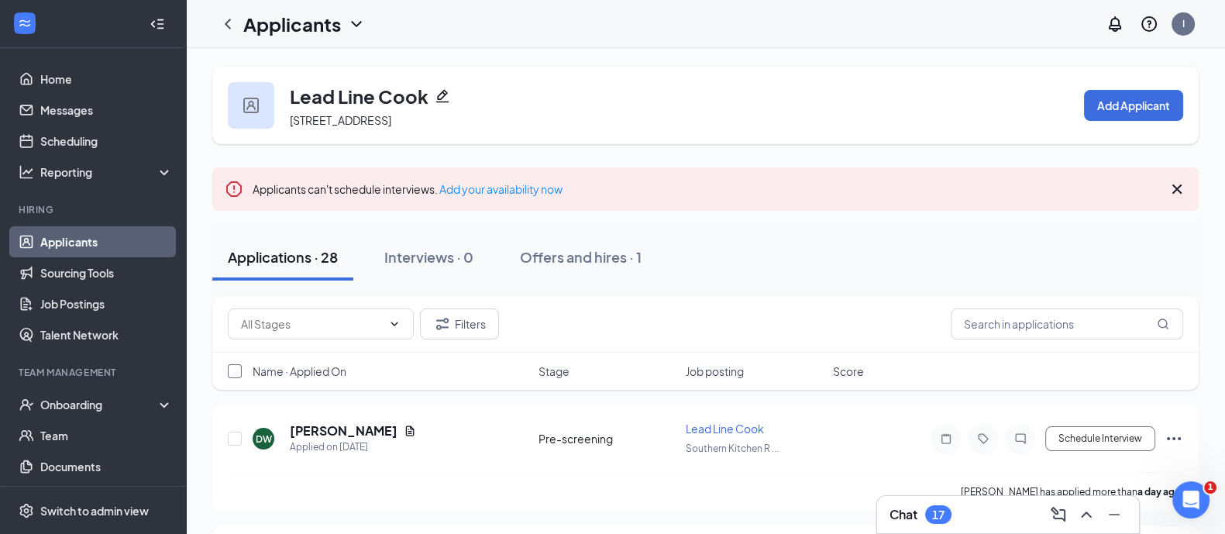
checkbox input "true"
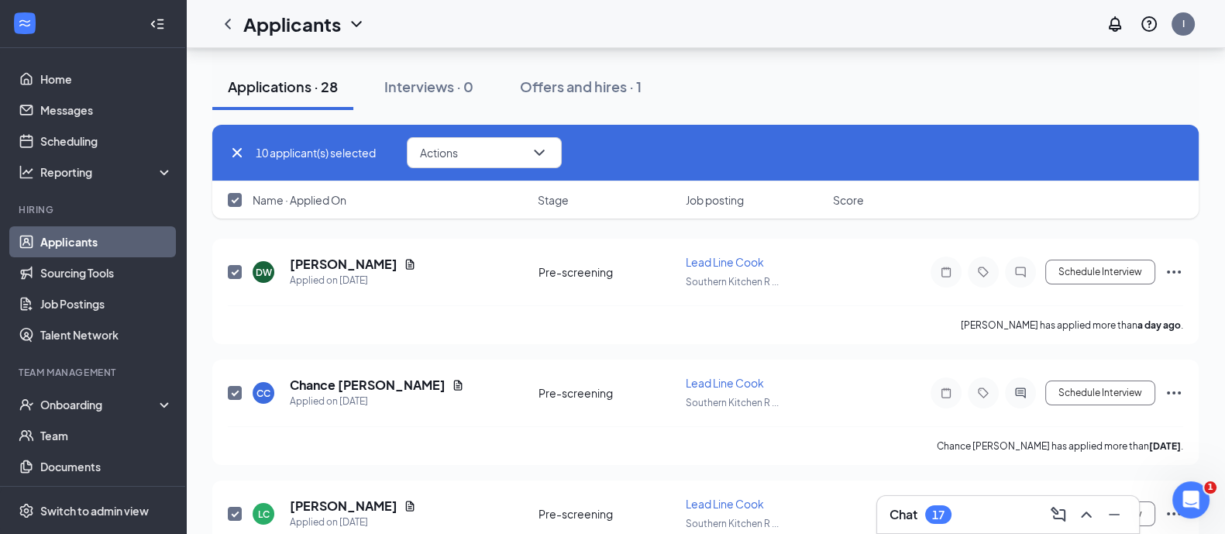
scroll to position [176, 0]
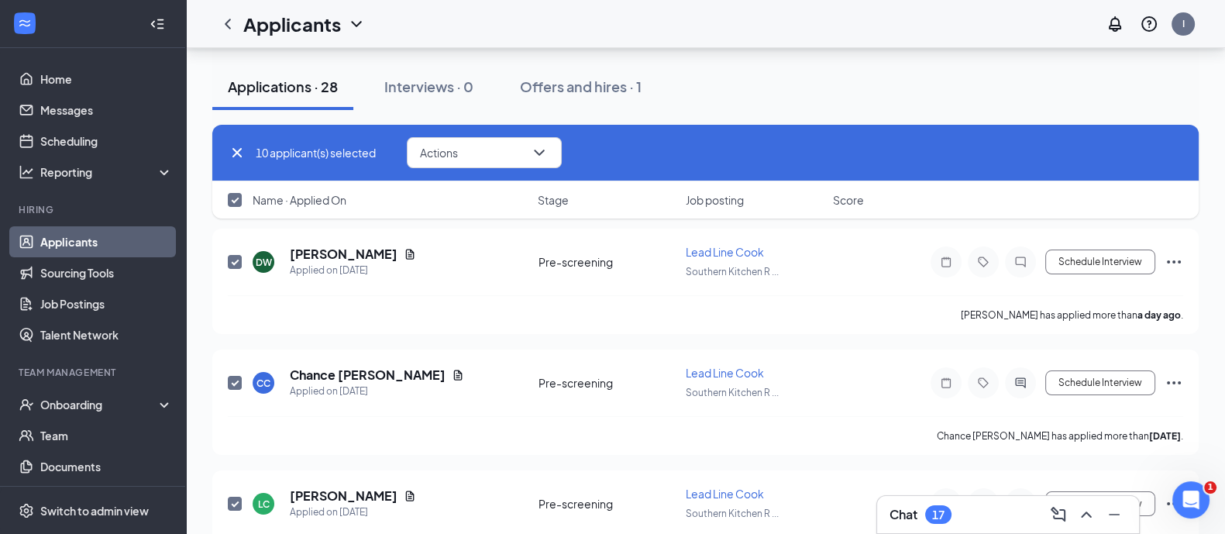
click at [228, 198] on span at bounding box center [235, 200] width 14 height 14
click at [228, 198] on input "checkbox" at bounding box center [235, 200] width 14 height 14
checkbox input "false"
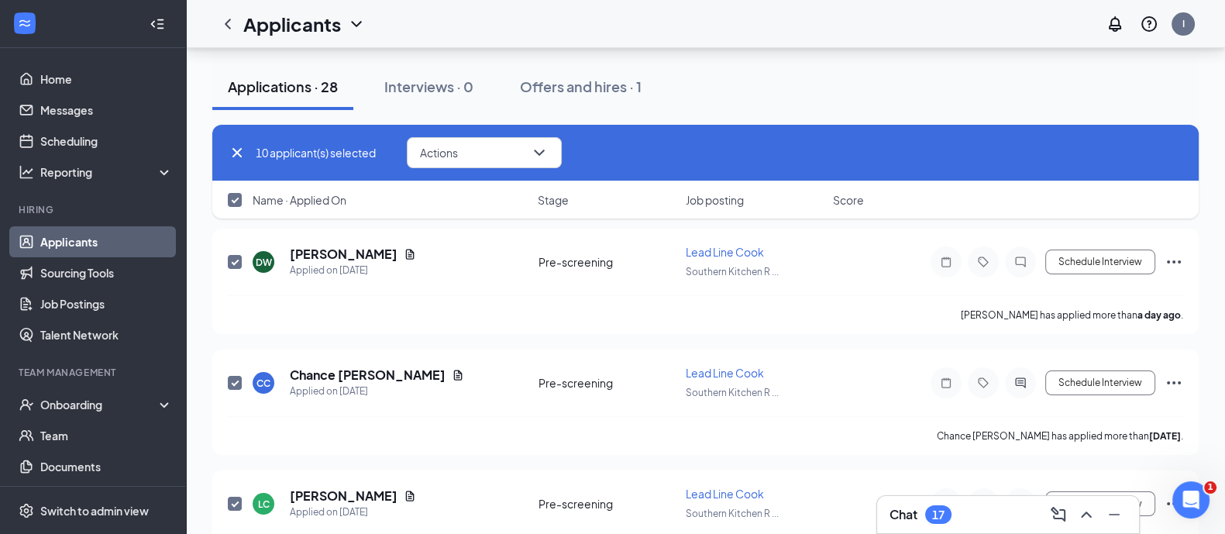
checkbox input "false"
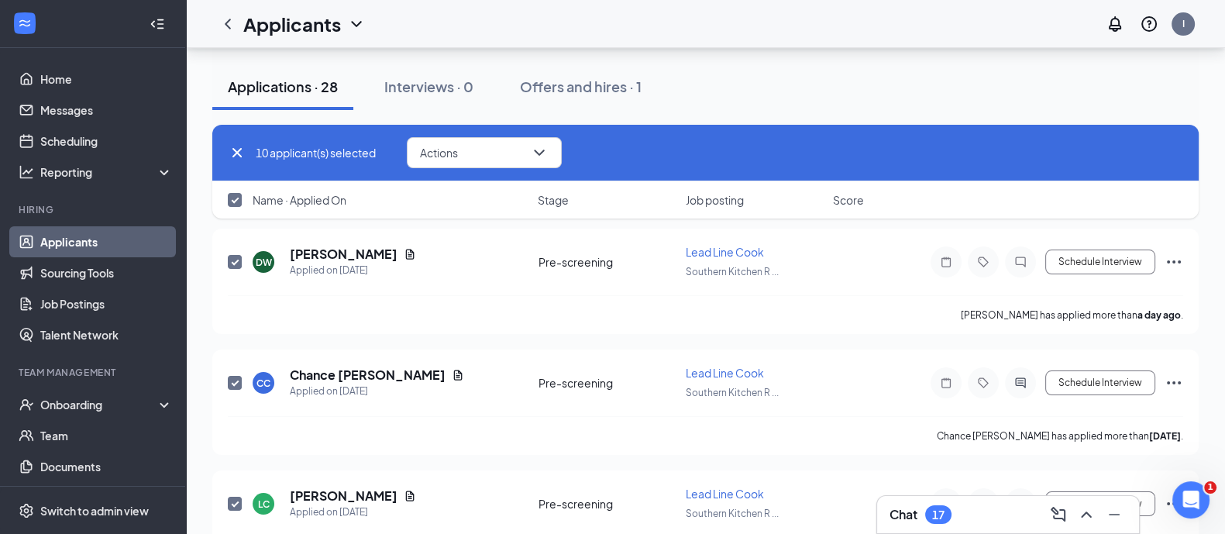
checkbox input "false"
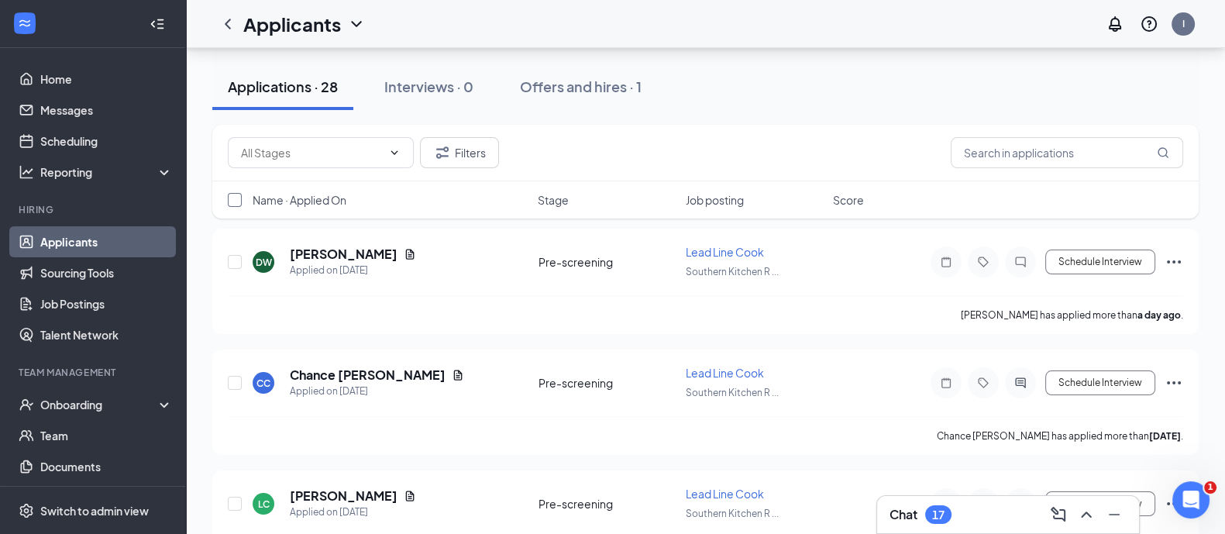
click at [225, 198] on div "Name · Applied On Stage Job posting Score" at bounding box center [705, 199] width 986 height 37
click at [235, 199] on input "checkbox" at bounding box center [235, 200] width 14 height 14
checkbox input "true"
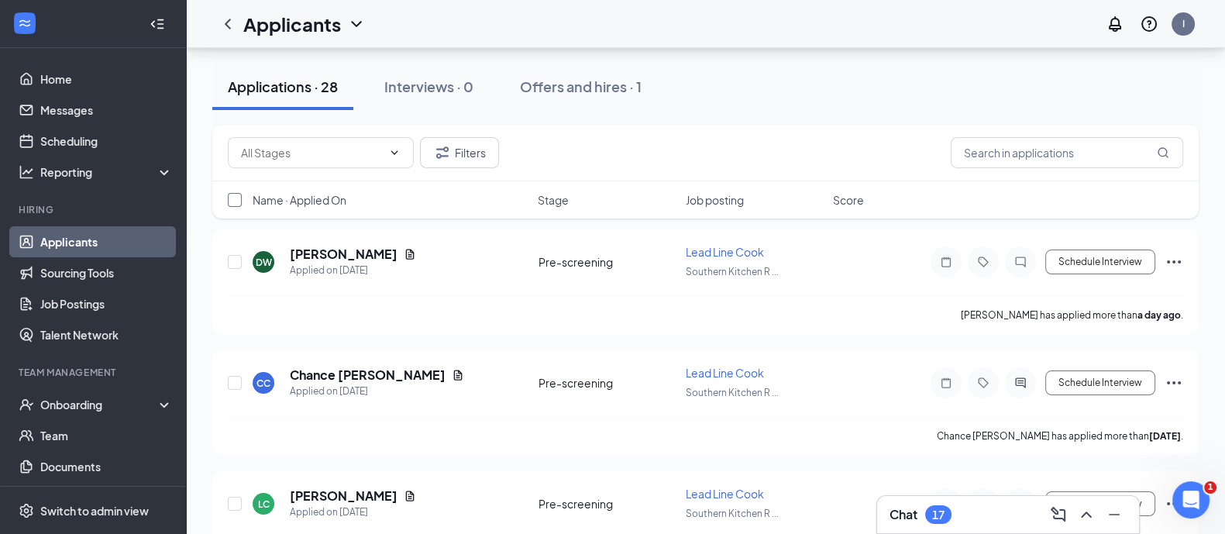
checkbox input "true"
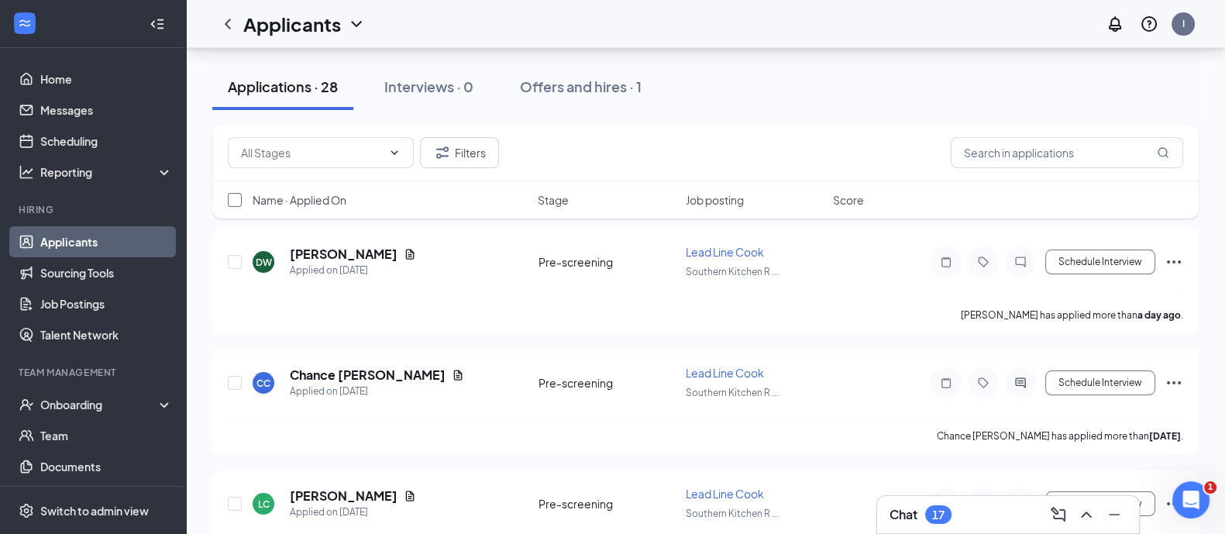
checkbox input "true"
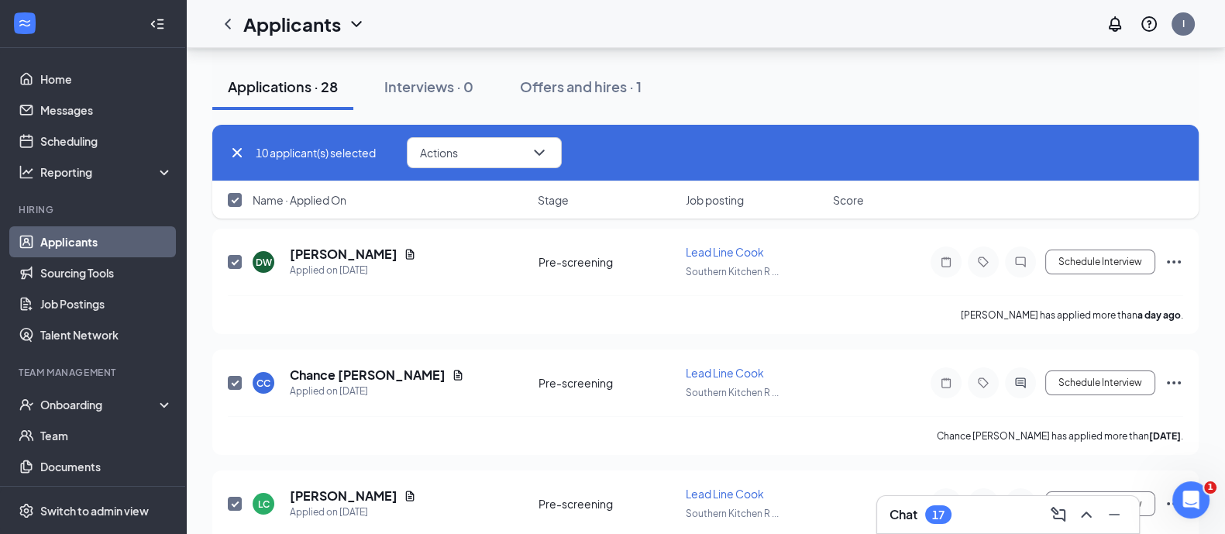
click at [235, 199] on input "checkbox" at bounding box center [235, 200] width 14 height 14
checkbox input "false"
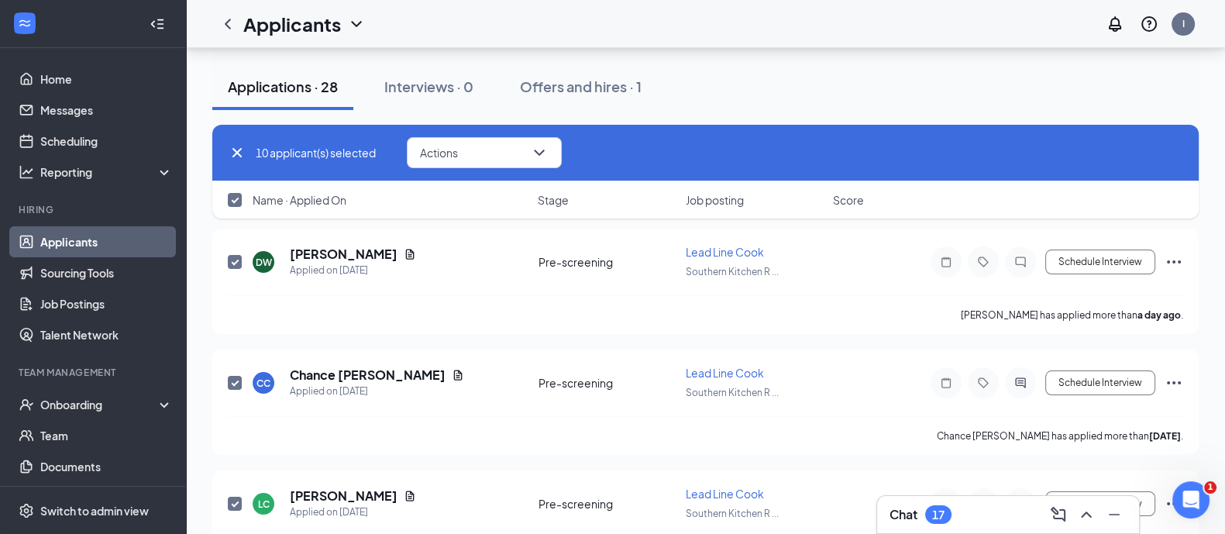
checkbox input "false"
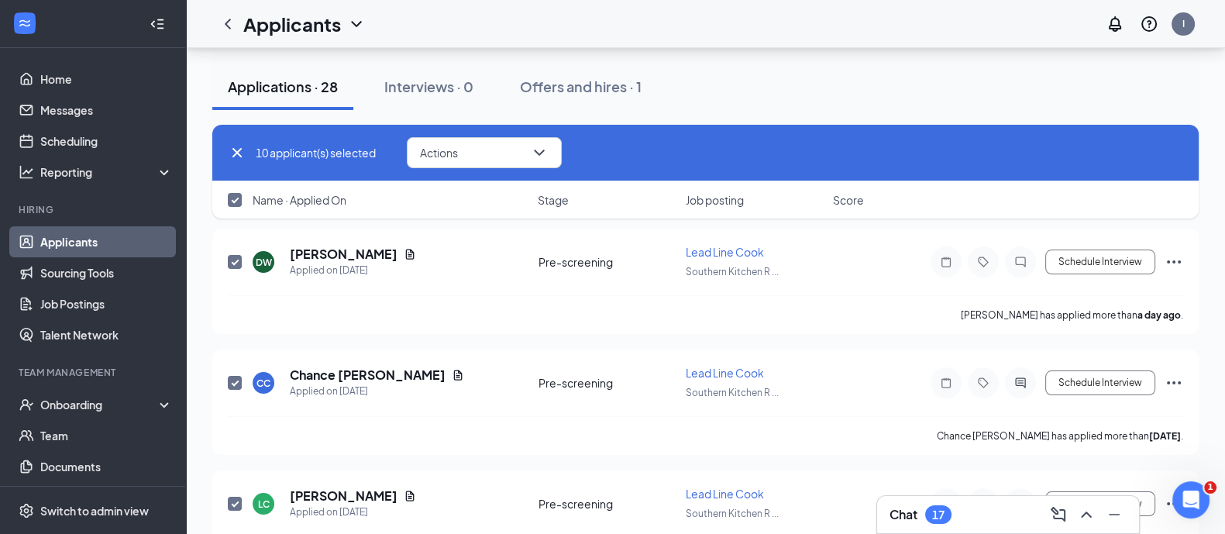
checkbox input "false"
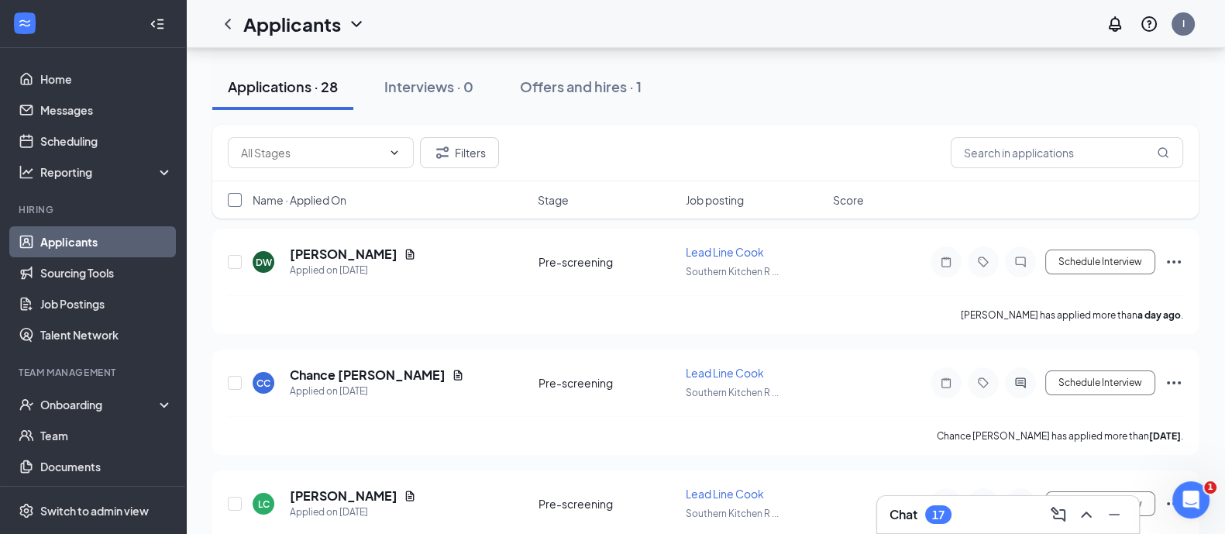
click at [235, 199] on input "checkbox" at bounding box center [235, 200] width 14 height 14
checkbox input "true"
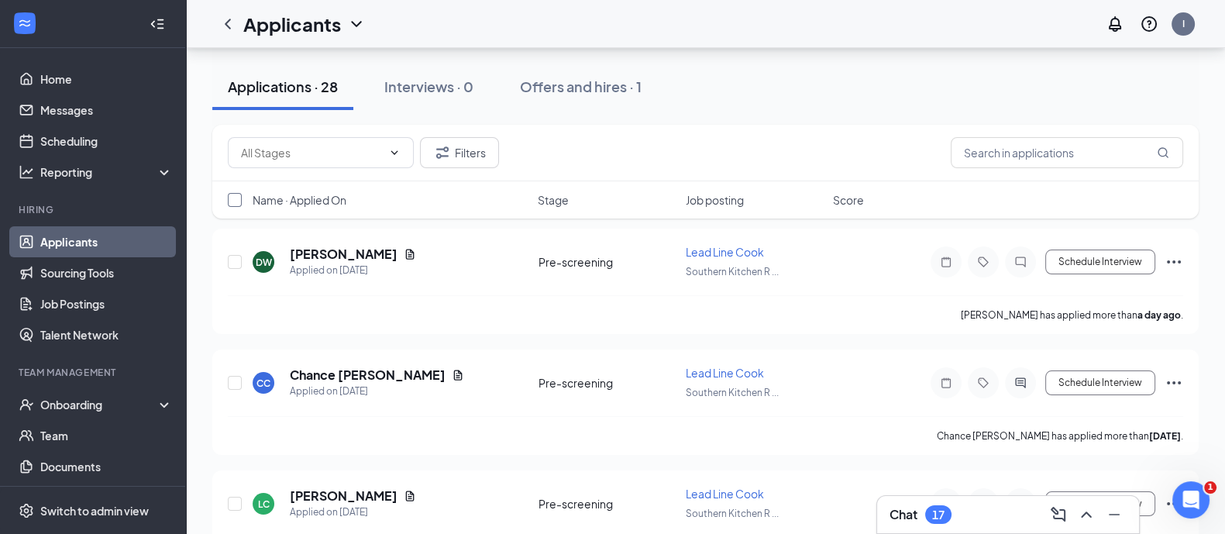
checkbox input "true"
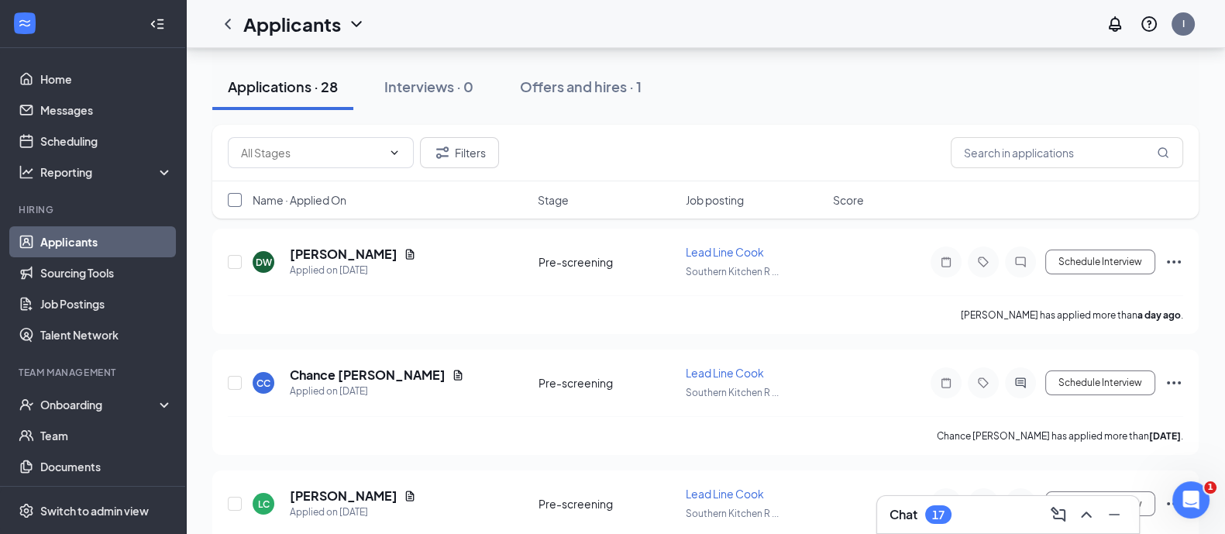
checkbox input "true"
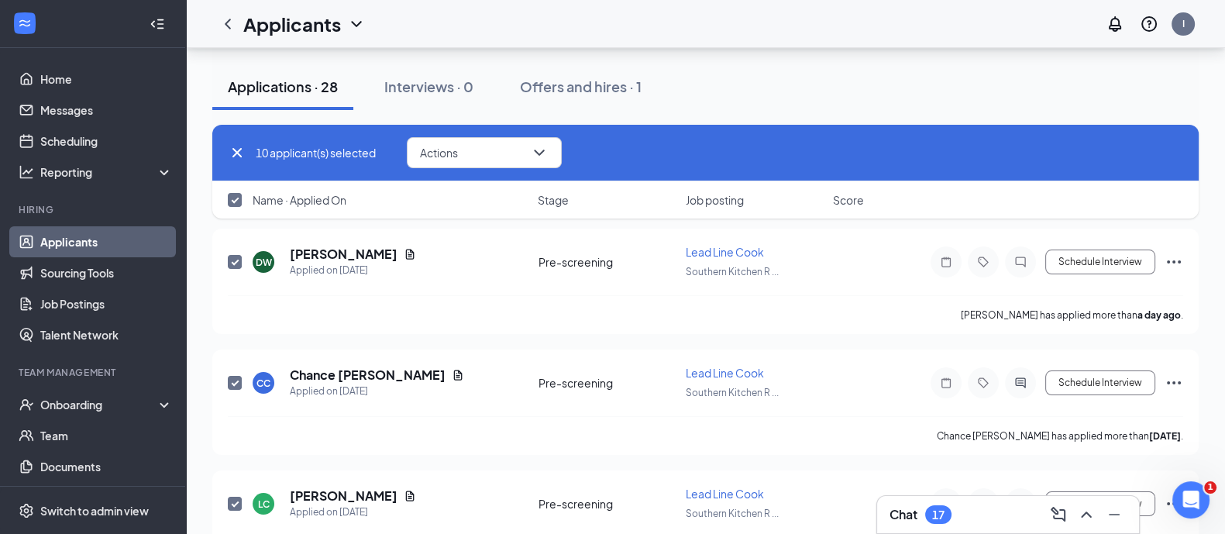
click at [291, 207] on span "Name · Applied On" at bounding box center [300, 199] width 94 height 15
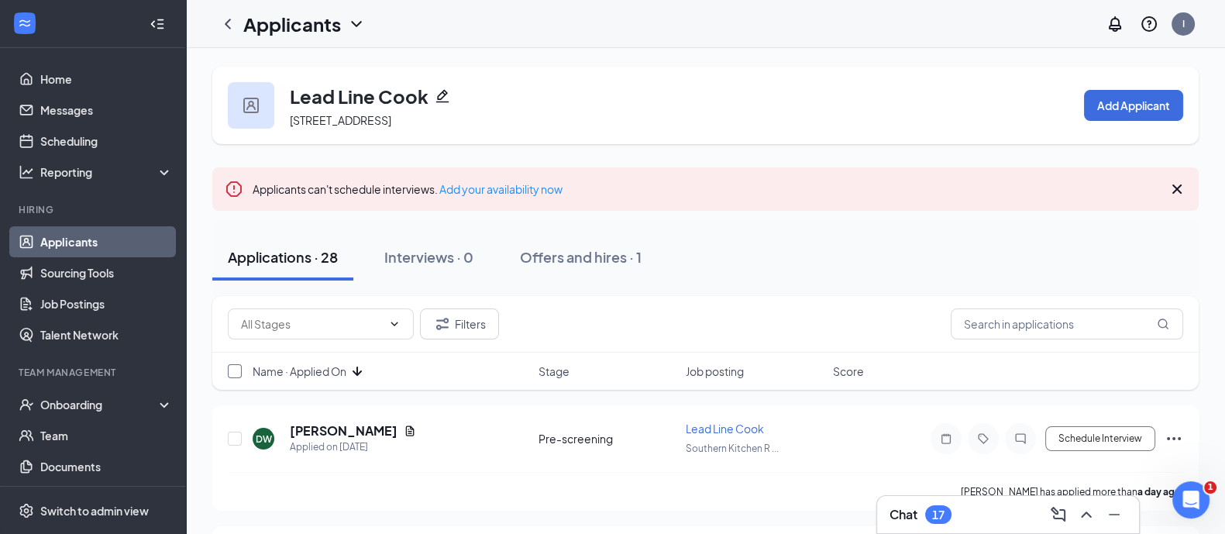
click at [240, 372] on input "checkbox" at bounding box center [235, 371] width 14 height 14
checkbox input "true"
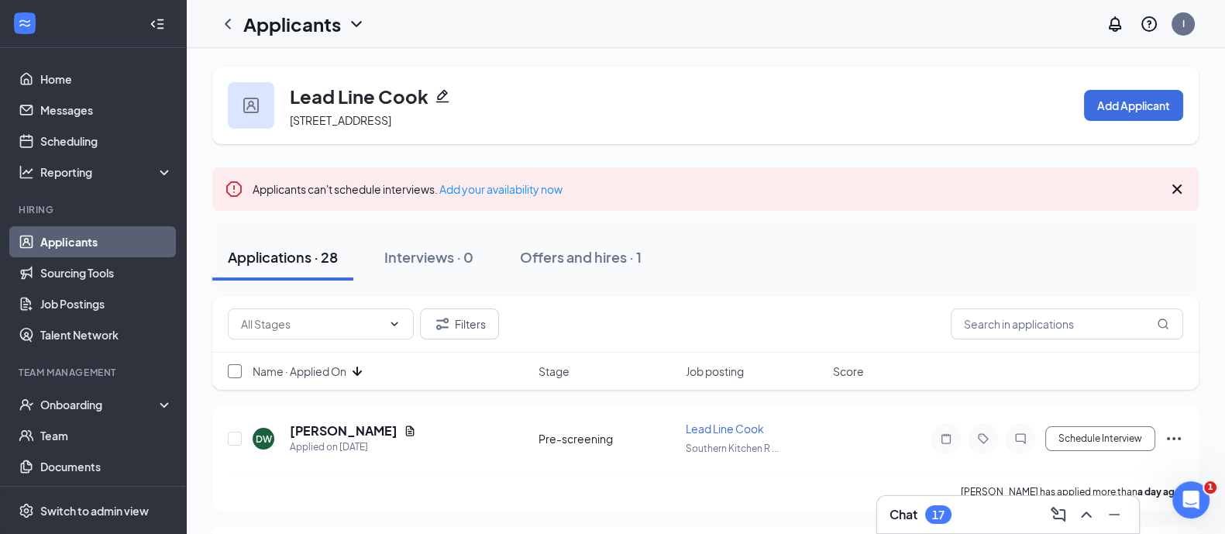
checkbox input "true"
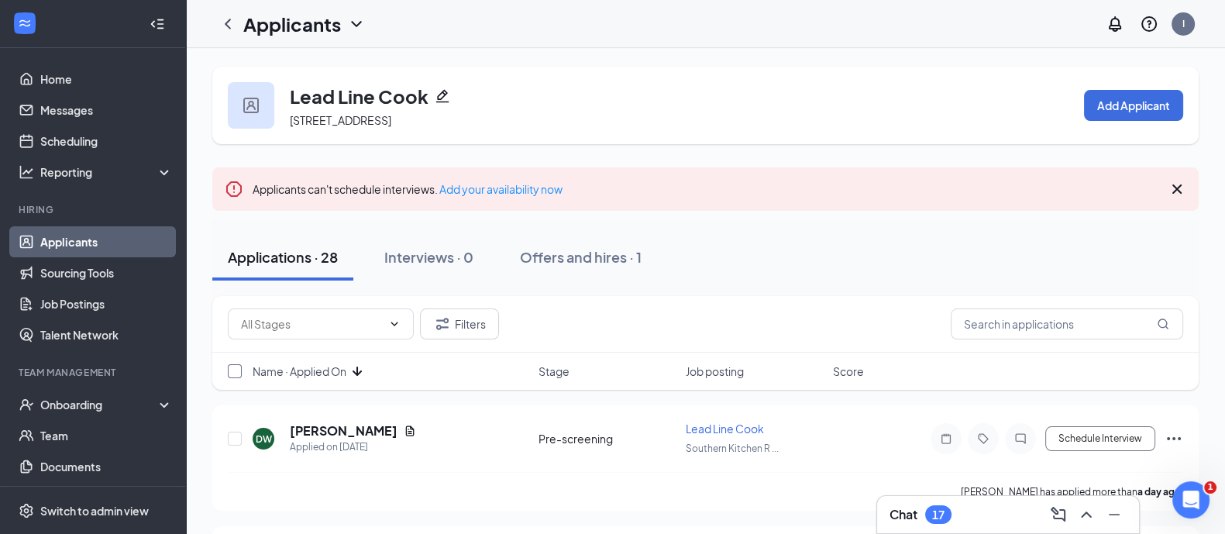
checkbox input "true"
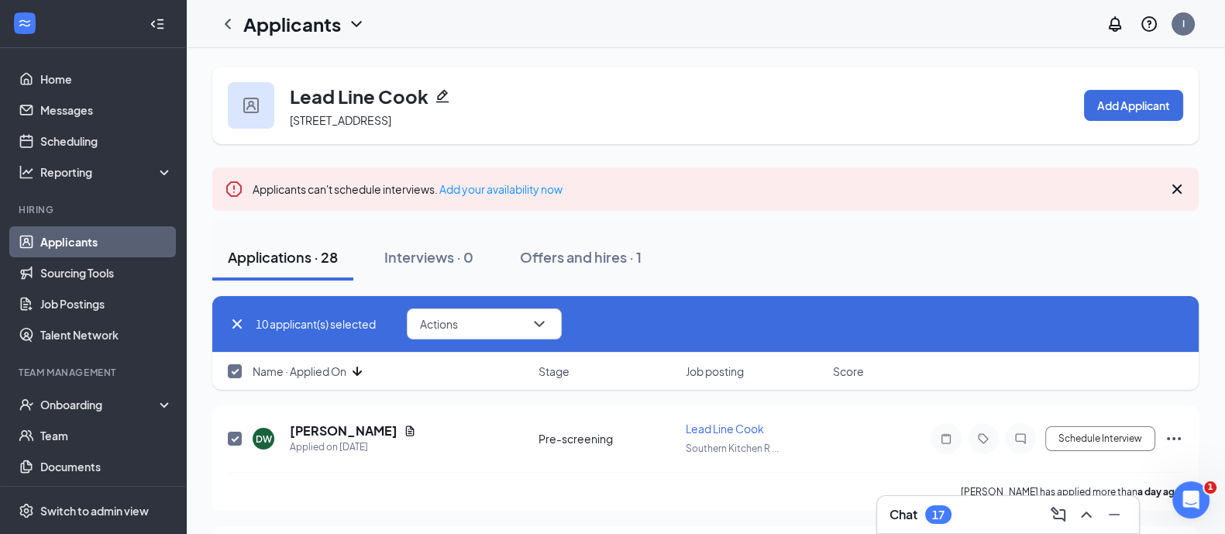
click at [240, 372] on input "checkbox" at bounding box center [235, 371] width 14 height 14
checkbox input "false"
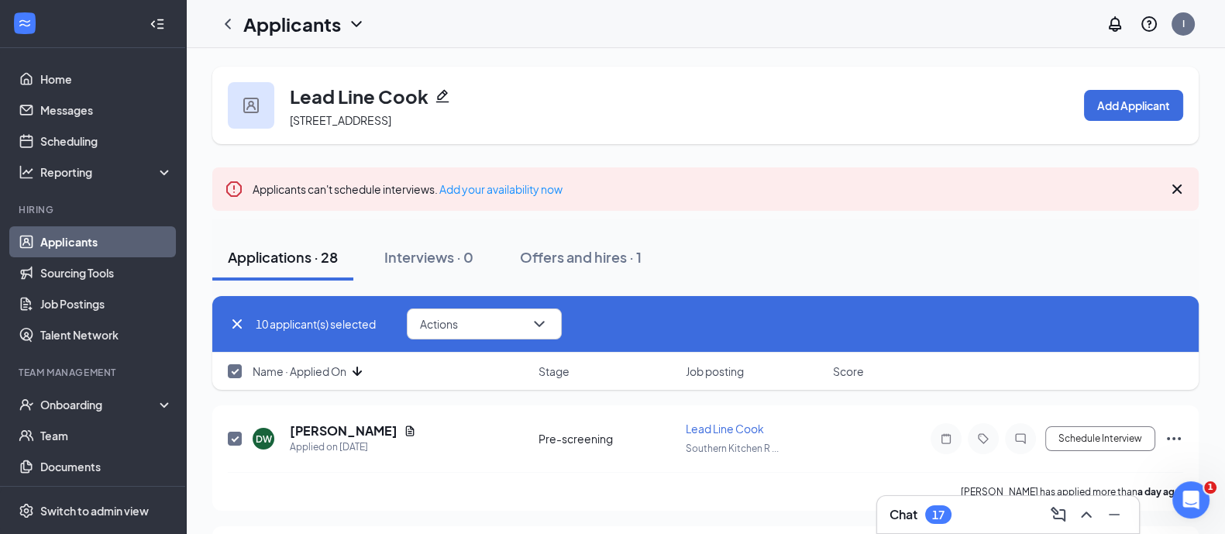
checkbox input "false"
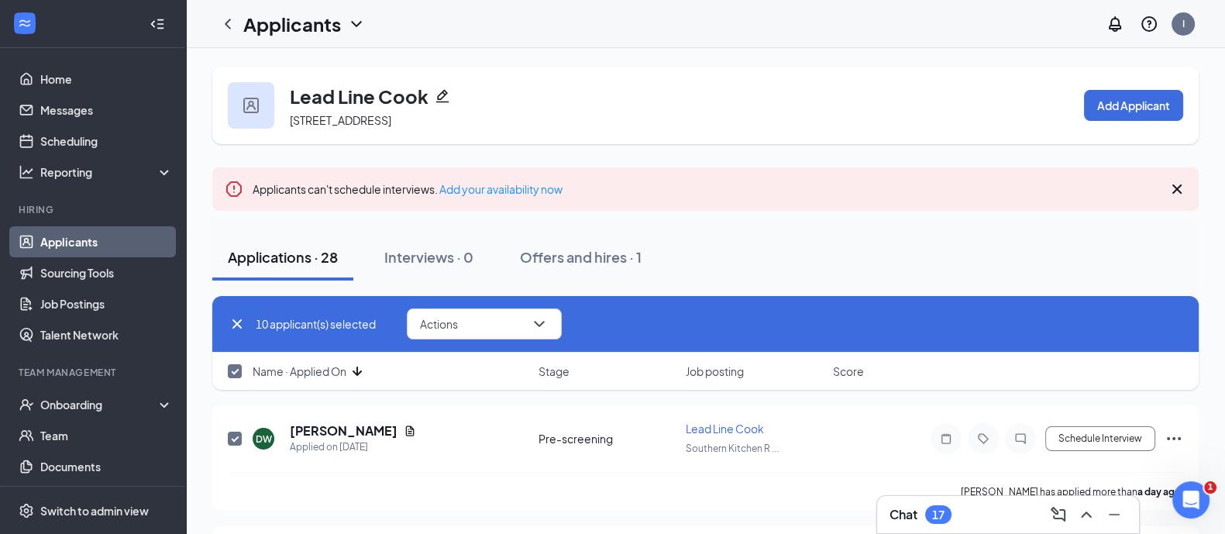
checkbox input "false"
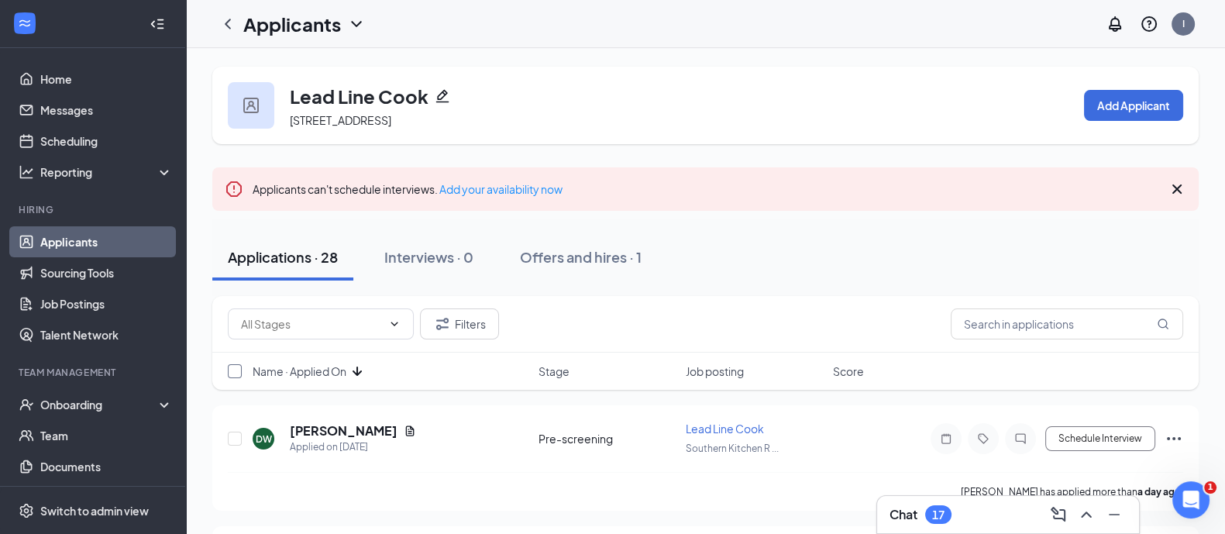
click at [240, 372] on input "checkbox" at bounding box center [235, 371] width 14 height 14
checkbox input "true"
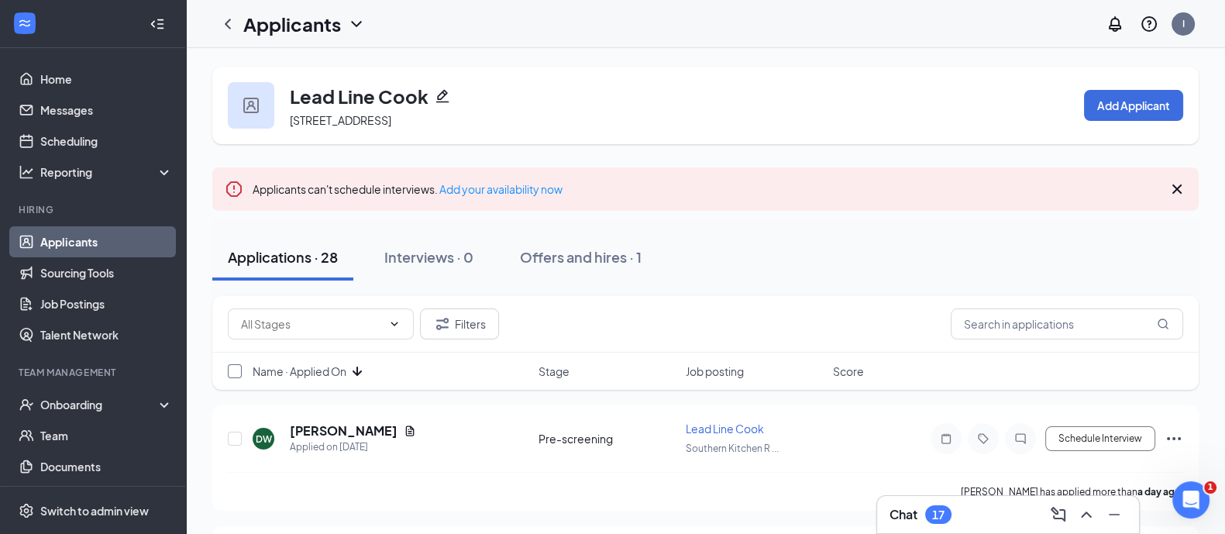
checkbox input "true"
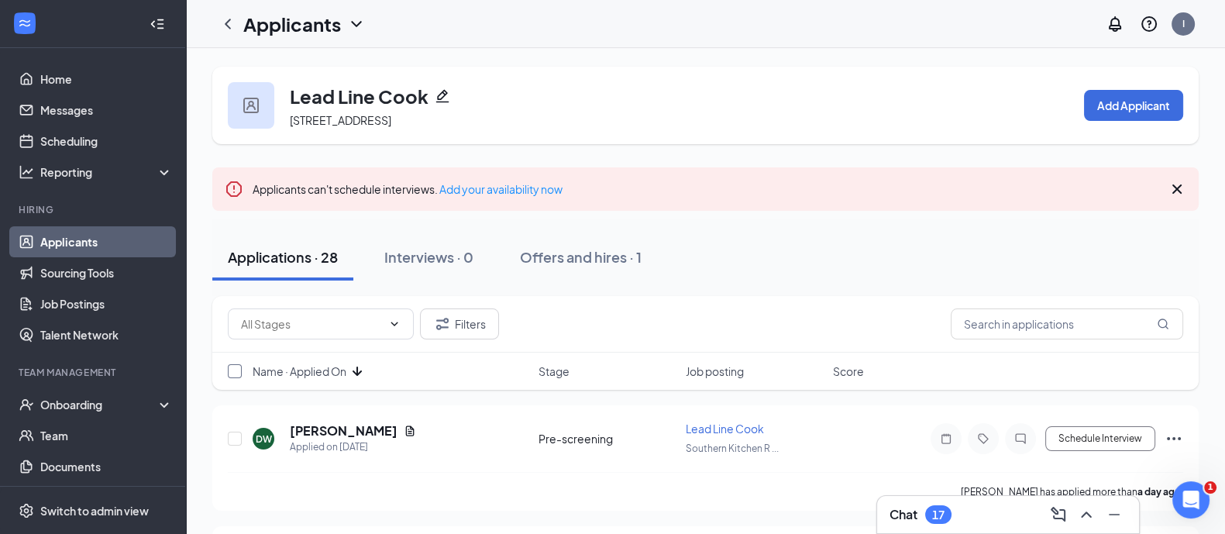
checkbox input "true"
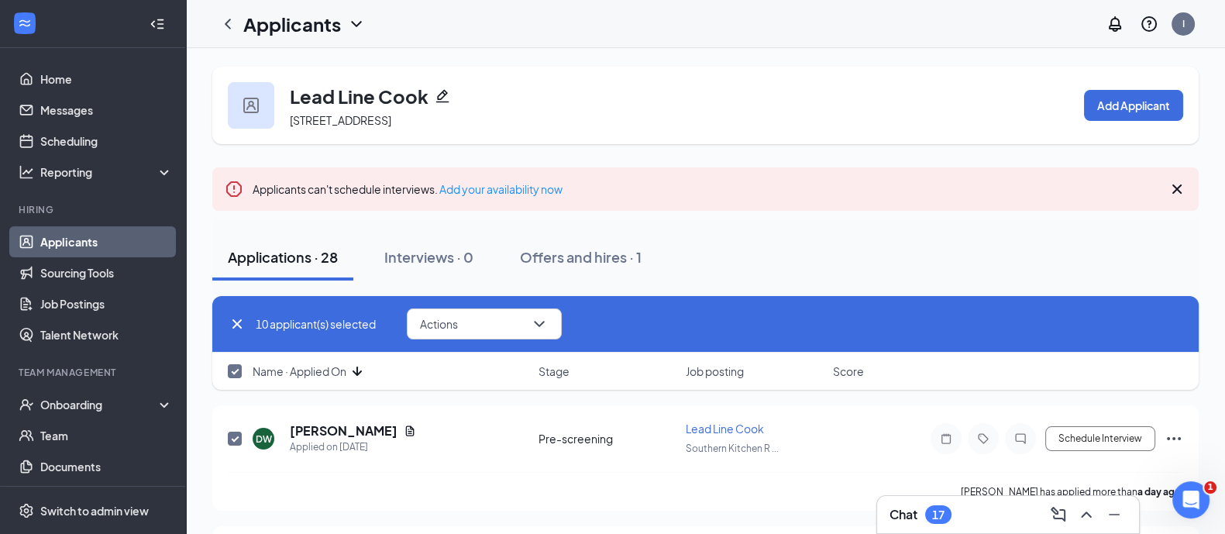
click at [256, 373] on span "Name · Applied On" at bounding box center [300, 370] width 94 height 15
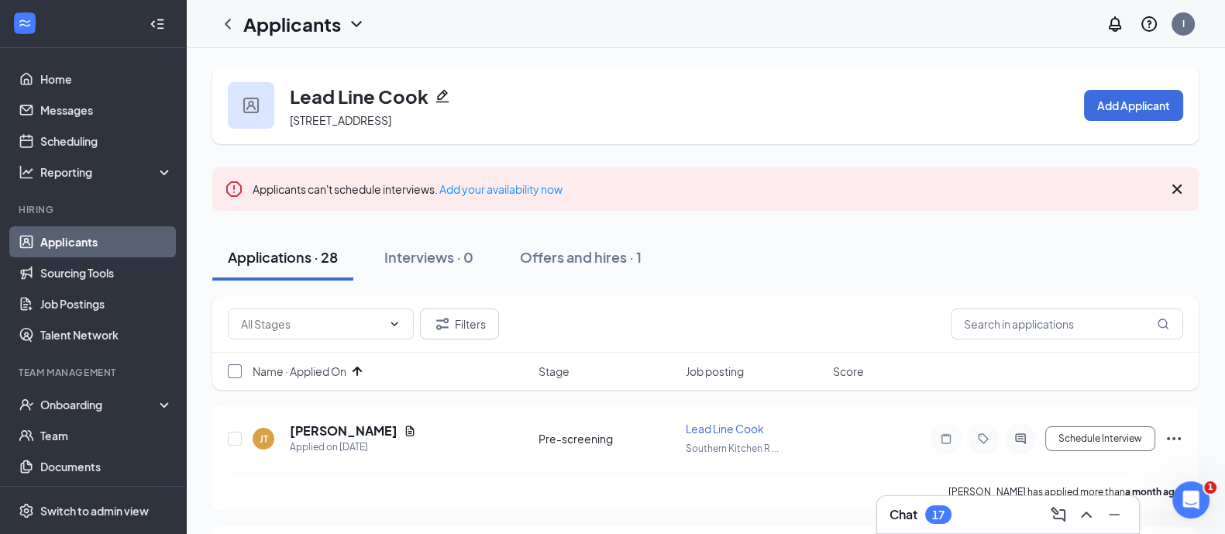
click at [232, 371] on input "checkbox" at bounding box center [235, 371] width 14 height 14
checkbox input "true"
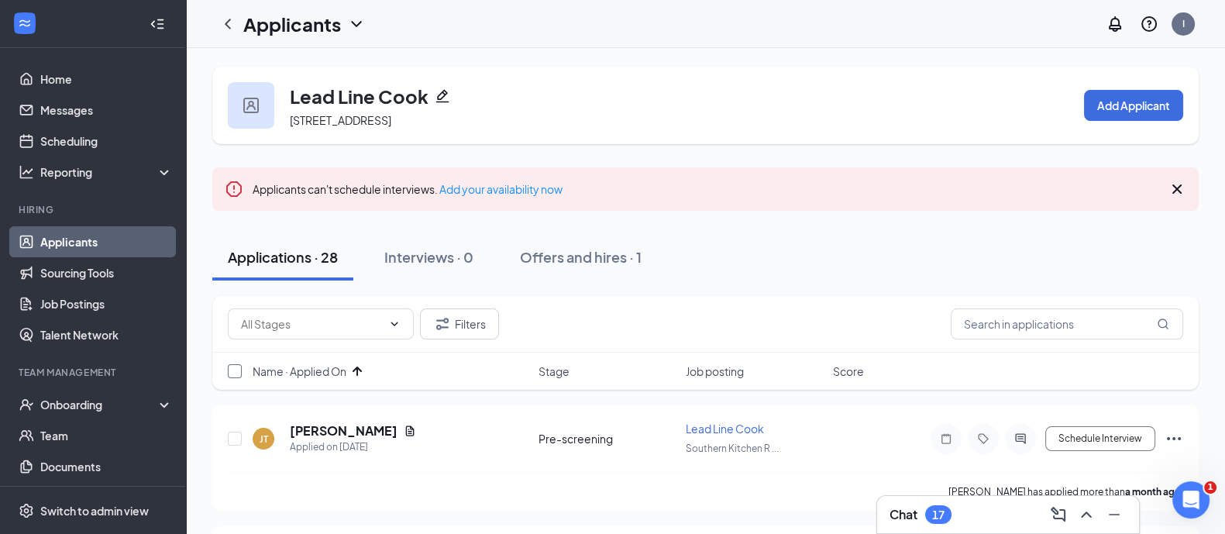
checkbox input "true"
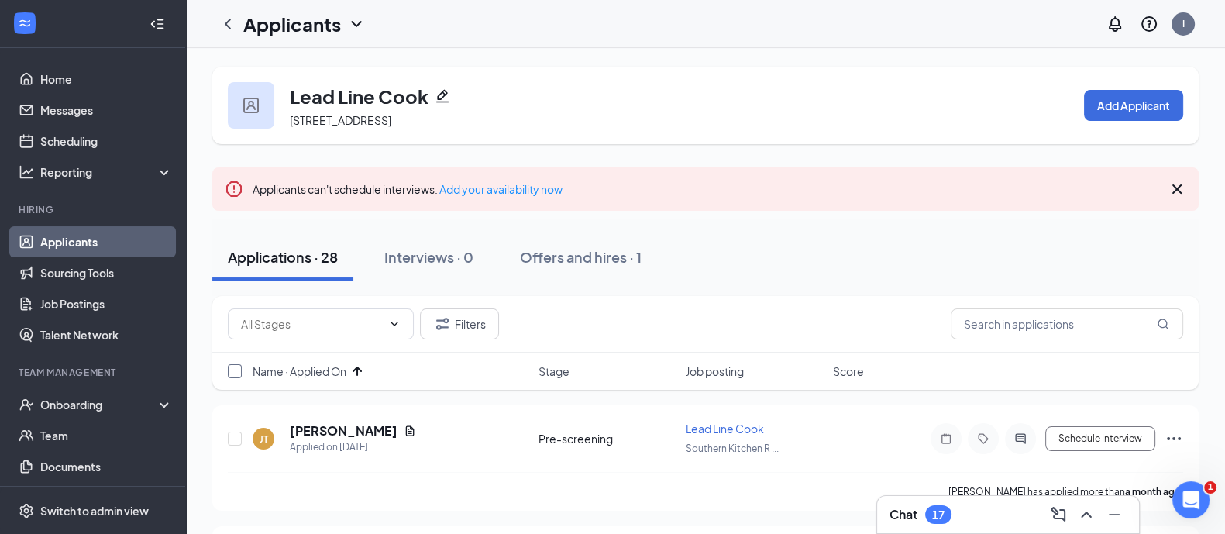
checkbox input "true"
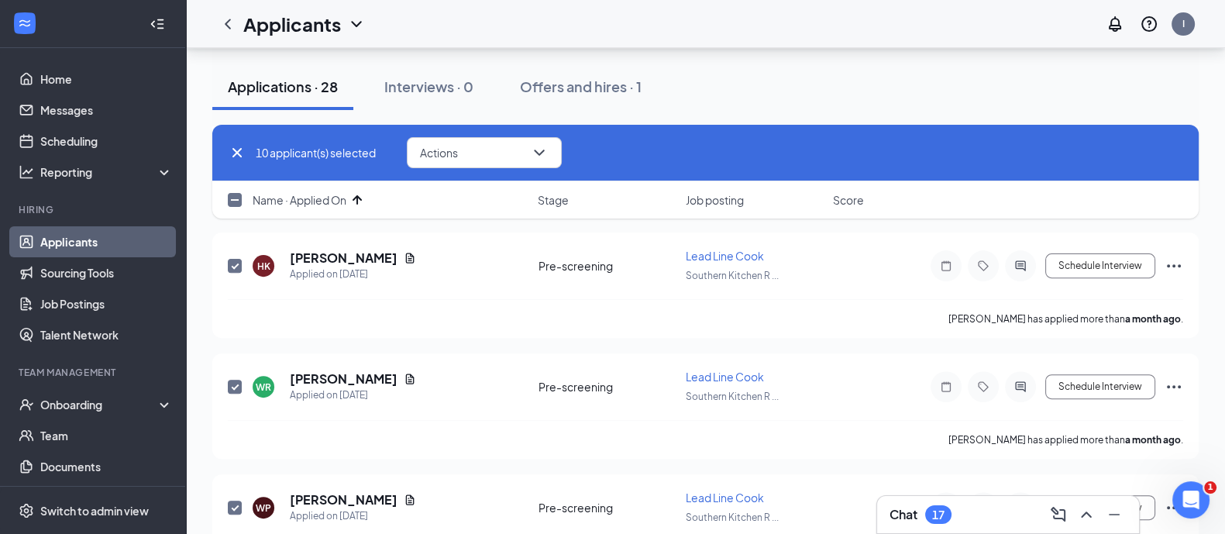
checkbox input "false"
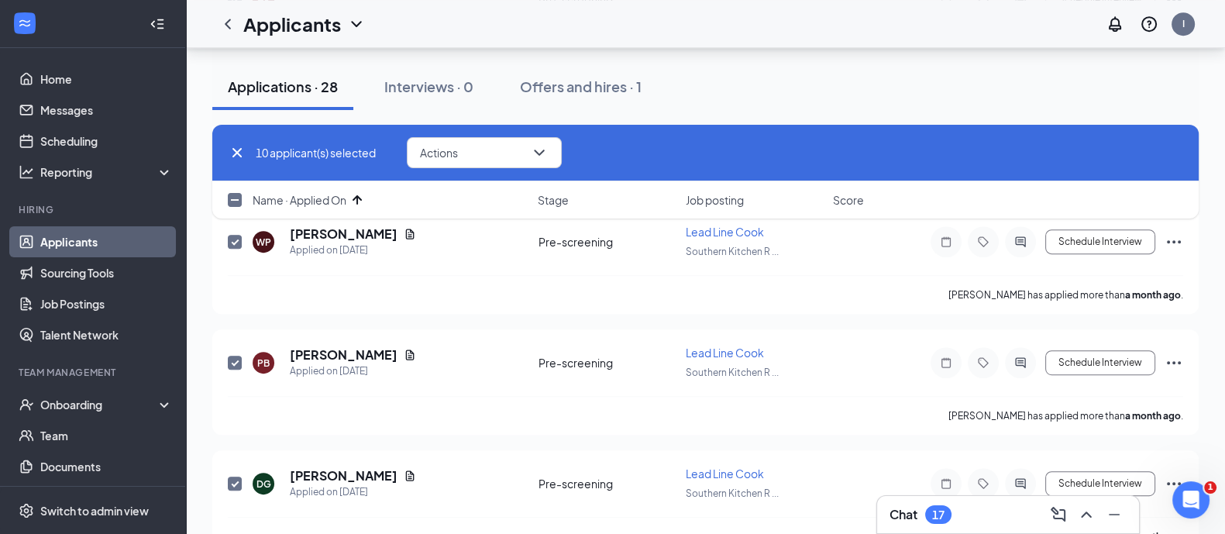
scroll to position [918, 0]
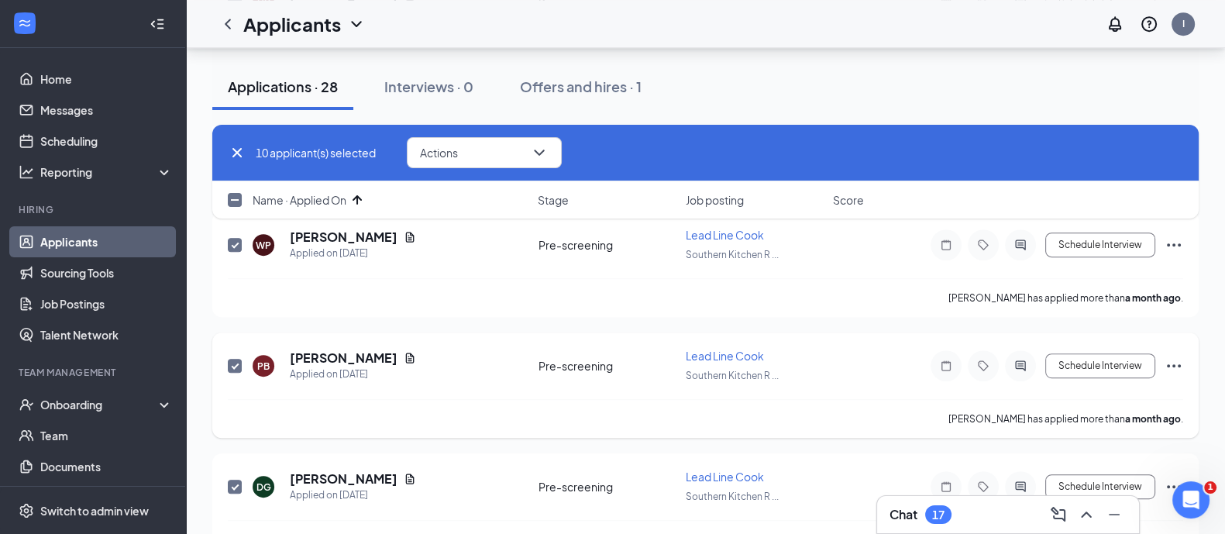
click at [235, 359] on input "checkbox" at bounding box center [235, 366] width 14 height 14
checkbox input "false"
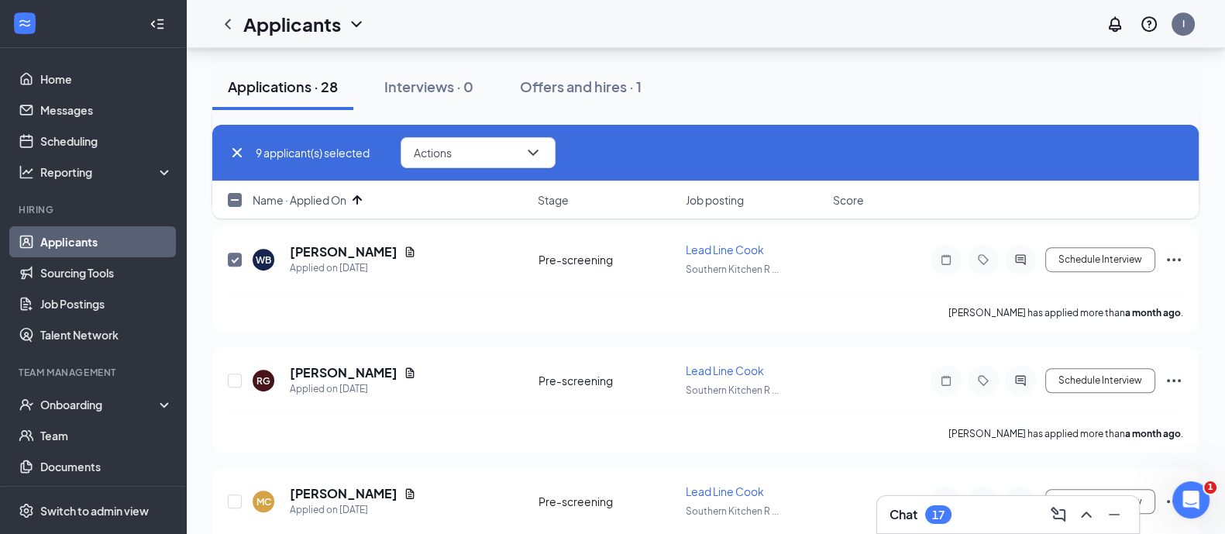
scroll to position [1266, 0]
click at [235, 373] on input "checkbox" at bounding box center [235, 380] width 14 height 14
checkbox input "true"
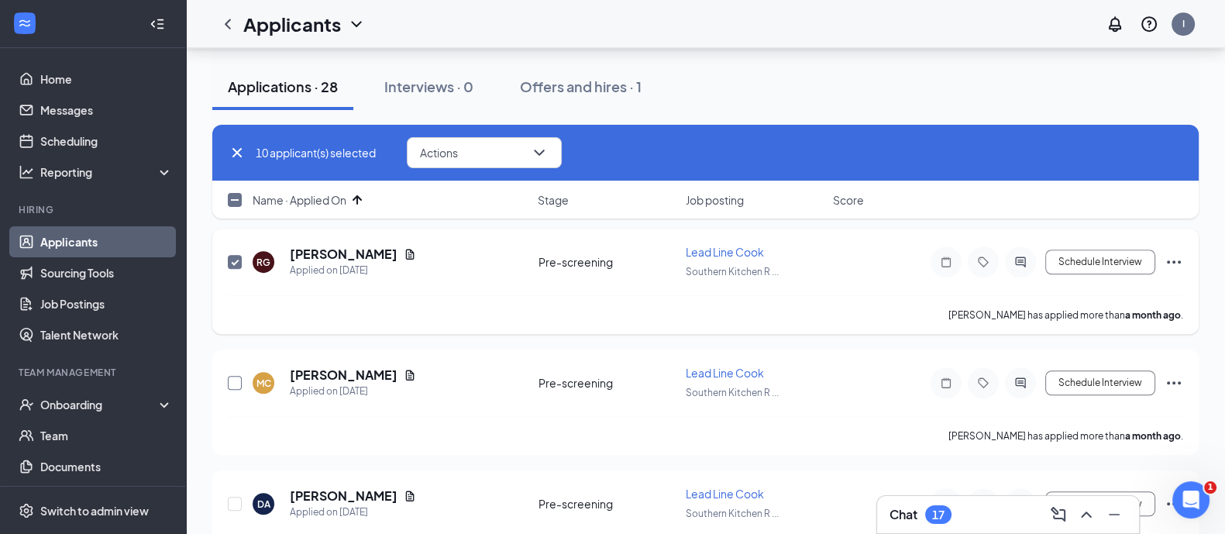
click at [235, 376] on input "checkbox" at bounding box center [235, 383] width 14 height 14
checkbox input "true"
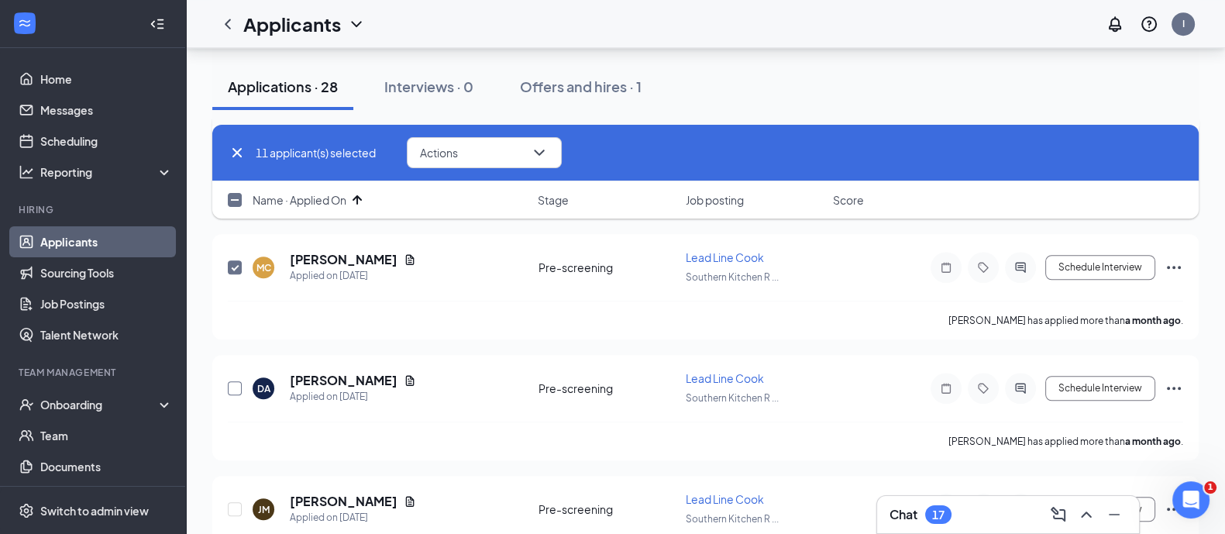
click at [235, 381] on input "checkbox" at bounding box center [235, 388] width 14 height 14
checkbox input "true"
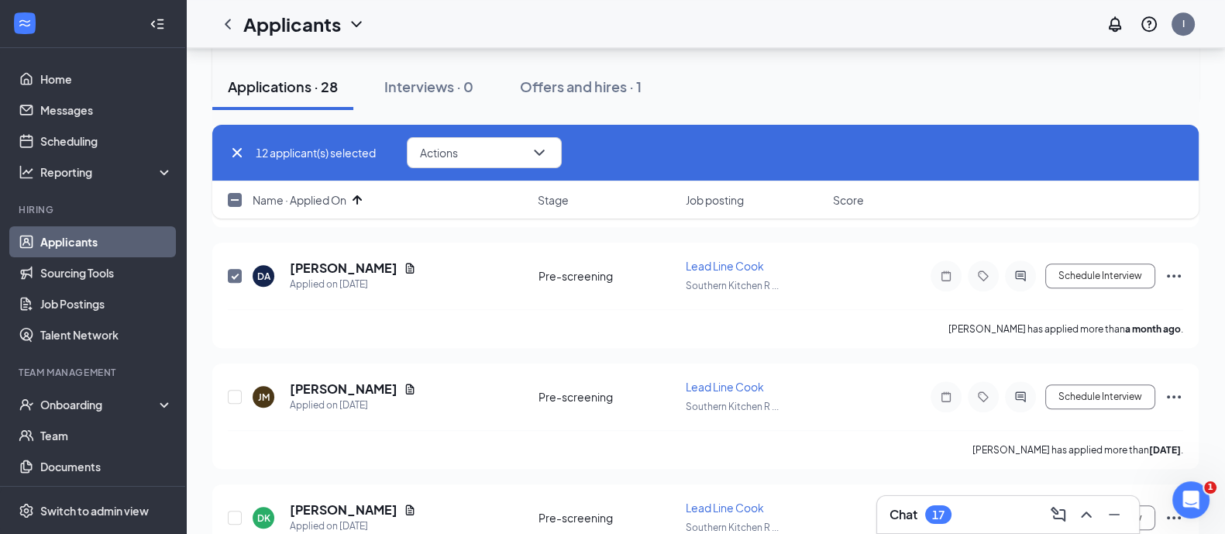
scroll to position [1619, 0]
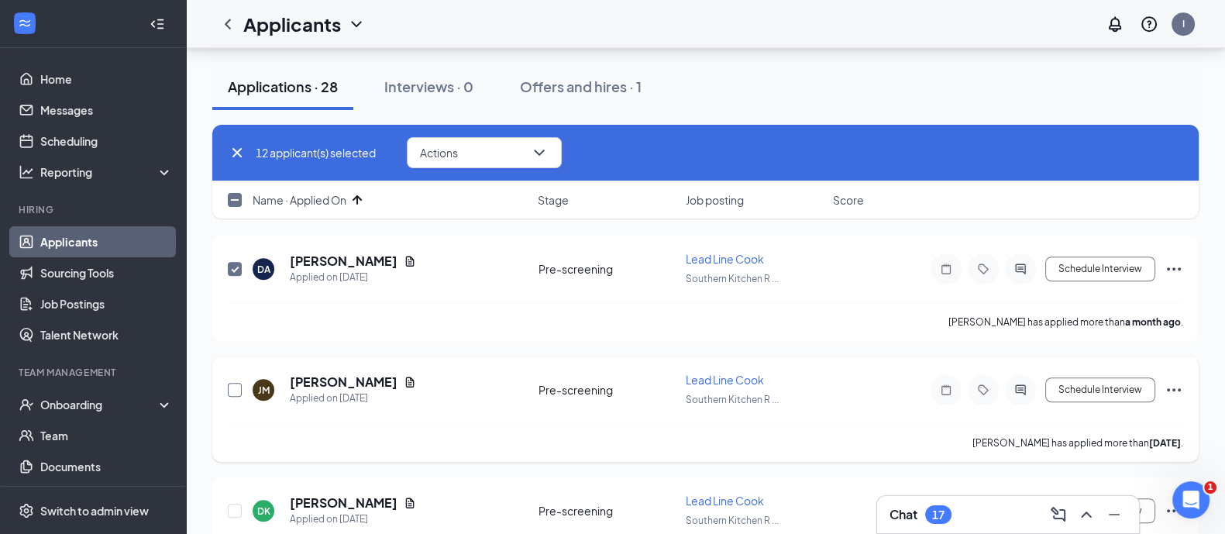
click at [237, 383] on input "checkbox" at bounding box center [235, 390] width 14 height 14
checkbox input "true"
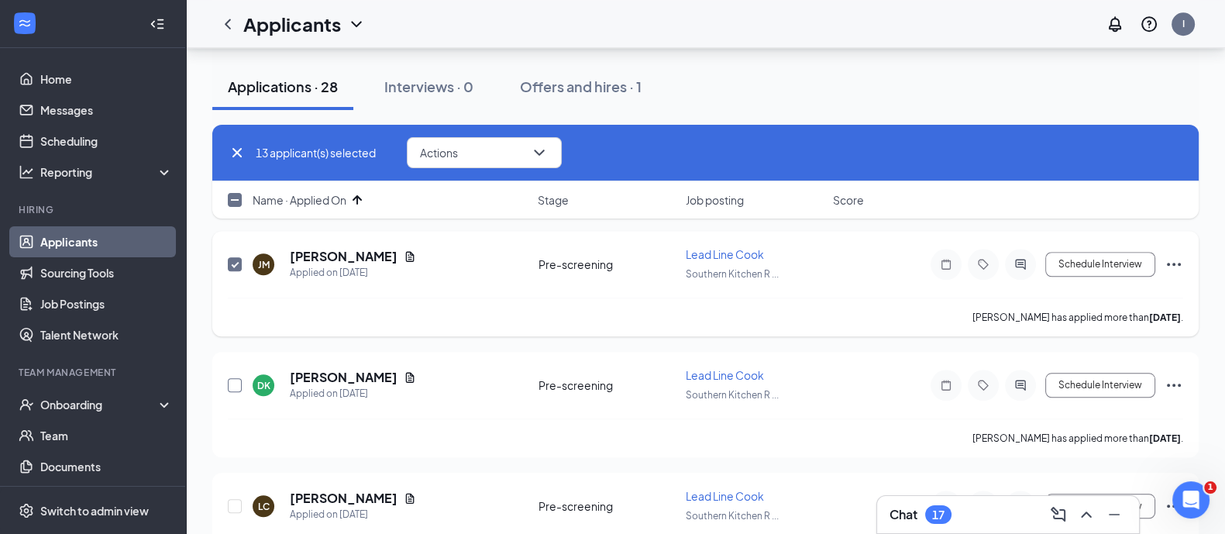
click at [237, 378] on input "checkbox" at bounding box center [235, 385] width 14 height 14
checkbox input "true"
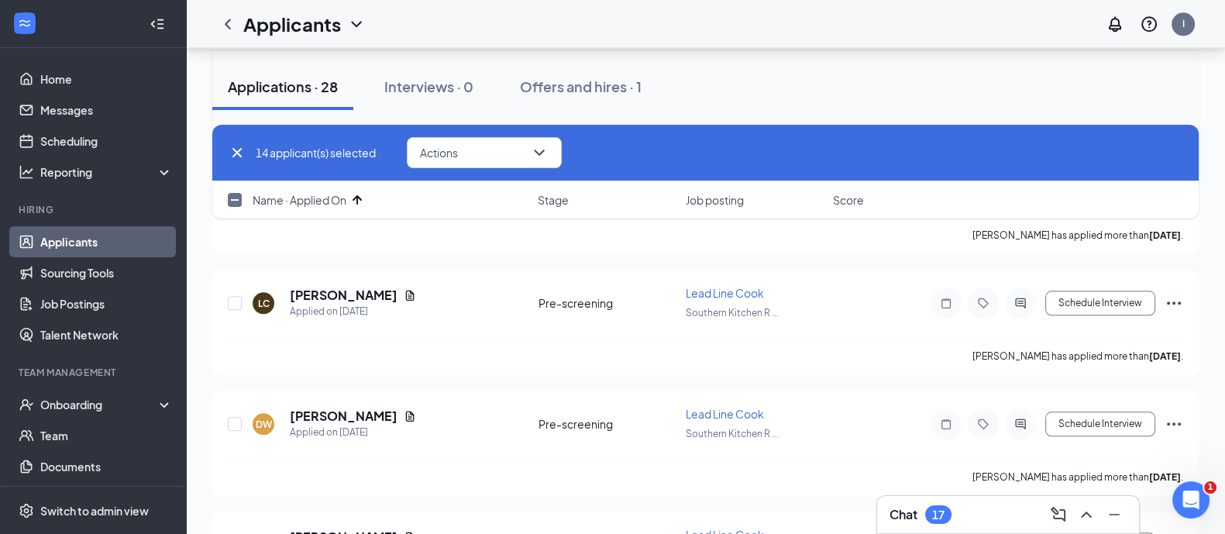
scroll to position [1961, 0]
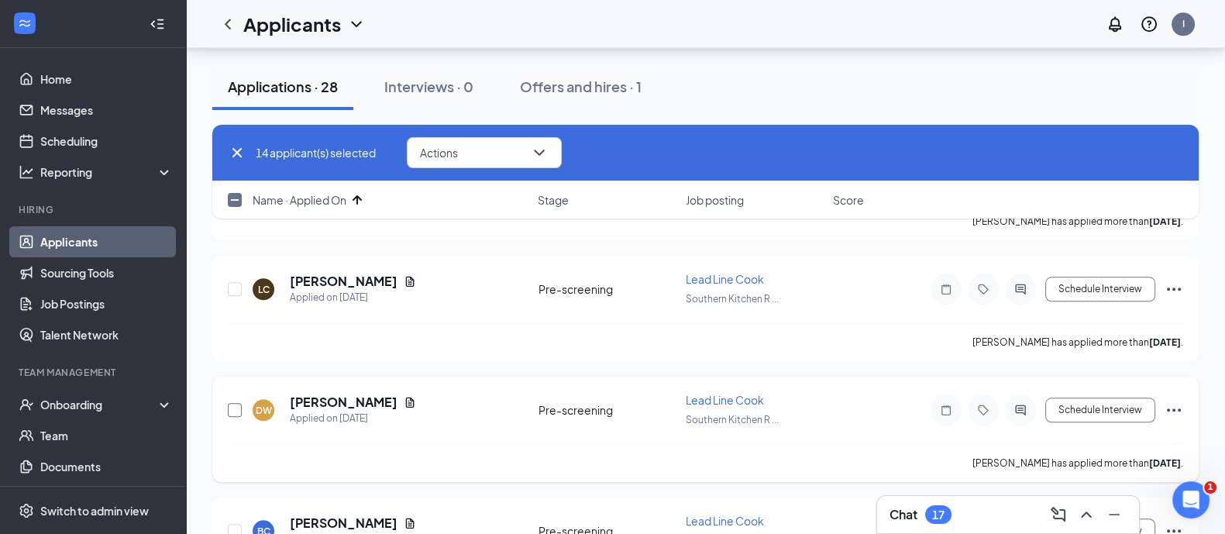
click at [235, 403] on input "checkbox" at bounding box center [235, 410] width 14 height 14
checkbox input "true"
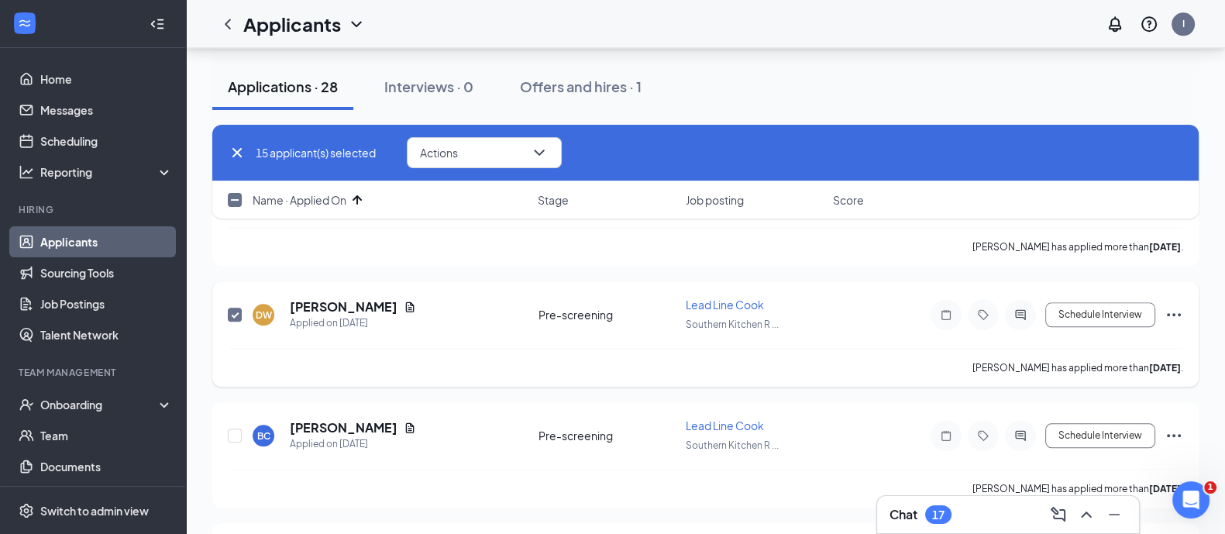
scroll to position [2063, 0]
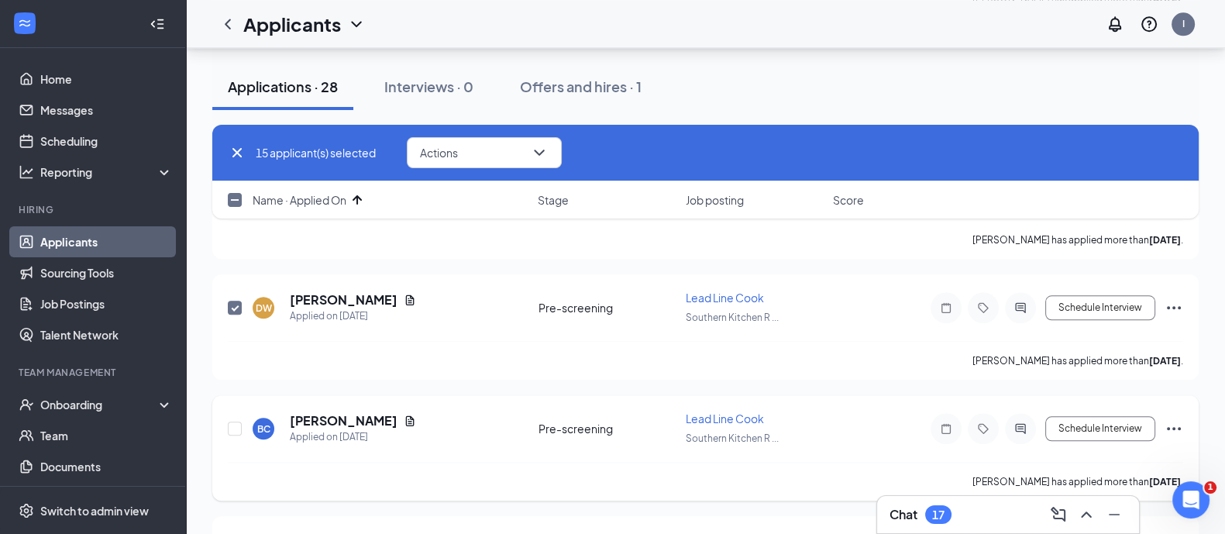
click at [232, 411] on div at bounding box center [235, 429] width 15 height 36
click at [234, 421] on input "checkbox" at bounding box center [235, 428] width 14 height 14
checkbox input "true"
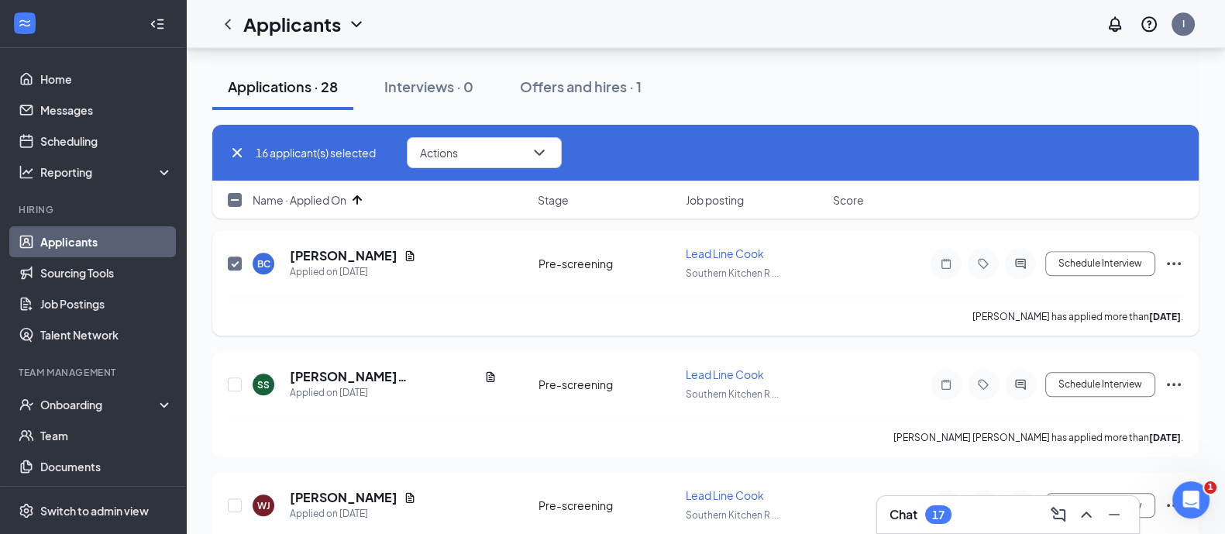
scroll to position [2239, 0]
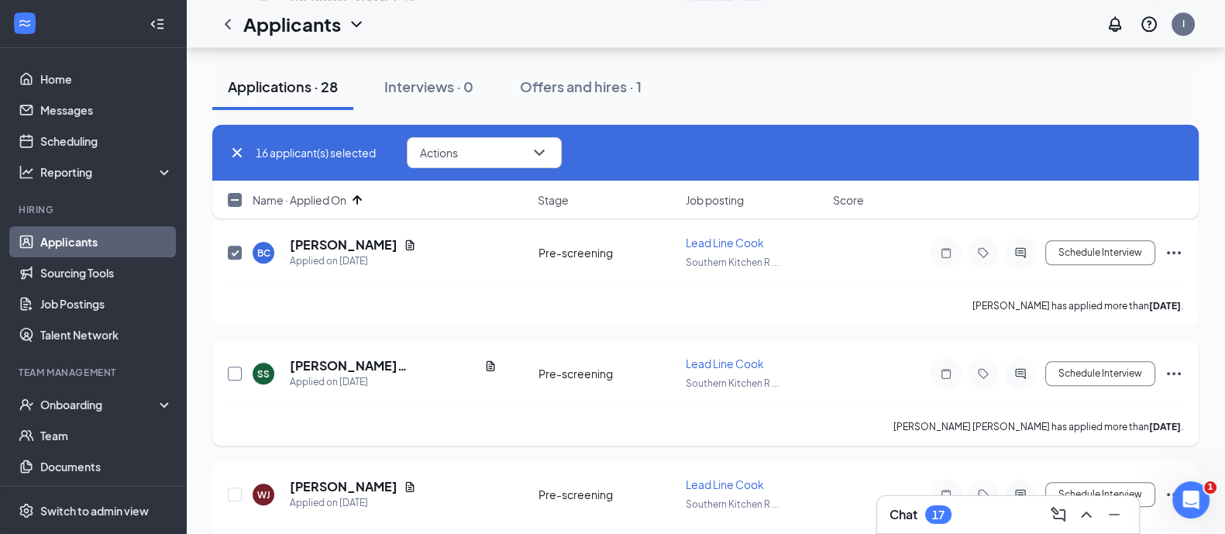
click at [233, 366] on input "checkbox" at bounding box center [235, 373] width 14 height 14
checkbox input "true"
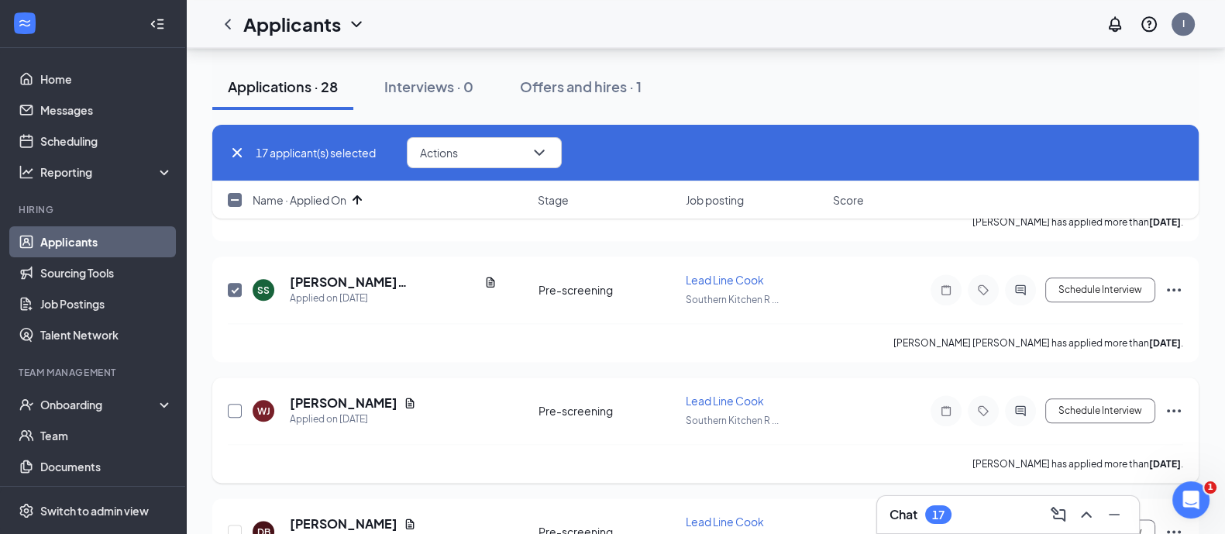
click at [237, 404] on input "checkbox" at bounding box center [235, 411] width 14 height 14
checkbox input "true"
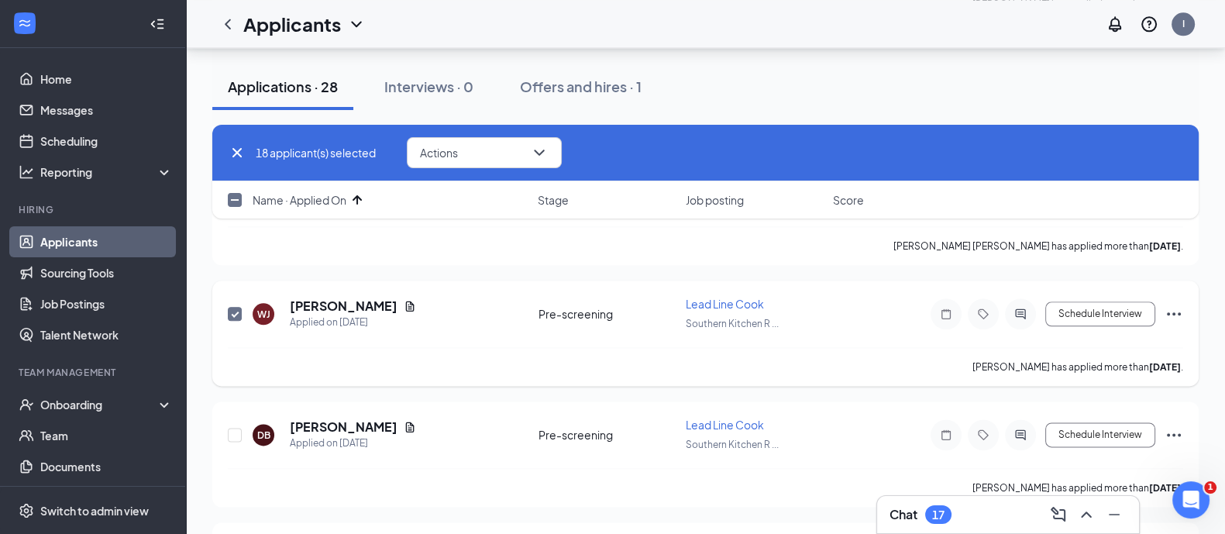
scroll to position [2421, 0]
click at [239, 426] on input "checkbox" at bounding box center [235, 433] width 14 height 14
checkbox input "true"
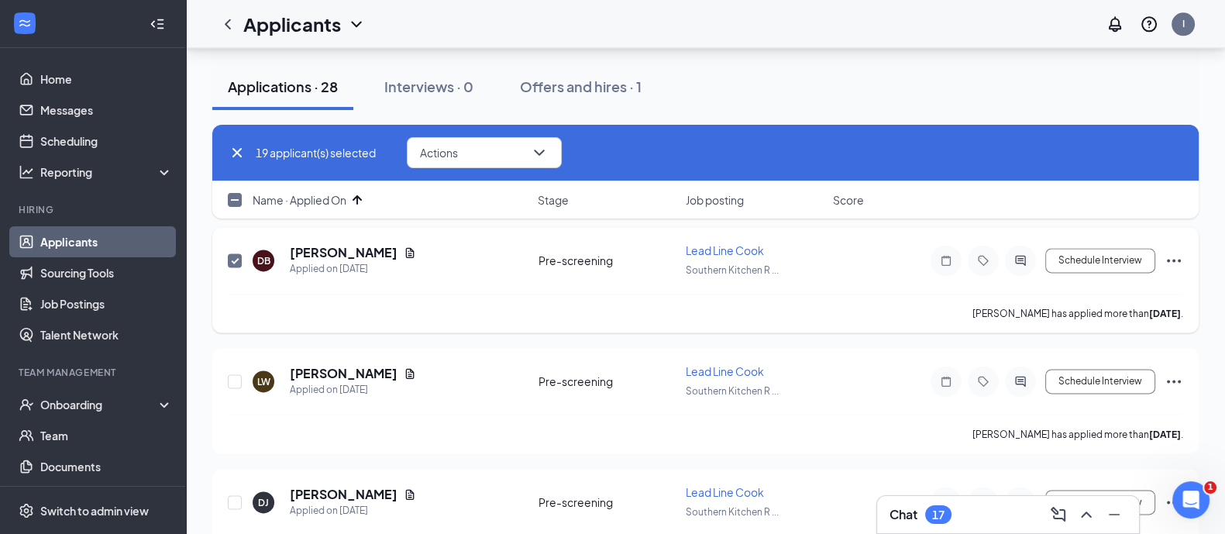
scroll to position [2595, 0]
click at [239, 373] on input "checkbox" at bounding box center [235, 380] width 14 height 14
checkbox input "true"
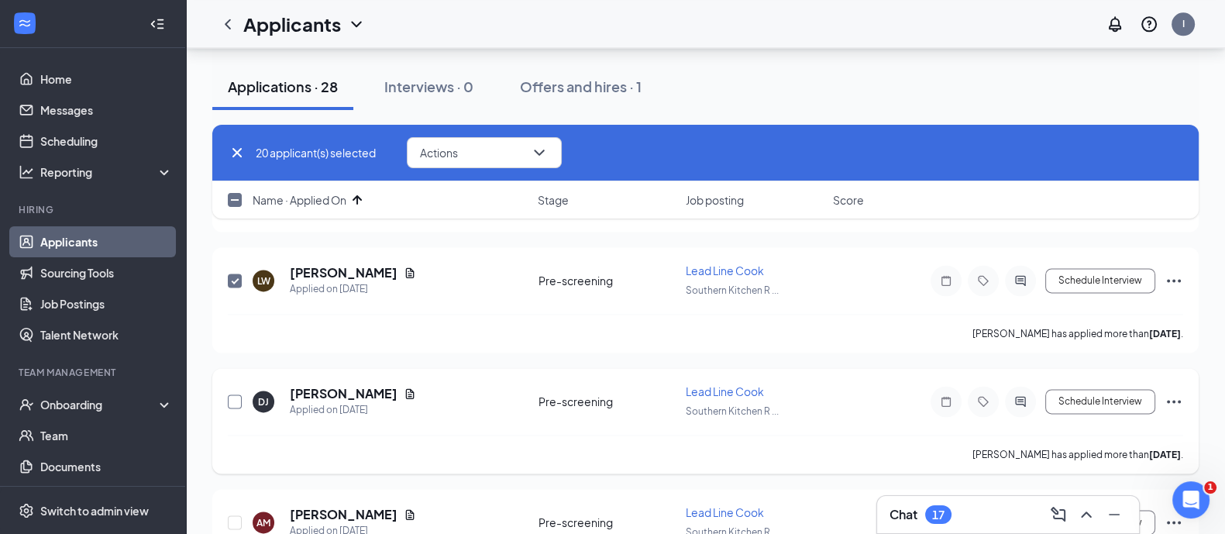
click at [239, 394] on input "checkbox" at bounding box center [235, 401] width 14 height 14
checkbox input "true"
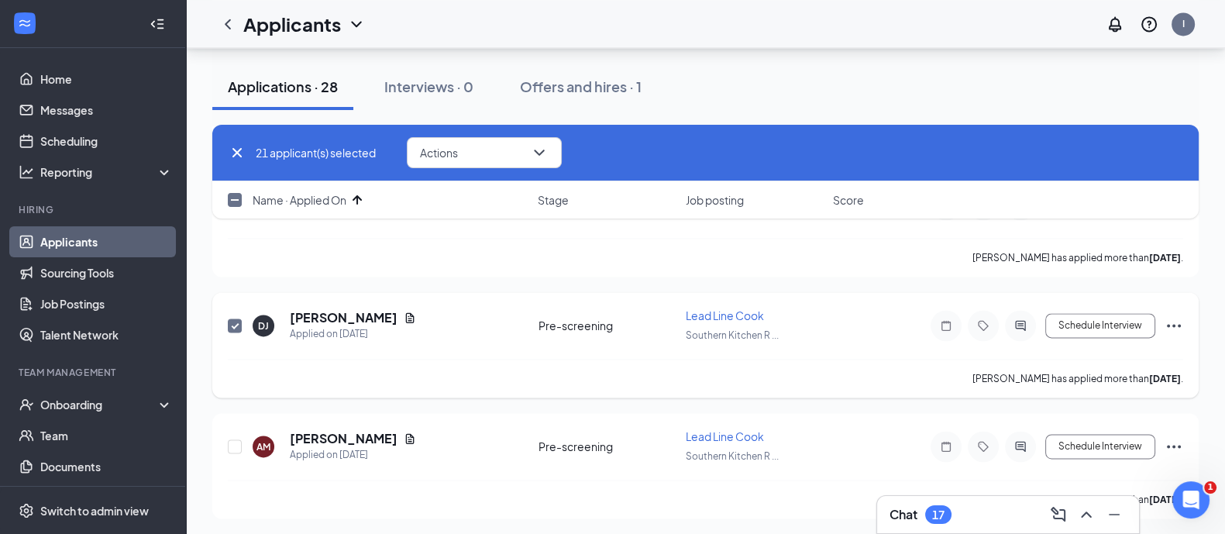
scroll to position [2772, 0]
click at [235, 438] on input "checkbox" at bounding box center [235, 445] width 14 height 14
checkbox input "true"
click at [239, 428] on div at bounding box center [235, 446] width 15 height 36
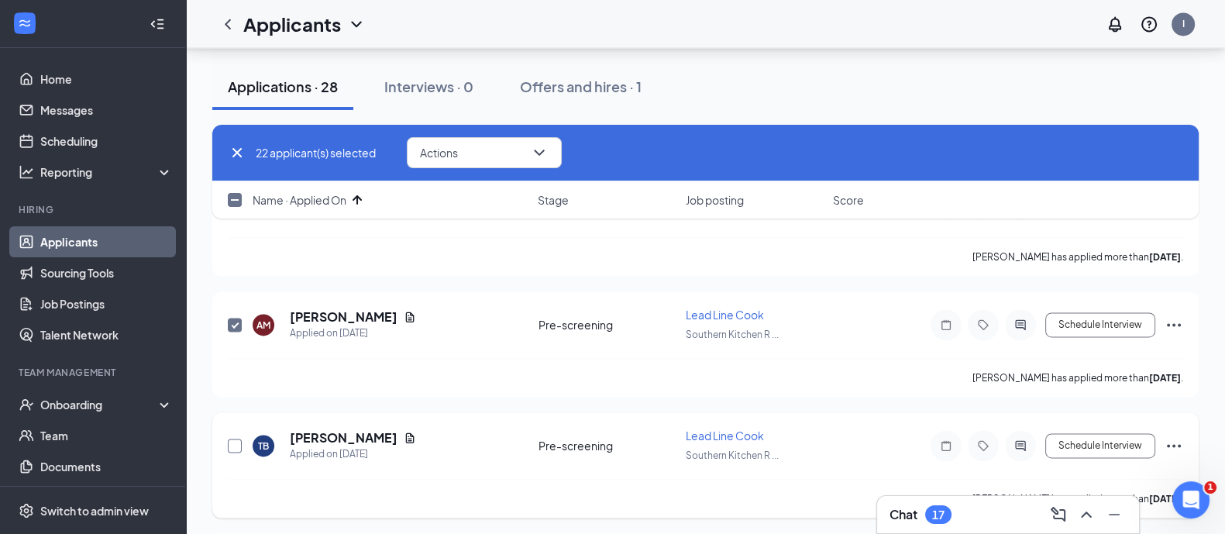
click at [235, 438] on input "checkbox" at bounding box center [235, 445] width 14 height 14
checkbox input "true"
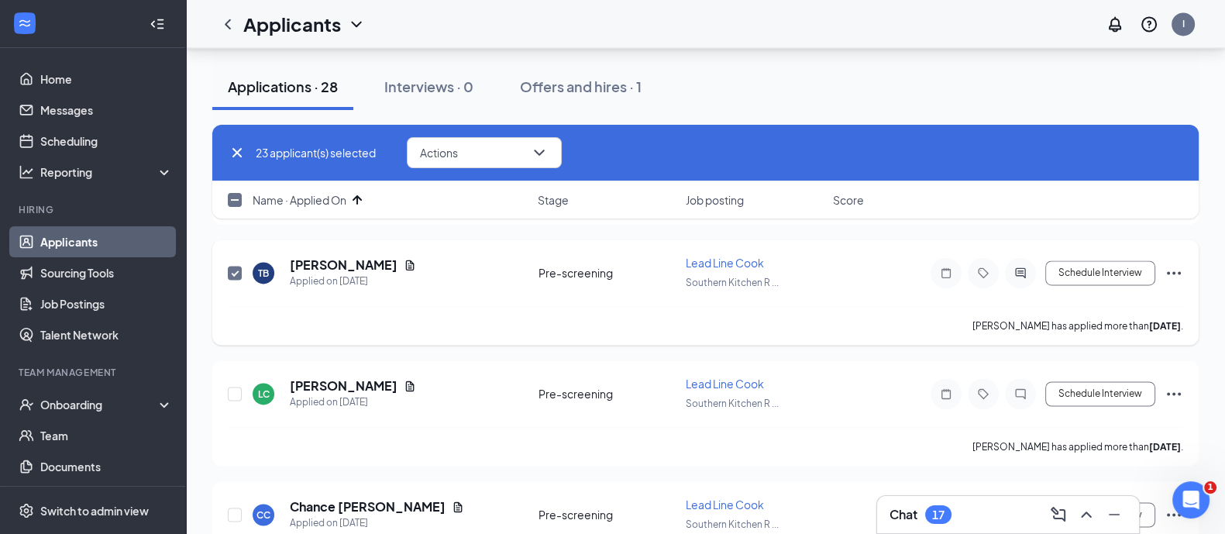
scroll to position [3066, 0]
click at [232, 385] on input "checkbox" at bounding box center [235, 392] width 14 height 14
checkbox input "true"
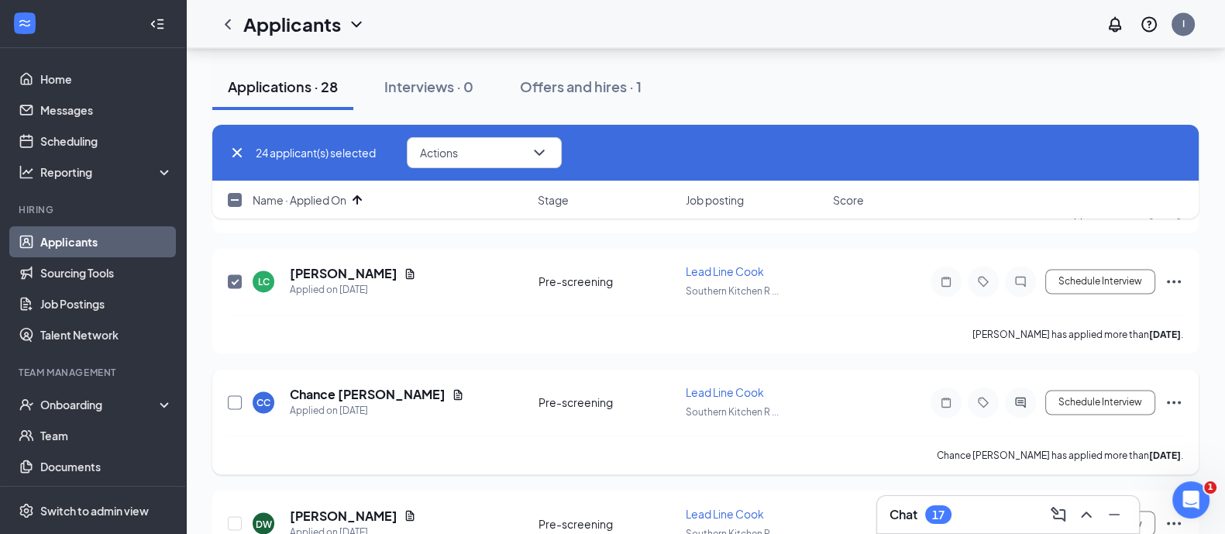
click at [238, 395] on input "checkbox" at bounding box center [235, 402] width 14 height 14
checkbox input "true"
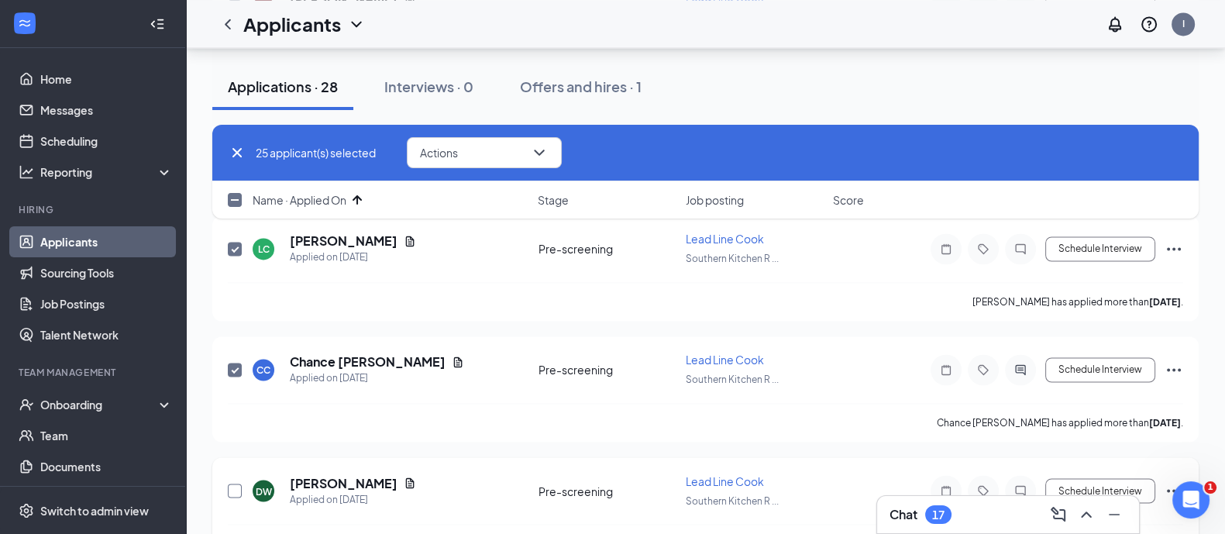
click at [234, 483] on input "checkbox" at bounding box center [235, 490] width 14 height 14
checkbox input "true"
click at [534, 160] on icon "ChevronDown" at bounding box center [539, 152] width 19 height 19
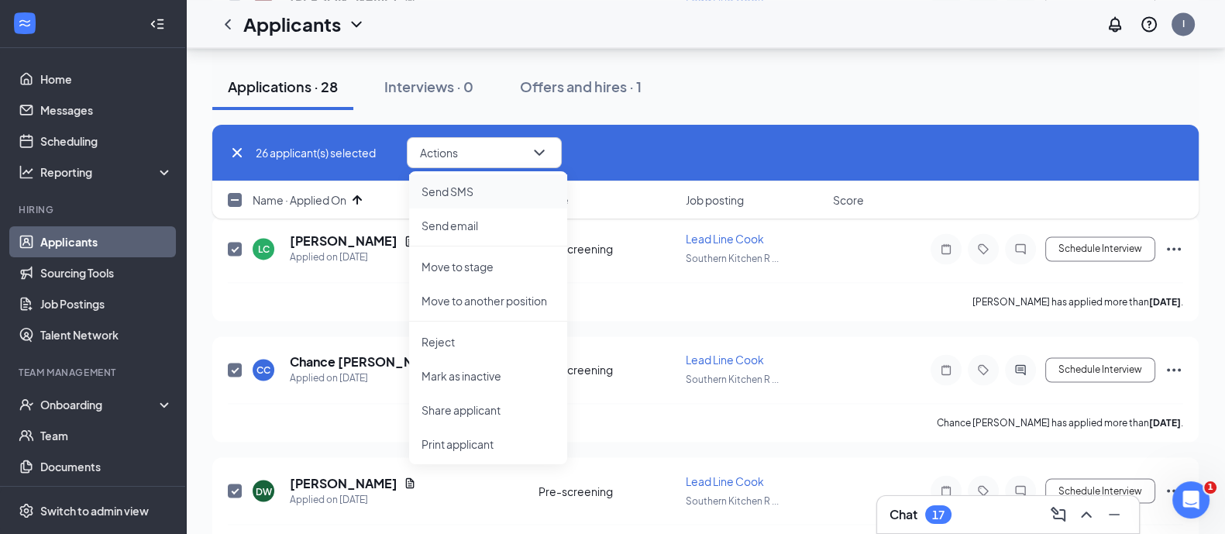
click at [514, 198] on p "Send SMS" at bounding box center [487, 191] width 133 height 15
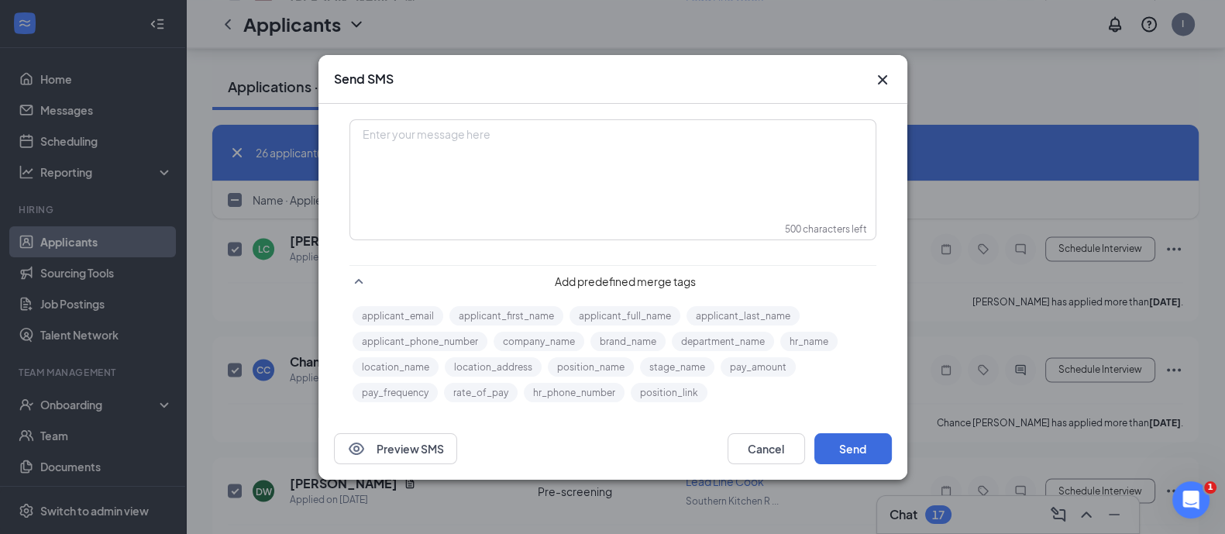
click at [541, 156] on div "Enter your message here" at bounding box center [613, 159] width 524 height 77
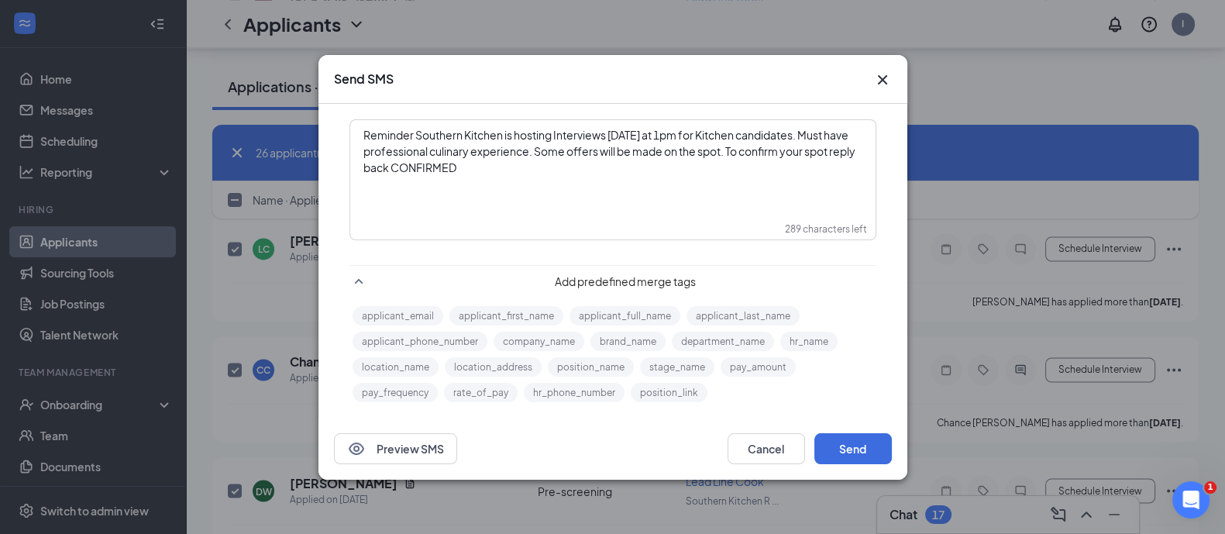
click at [658, 137] on span "Reminder Southern Kitchen is hosting Interviews tomorrow at 1pm for Kitchen can…" at bounding box center [609, 151] width 493 height 46
click at [858, 442] on button "Send" at bounding box center [852, 448] width 77 height 31
drag, startPoint x: 550, startPoint y: 170, endPoint x: 362, endPoint y: 102, distance: 199.2
click at [362, 102] on div "Send SMS Reminder Southern Kitchen is hosting Interviews tomorrow 8/27 at 1pm f…" at bounding box center [612, 267] width 589 height 424
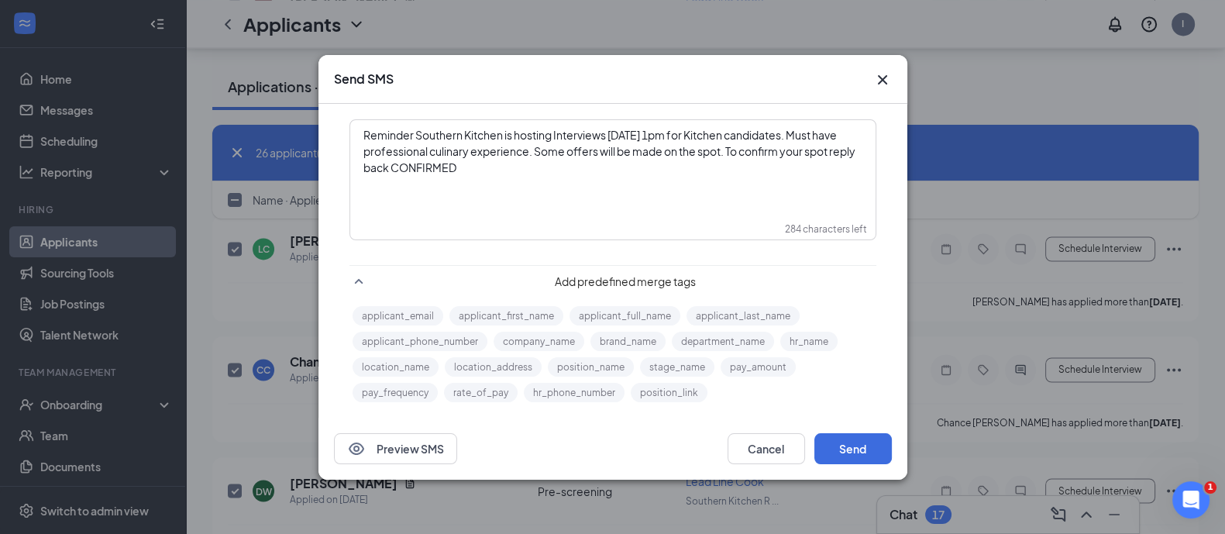
copy span "Reminder Southern Kitchen is hosting Interviews [DATE] 1pm for Kitchen candidat…"
click at [836, 455] on button "Send" at bounding box center [852, 448] width 77 height 31
click at [785, 443] on button "Cancel" at bounding box center [765, 448] width 77 height 31
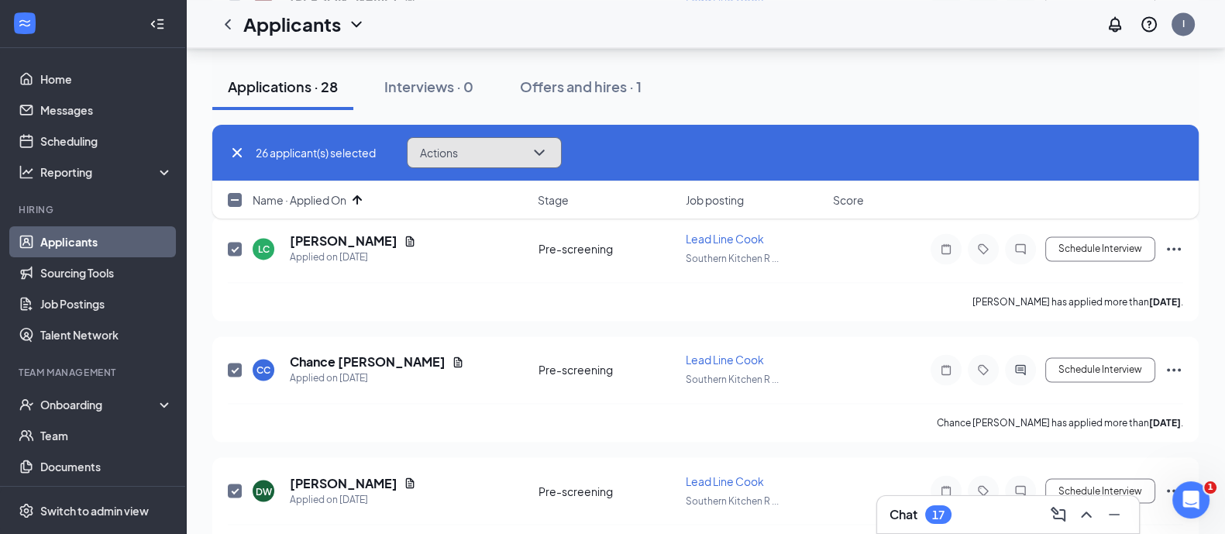
click at [509, 151] on button "Actions" at bounding box center [484, 152] width 155 height 31
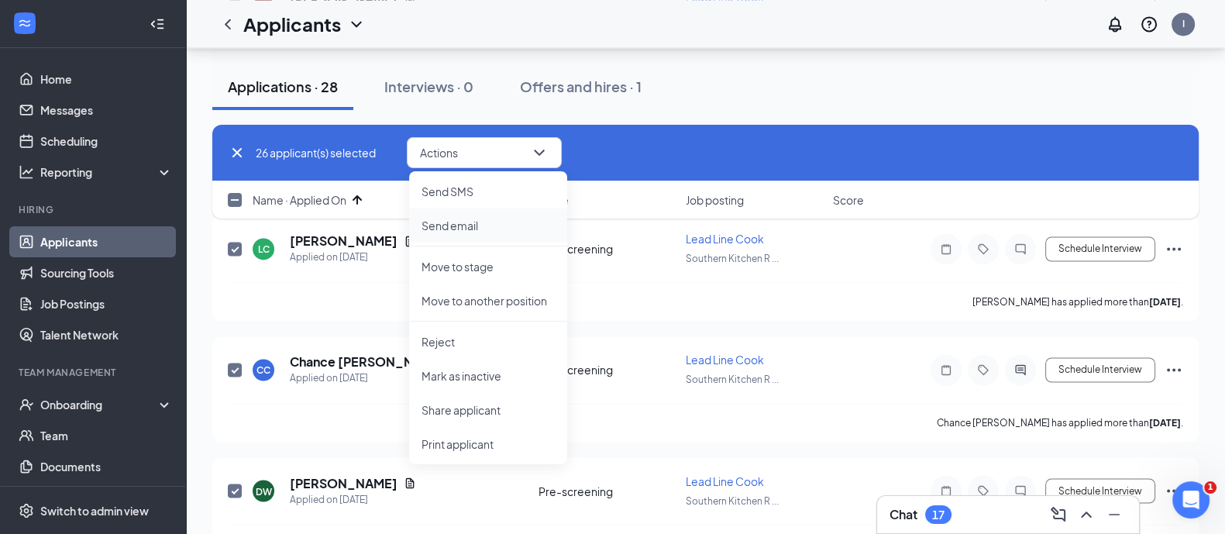
click at [503, 218] on p "Send email" at bounding box center [487, 225] width 133 height 15
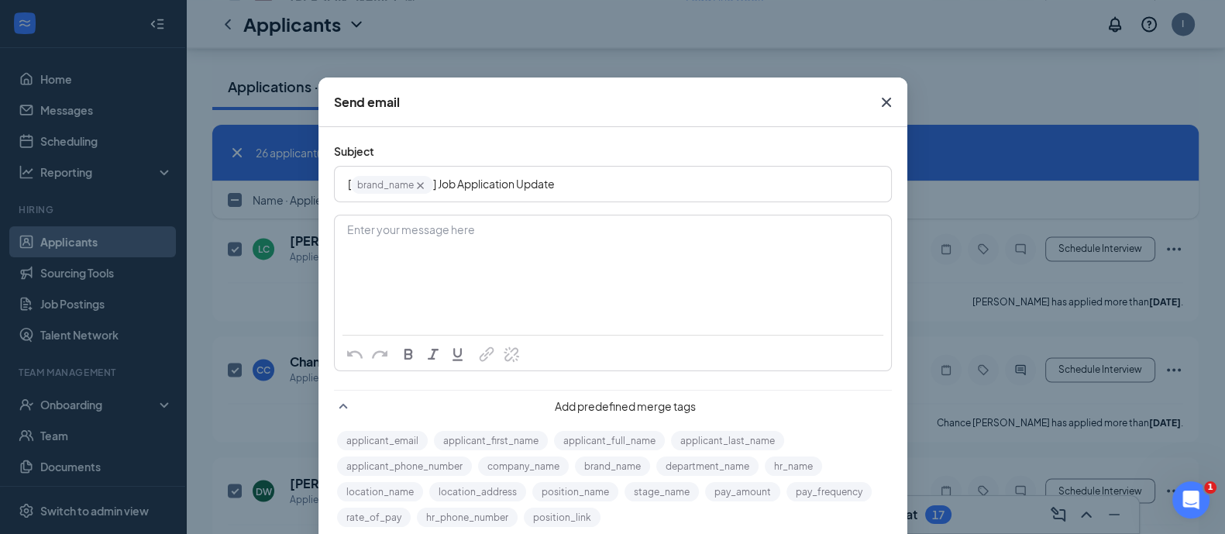
click at [652, 240] on div "Enter your message here" at bounding box center [612, 254] width 555 height 77
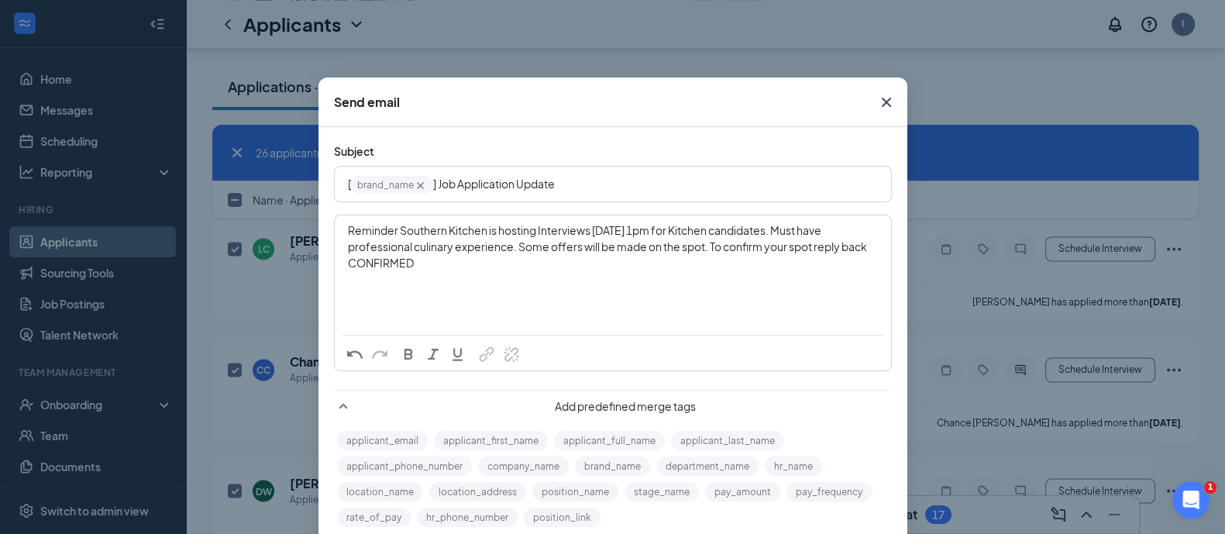
scroll to position [95, 0]
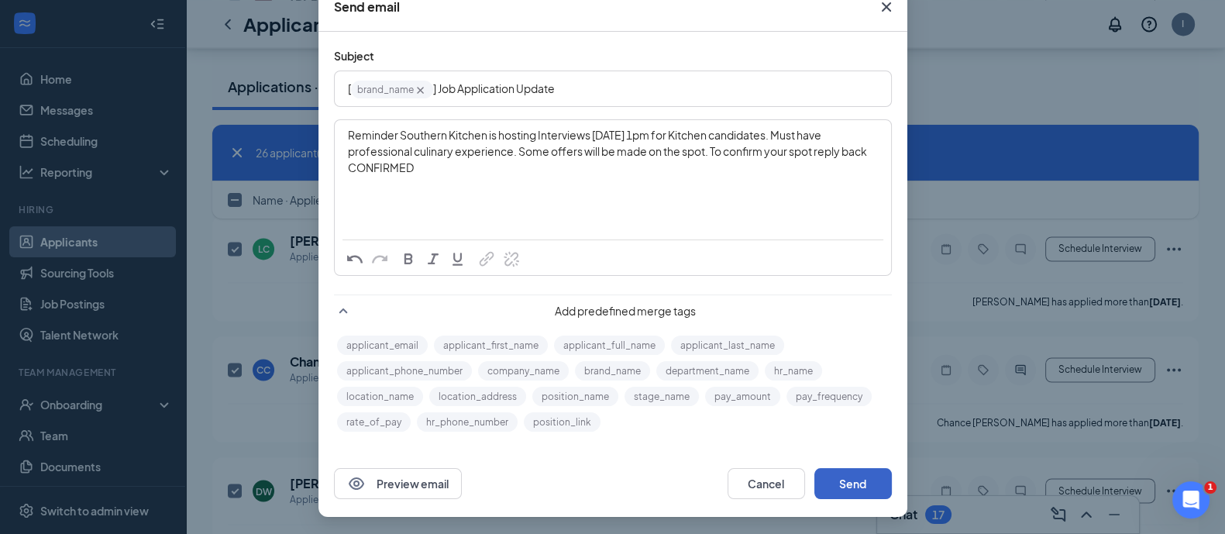
click at [837, 478] on button "Send" at bounding box center [852, 483] width 77 height 31
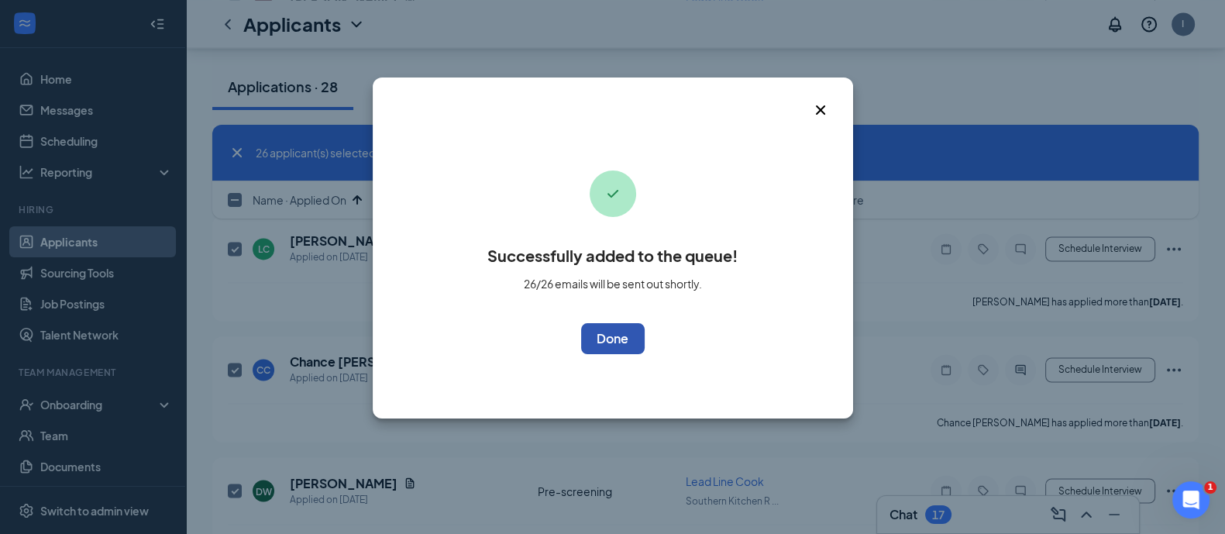
click at [598, 353] on button "OK" at bounding box center [613, 338] width 64 height 31
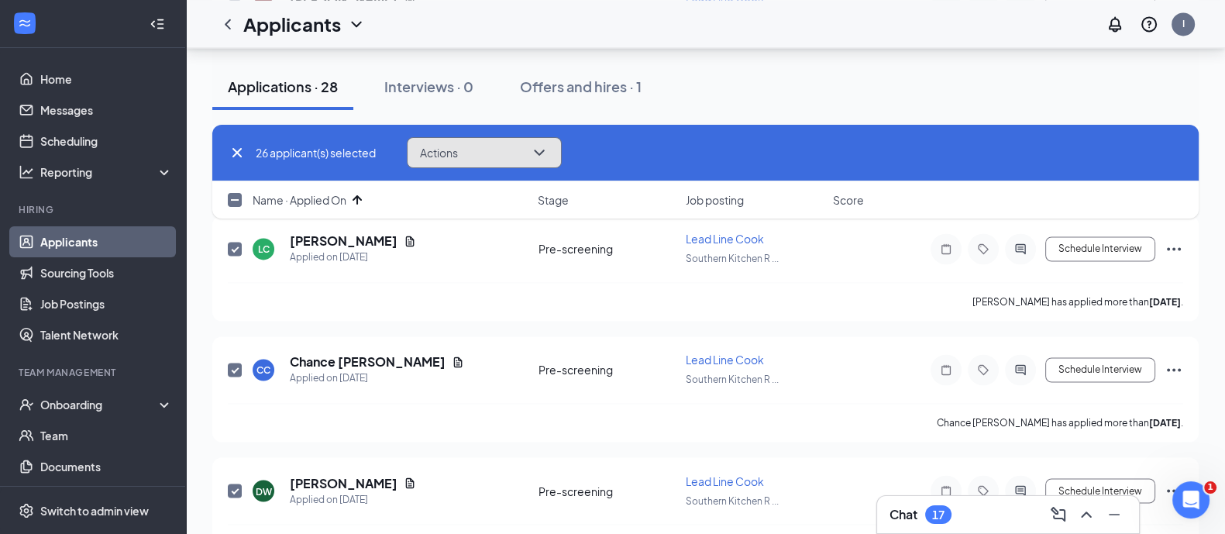
click at [455, 154] on span "Actions" at bounding box center [439, 152] width 38 height 11
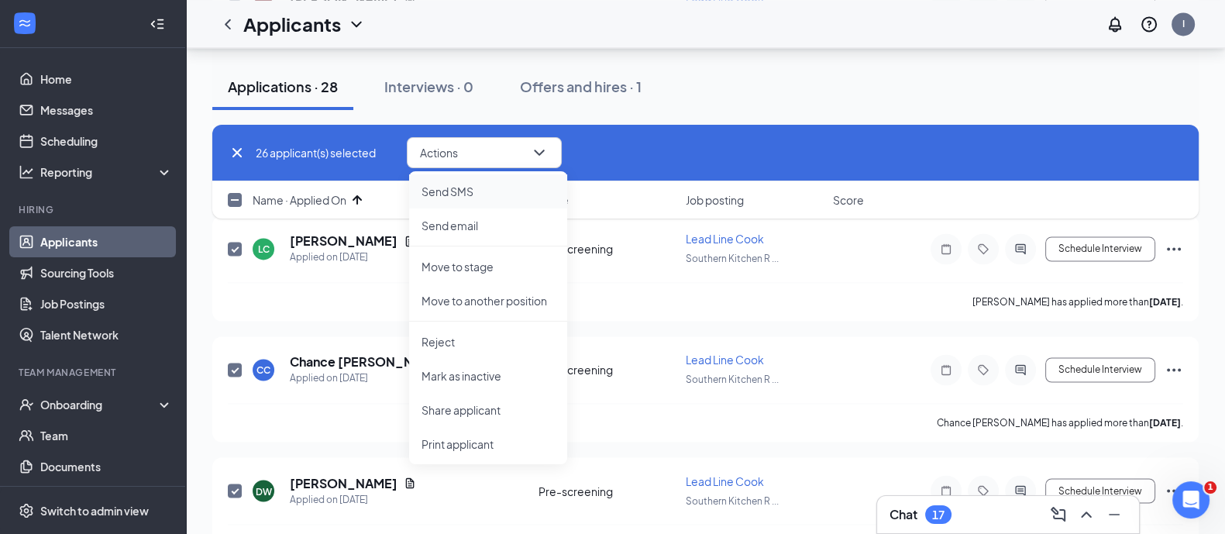
click at [493, 204] on li "Send SMS" at bounding box center [488, 191] width 158 height 34
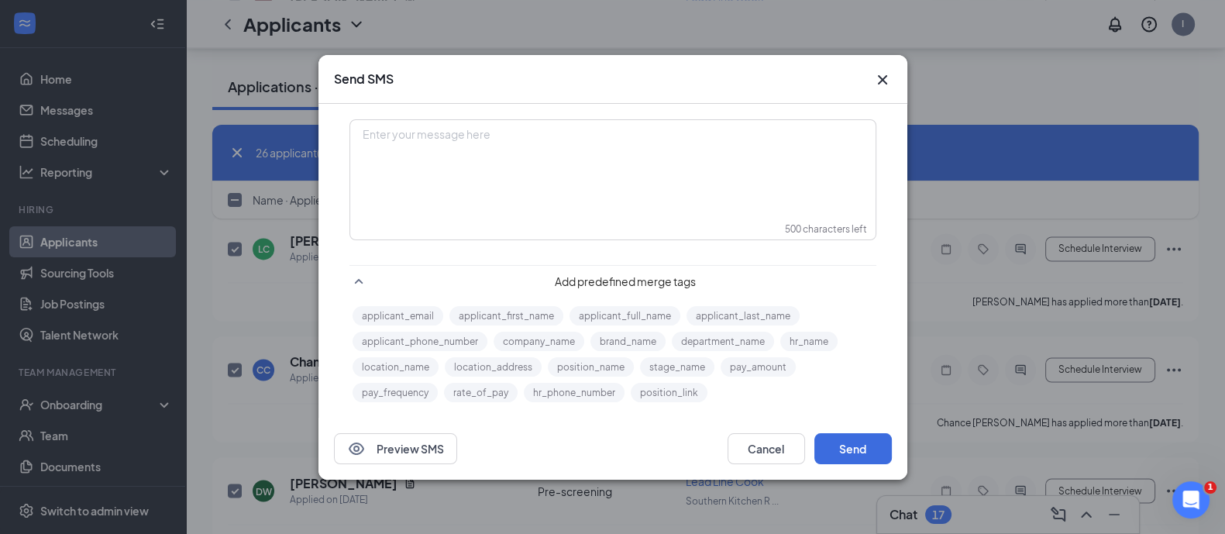
click at [633, 198] on div "Enter your message here" at bounding box center [613, 159] width 524 height 77
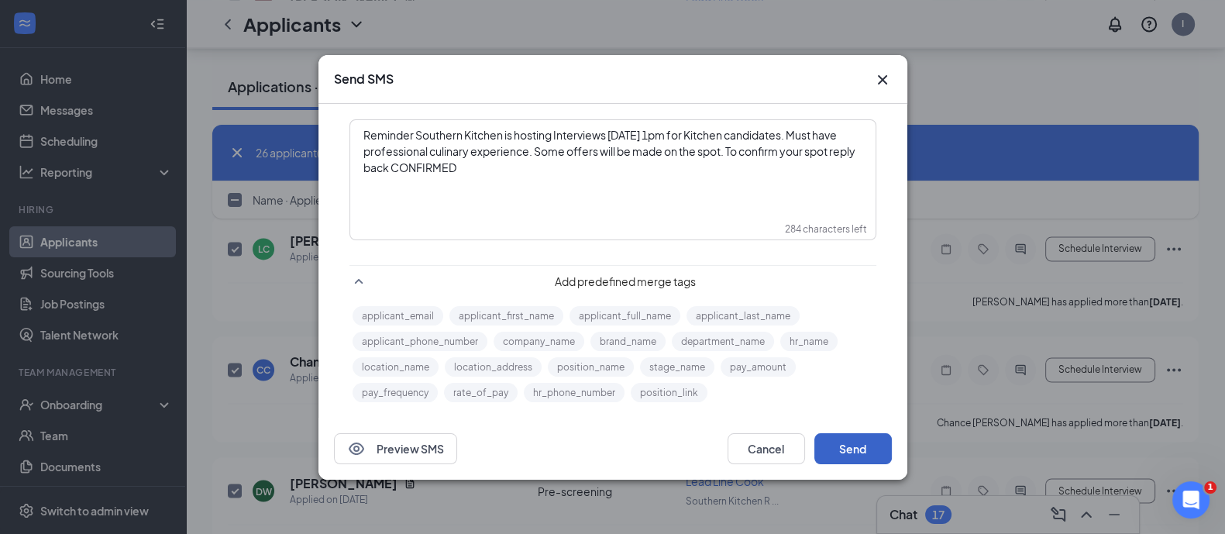
click at [850, 437] on button "Send" at bounding box center [852, 448] width 77 height 31
click at [875, 67] on div "Send SMS" at bounding box center [612, 79] width 589 height 49
click at [882, 75] on icon "Cross" at bounding box center [882, 79] width 19 height 19
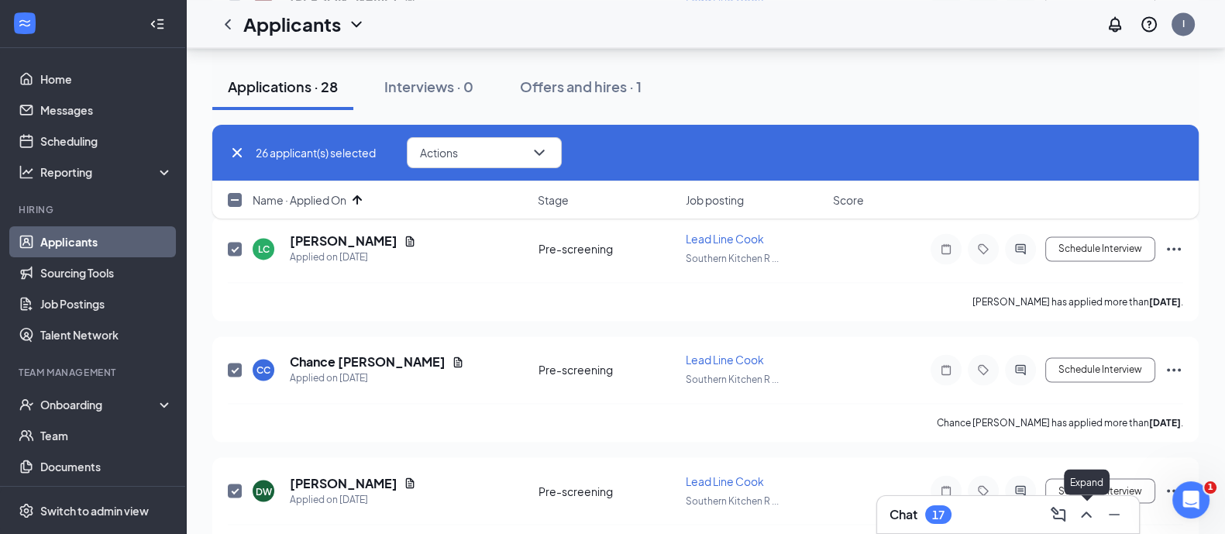
click at [1084, 513] on icon "ChevronUp" at bounding box center [1085, 514] width 10 height 6
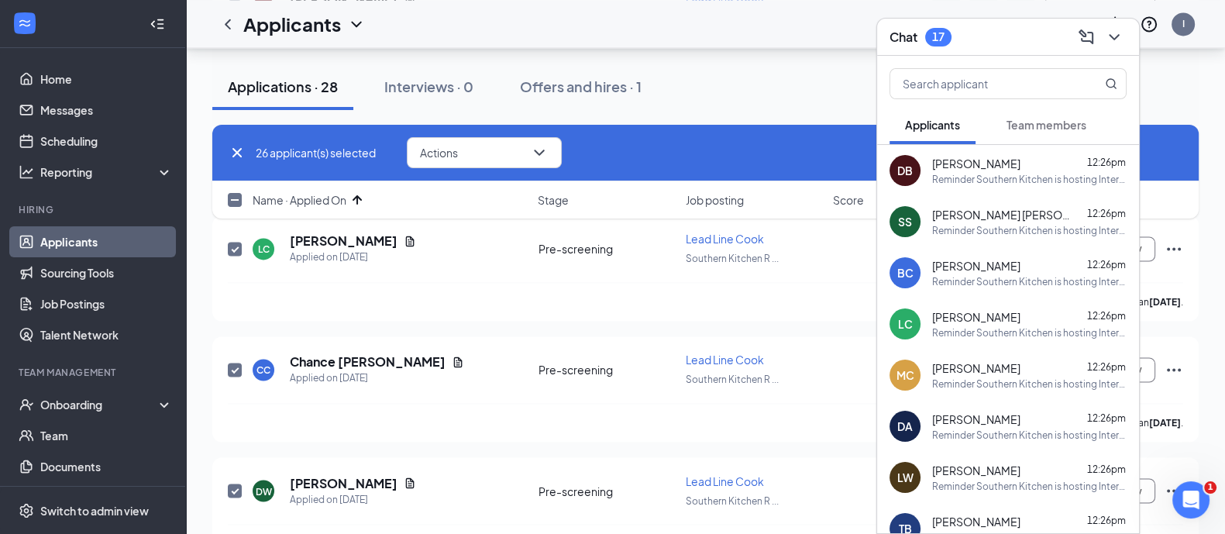
click at [1019, 186] on div "DB DEANDRE BARNES 12:26pm Reminder Southern Kitchen is hosting Interviews tomor…" at bounding box center [1008, 170] width 262 height 51
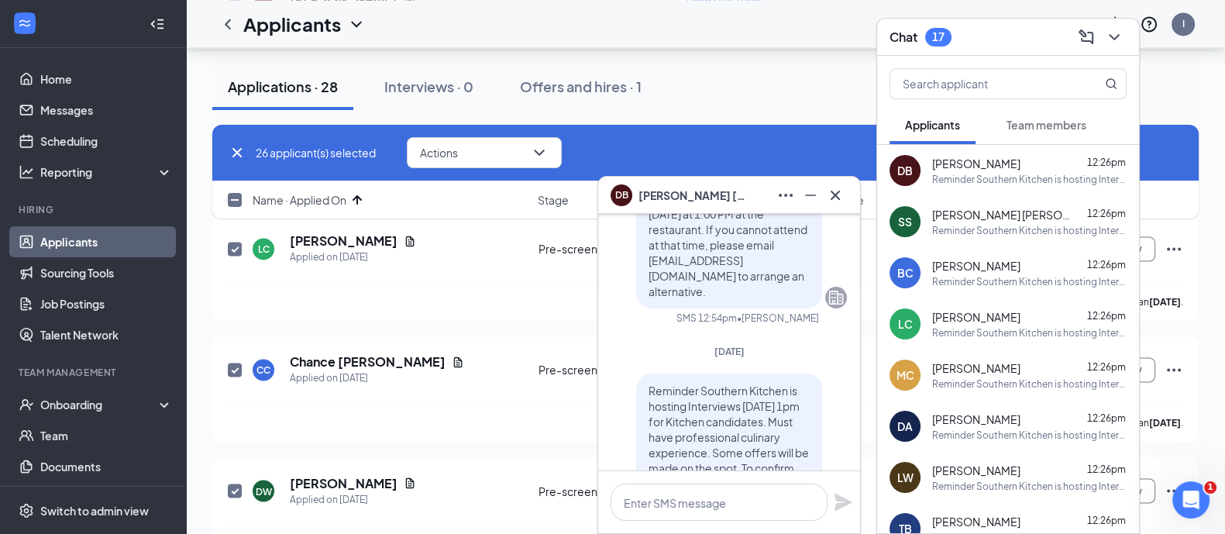
scroll to position [-523, 0]
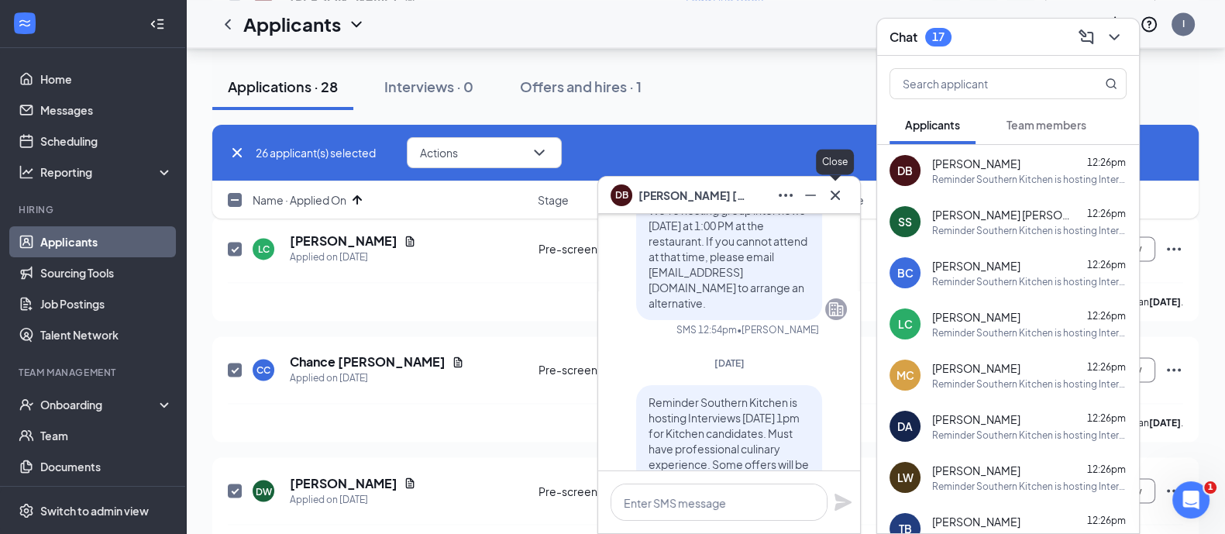
click at [844, 187] on icon "Cross" at bounding box center [835, 195] width 19 height 19
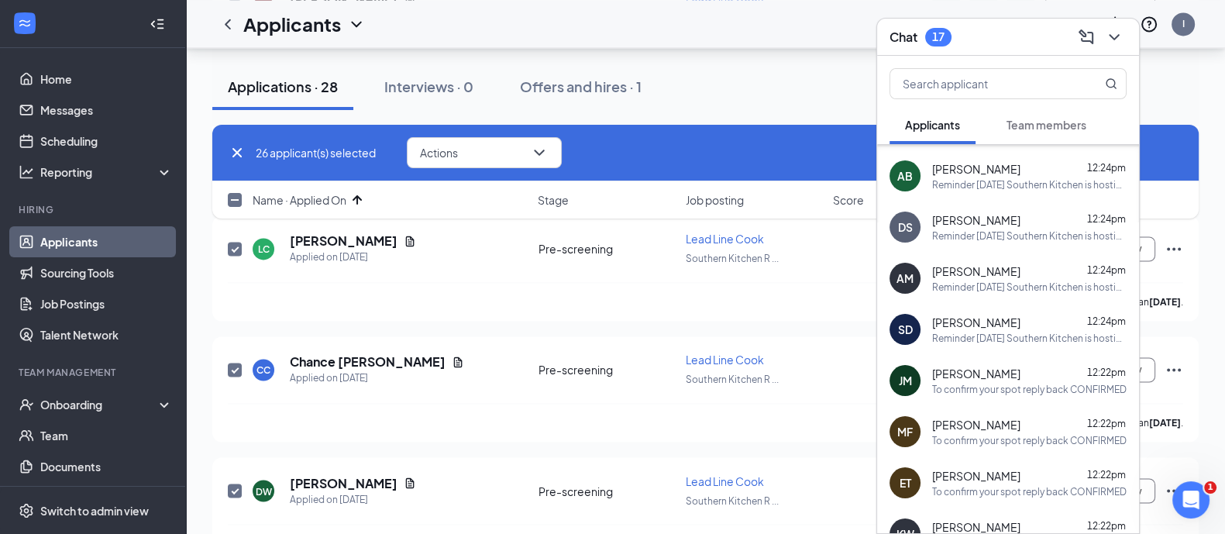
scroll to position [1579, 0]
click at [1115, 38] on icon "ChevronDown" at bounding box center [1114, 37] width 19 height 19
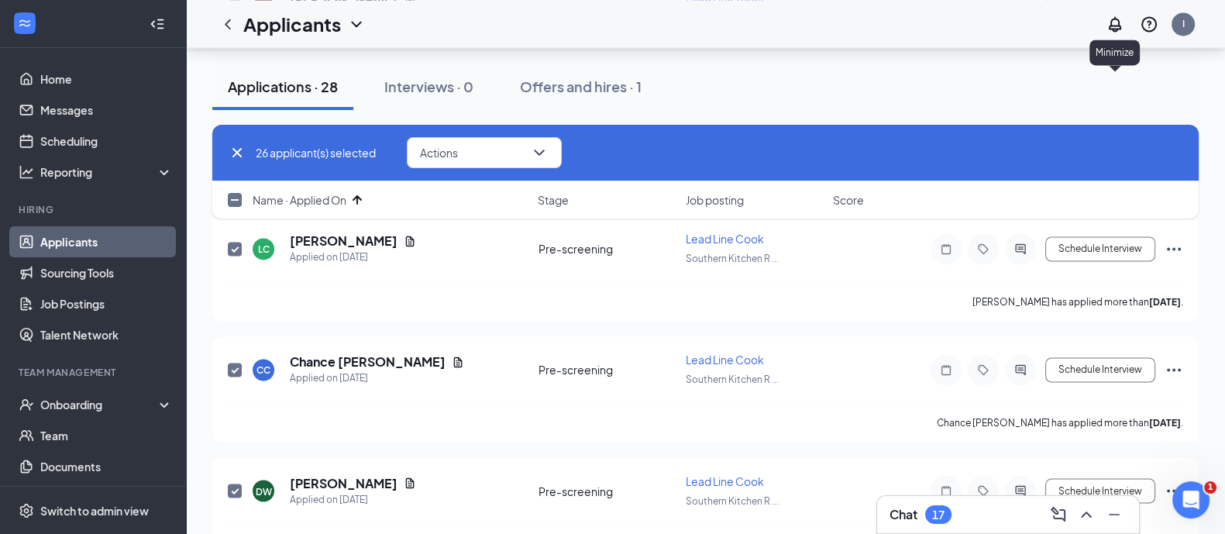
scroll to position [0, 0]
click at [232, 198] on input "checkbox" at bounding box center [235, 200] width 14 height 14
checkbox input "true"
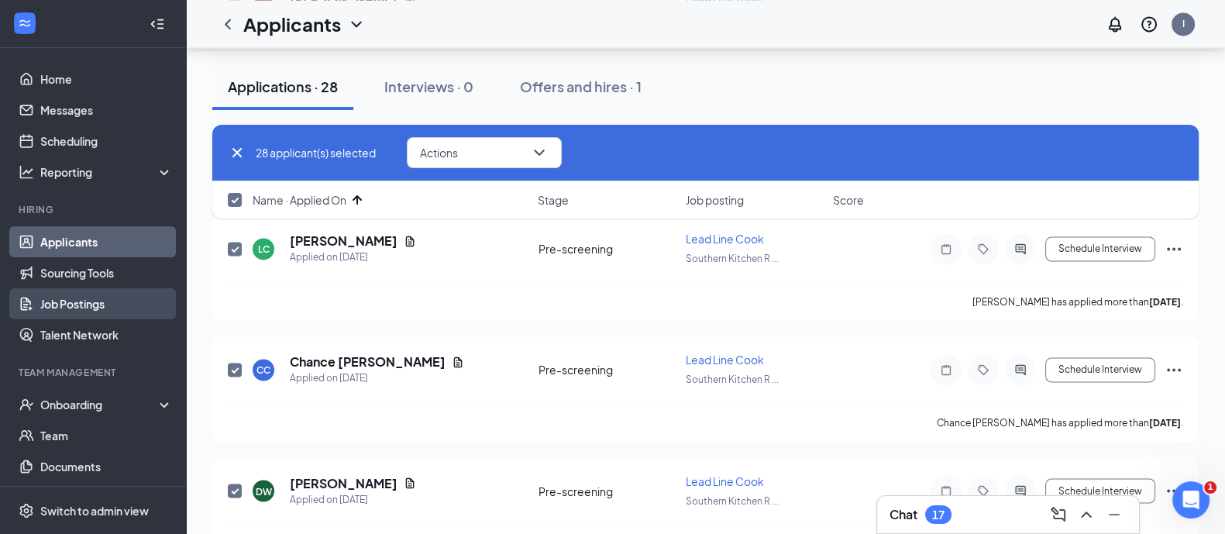
click at [68, 303] on link "Job Postings" at bounding box center [106, 303] width 132 height 31
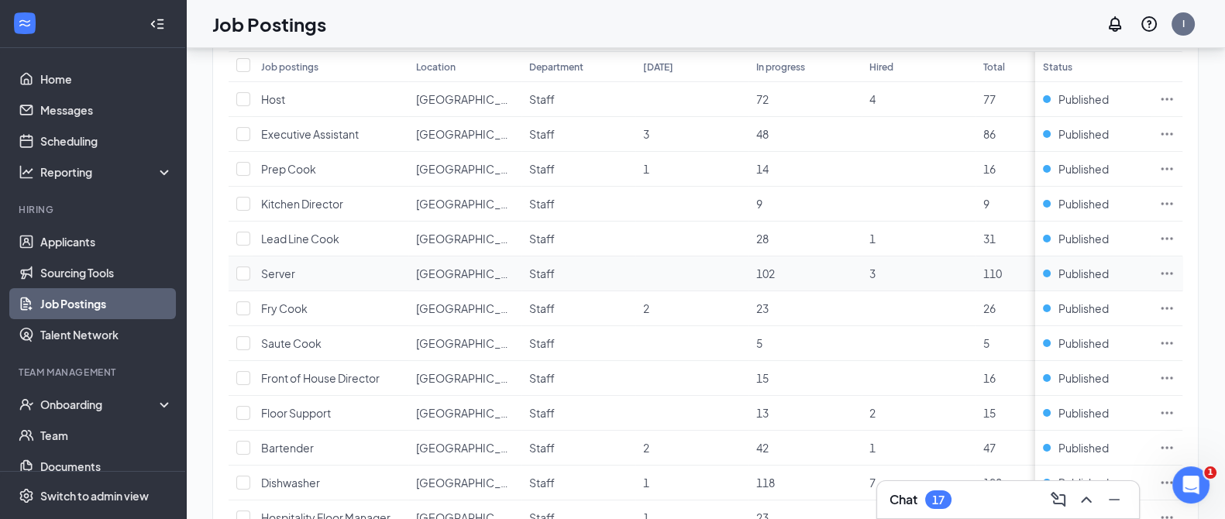
scroll to position [145, 0]
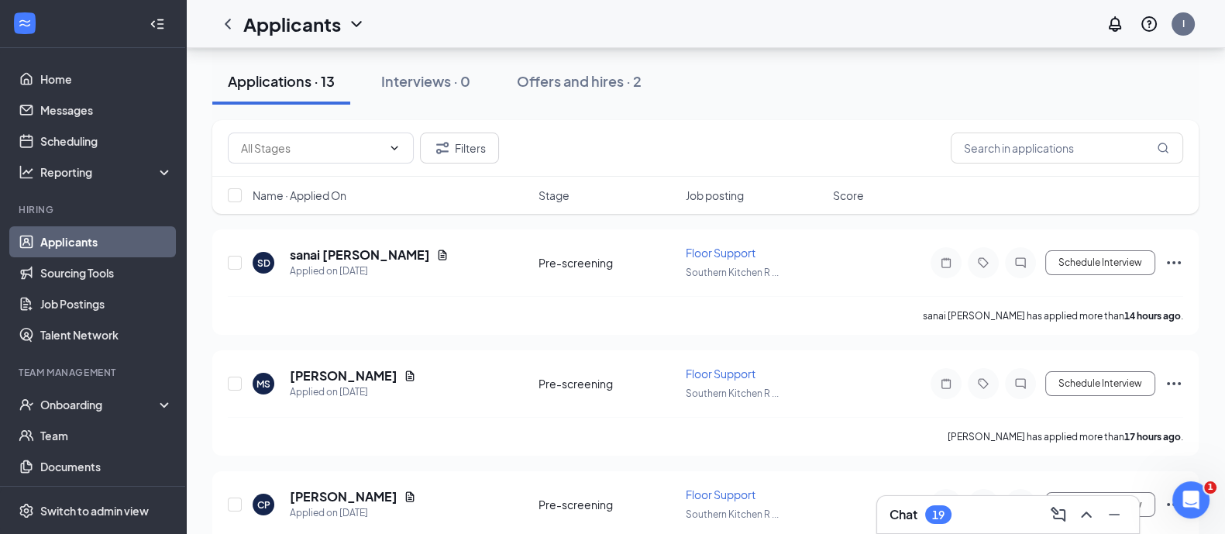
scroll to position [177, 0]
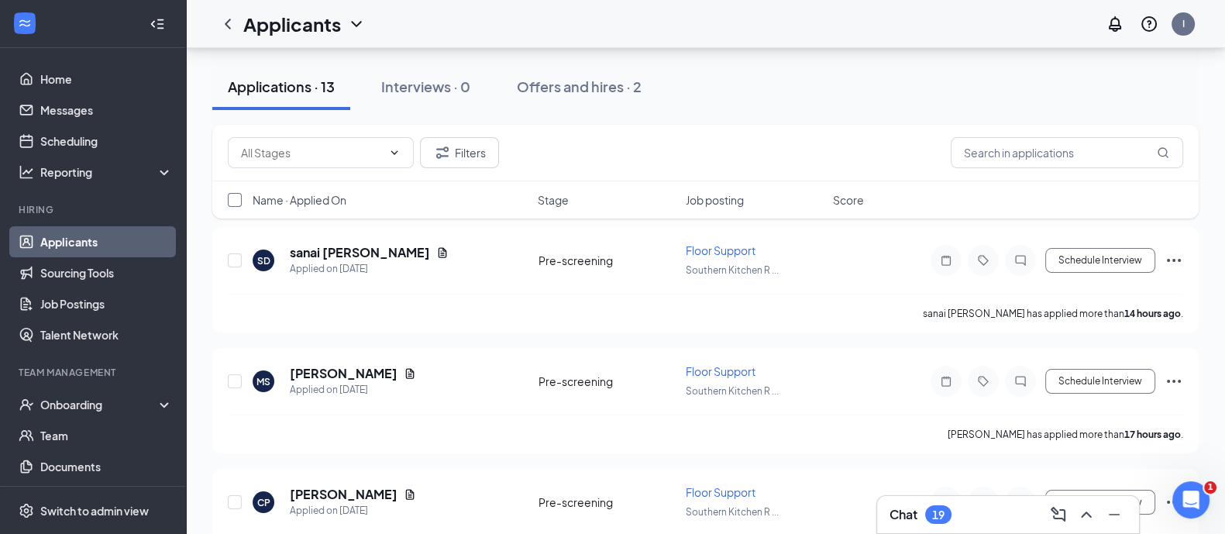
click at [232, 198] on input "checkbox" at bounding box center [235, 200] width 14 height 14
checkbox input "true"
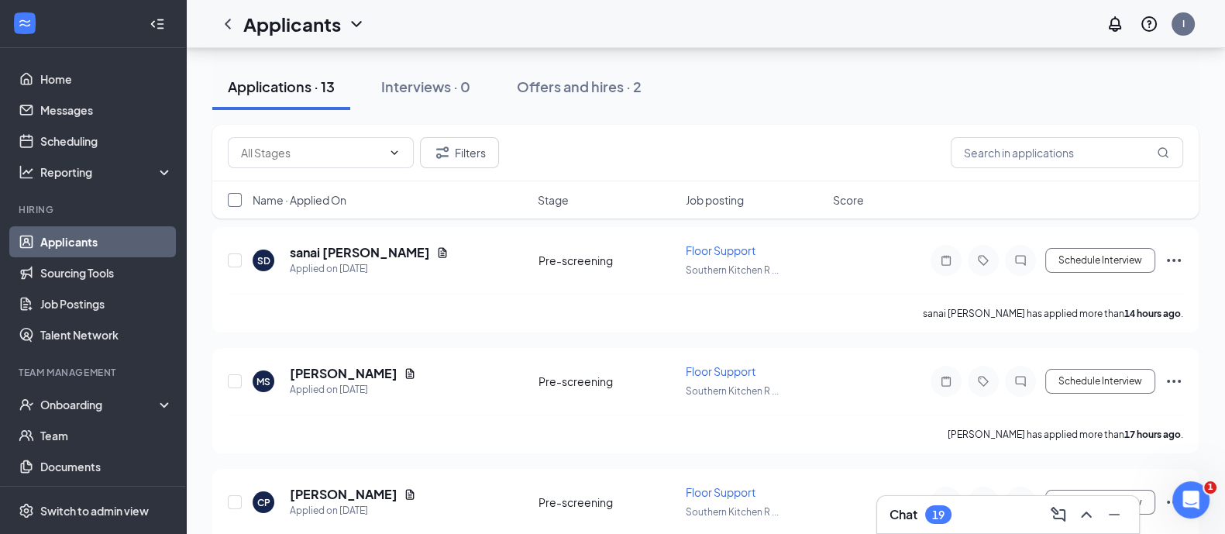
checkbox input "true"
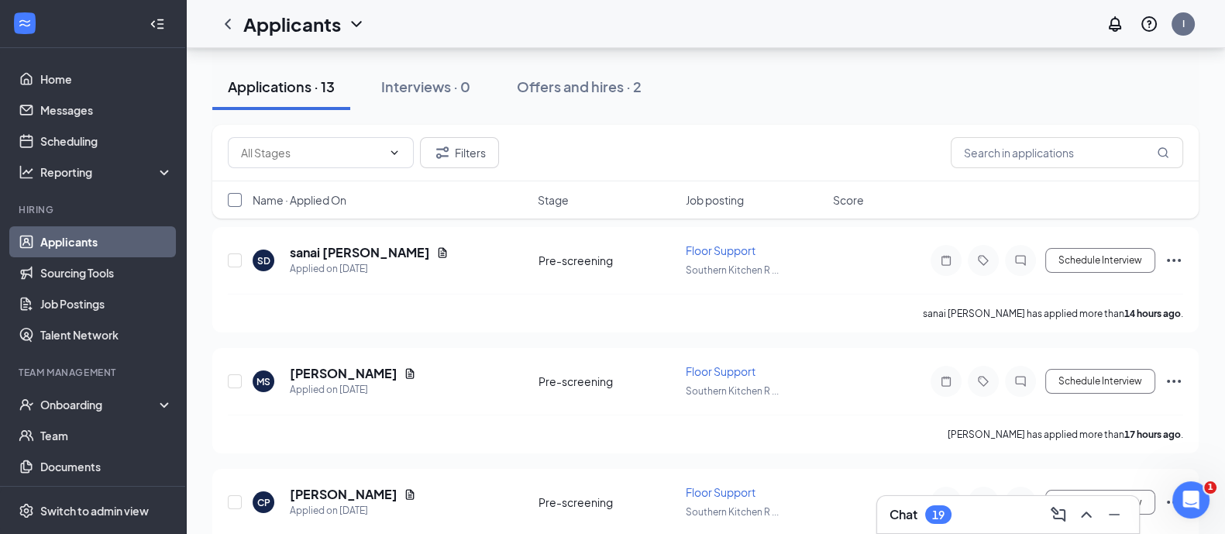
checkbox input "true"
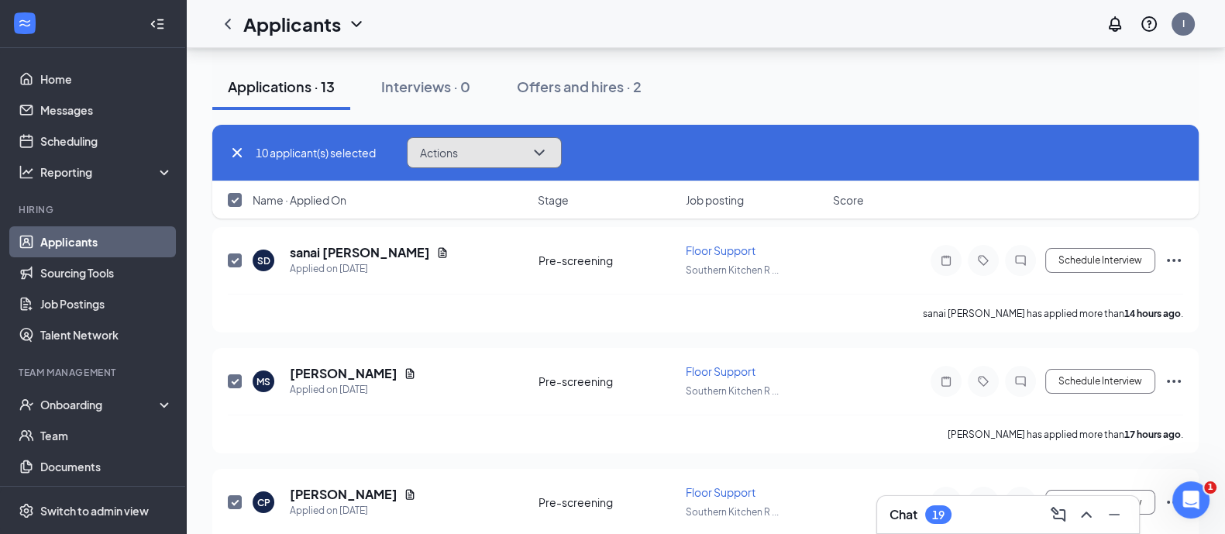
click at [548, 150] on icon "ChevronDown" at bounding box center [539, 152] width 19 height 19
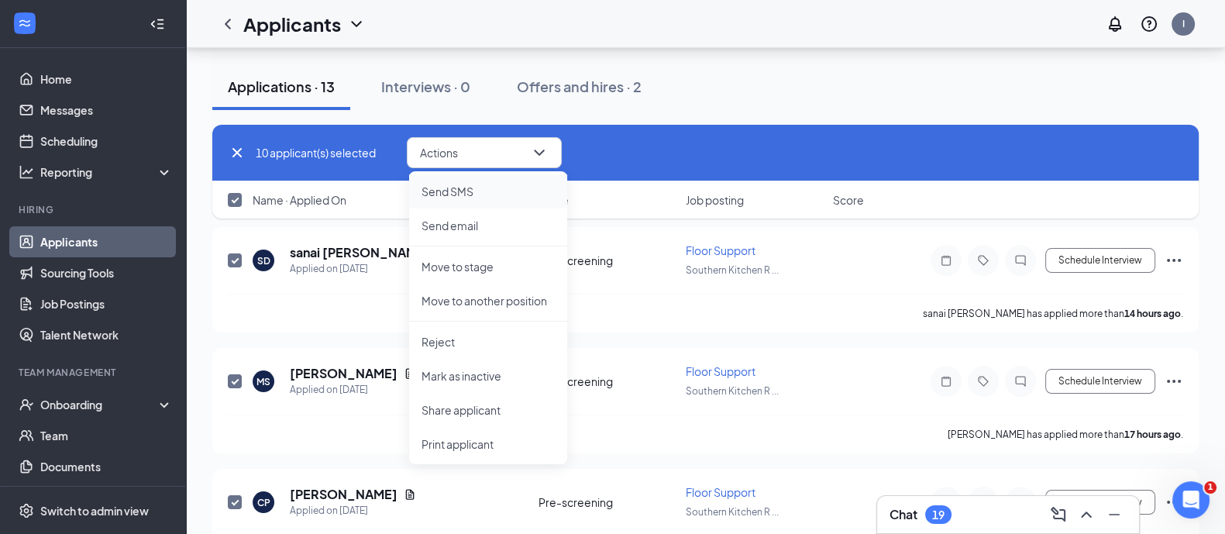
click at [488, 191] on p "Send SMS" at bounding box center [487, 191] width 133 height 15
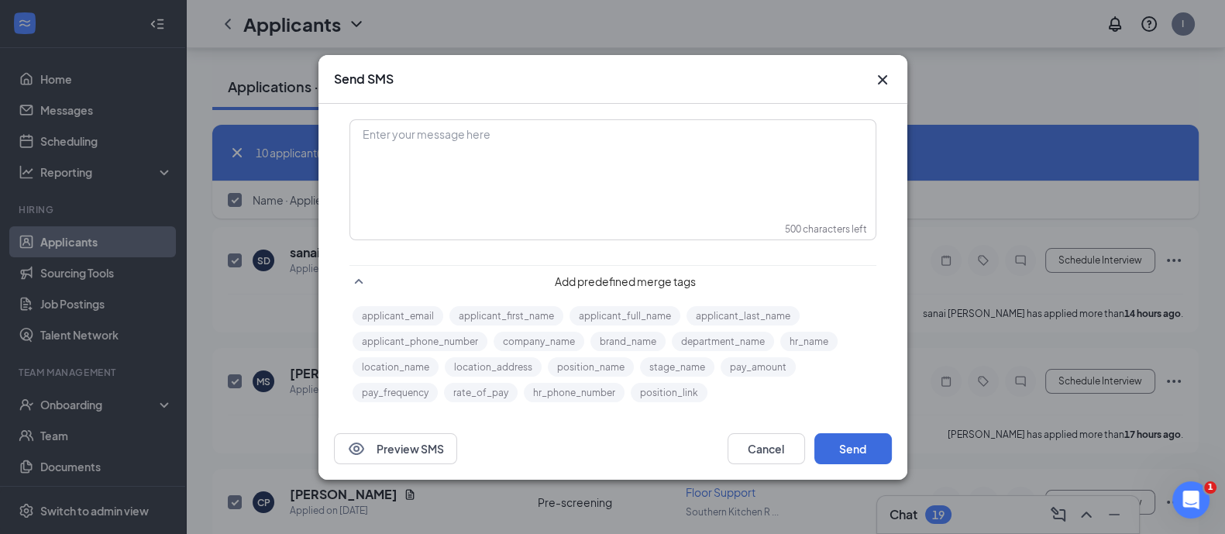
click at [547, 203] on div "Enter your message here" at bounding box center [612, 179] width 525 height 119
click at [449, 131] on div "Enter your message here" at bounding box center [612, 135] width 499 height 16
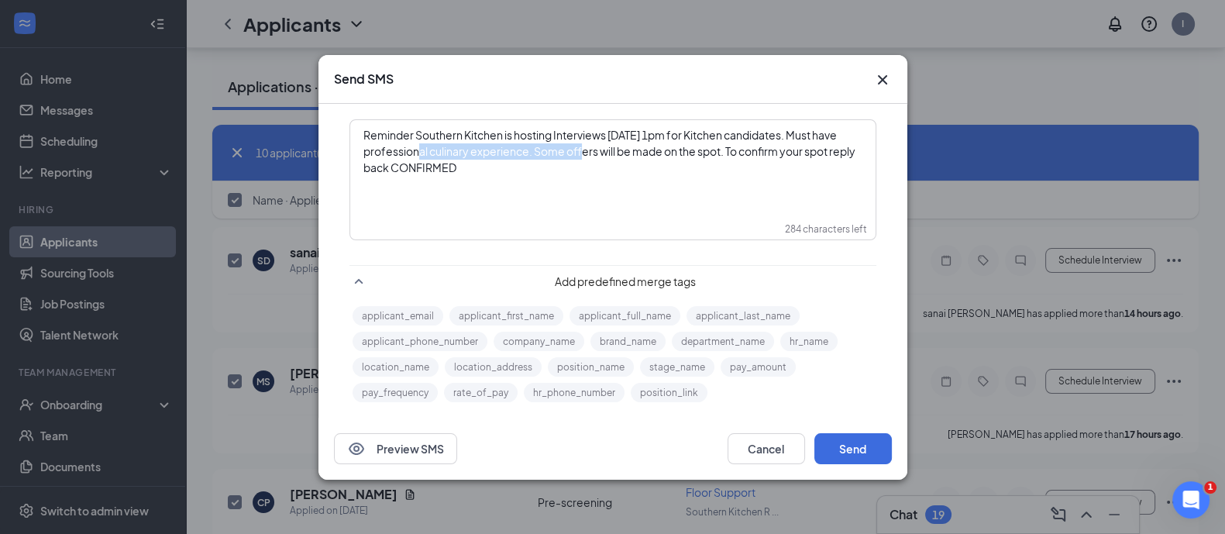
drag, startPoint x: 579, startPoint y: 153, endPoint x: 416, endPoint y: 145, distance: 163.7
click at [416, 145] on span "Reminder Southern Kitchen is hosting Interviews [DATE] 1pm for Kitchen candidat…" at bounding box center [609, 151] width 493 height 46
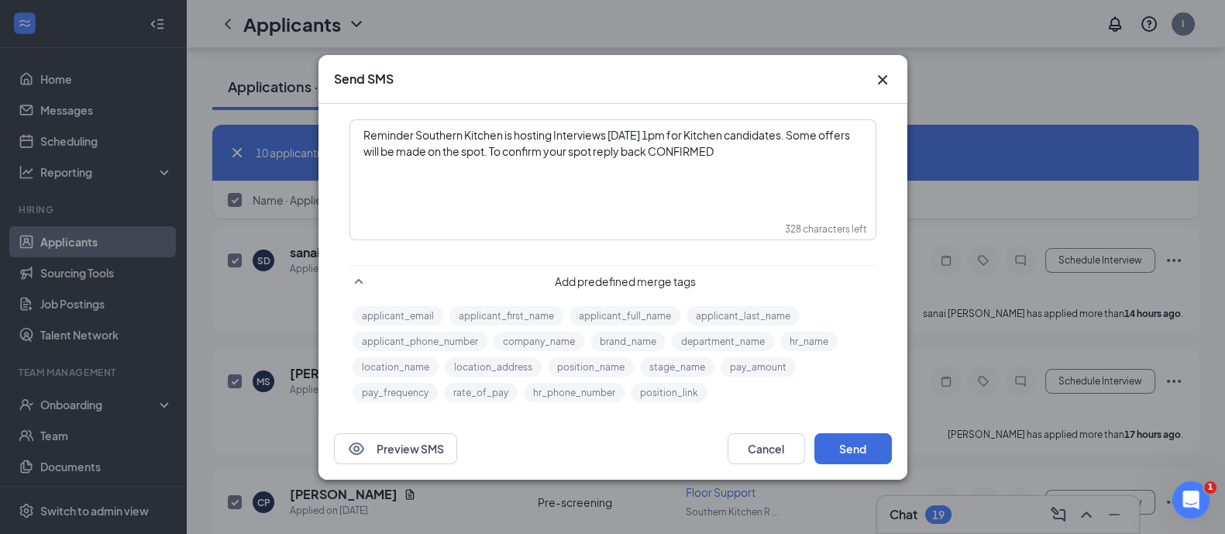
click at [779, 138] on span "Reminder Southern Kitchen is hosting Interviews [DATE] 1pm for Kitchen candidat…" at bounding box center [607, 143] width 488 height 30
click at [844, 454] on button "Send" at bounding box center [852, 448] width 77 height 31
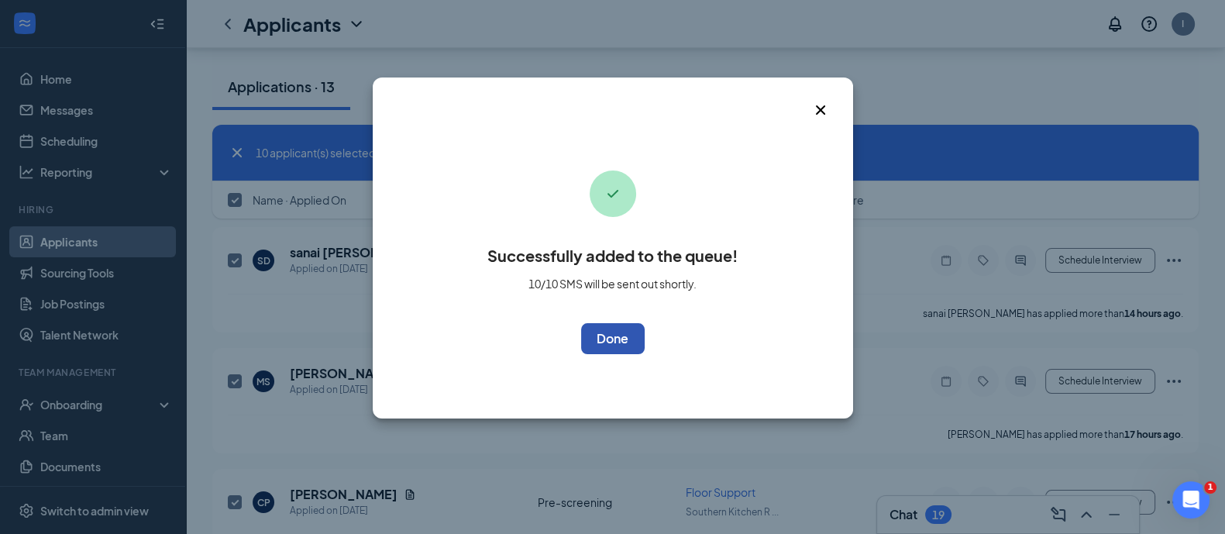
click at [611, 342] on button "OK" at bounding box center [613, 338] width 64 height 31
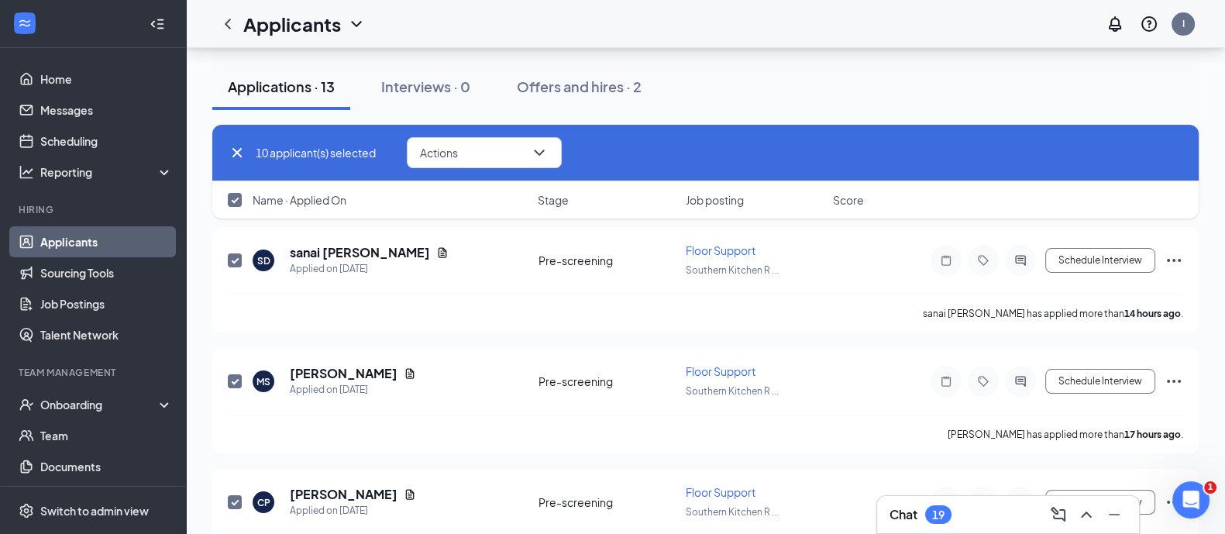
click at [143, 232] on link "Applicants" at bounding box center [106, 241] width 132 height 31
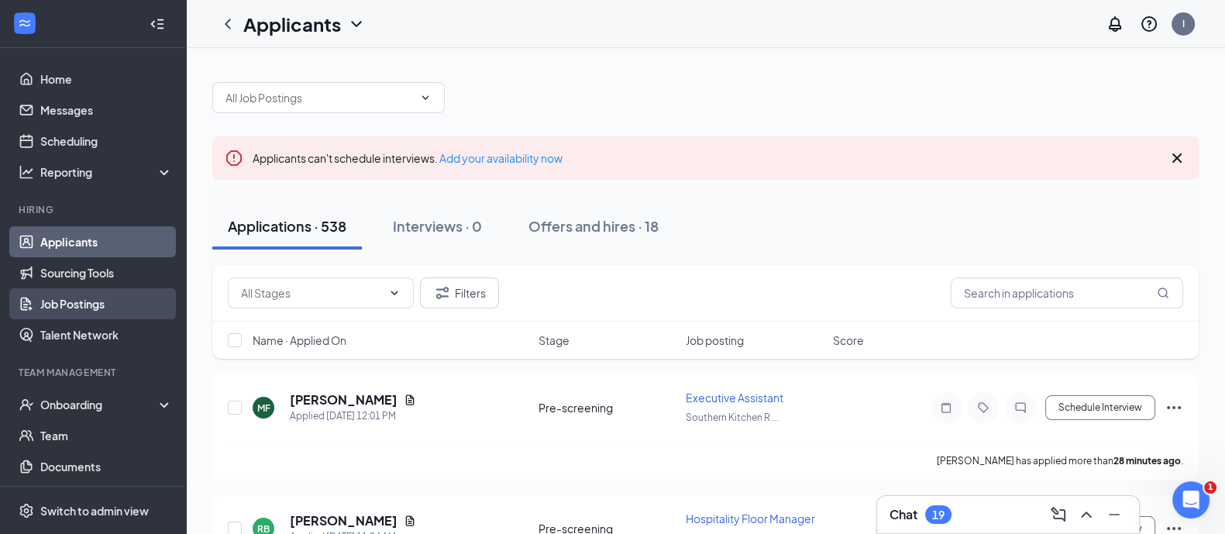
click at [77, 300] on link "Job Postings" at bounding box center [106, 303] width 132 height 31
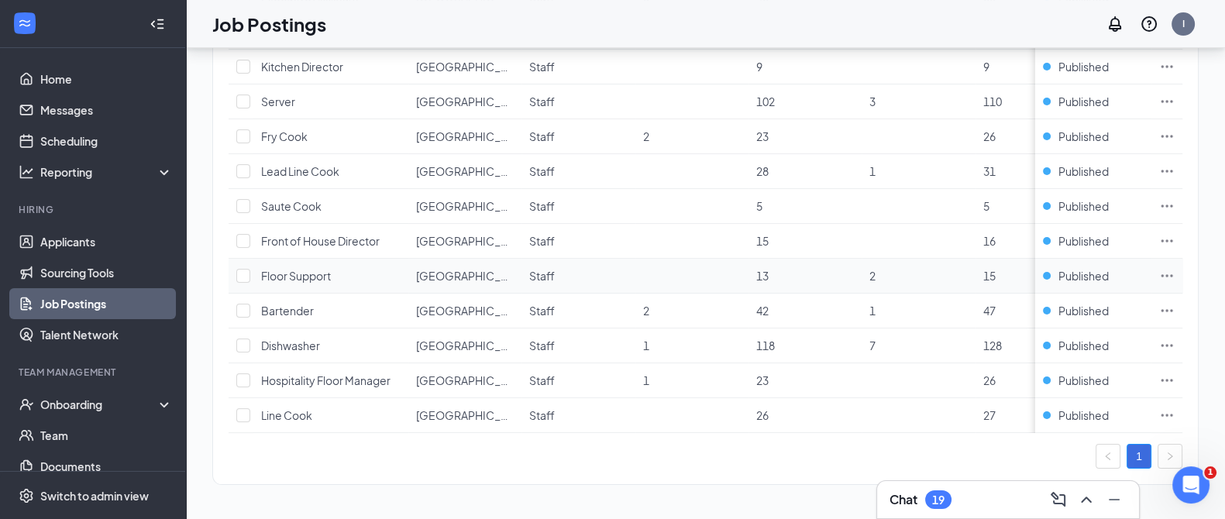
scroll to position [282, 0]
